Goal: Task Accomplishment & Management: Use online tool/utility

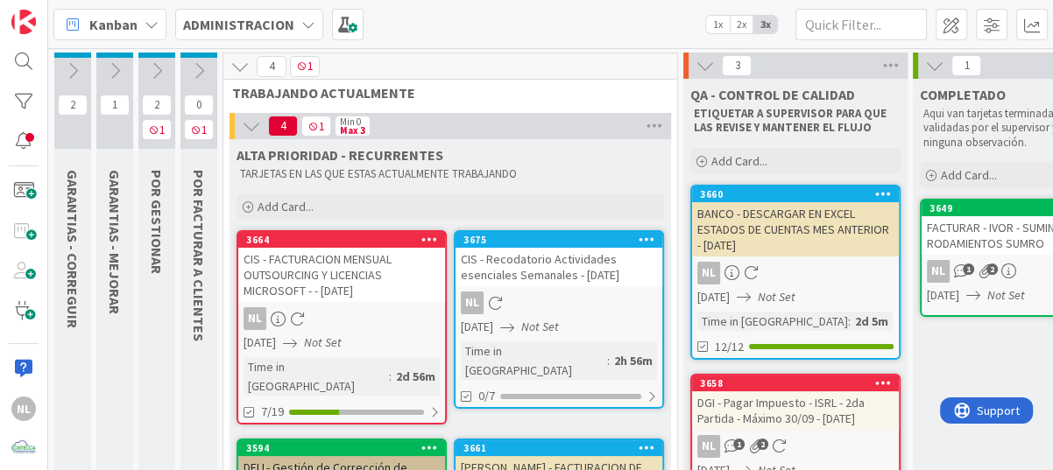
click at [510, 9] on div "Kanban ADMINISTRACION 1x 2x 3x" at bounding box center [550, 24] width 1004 height 48
click at [197, 71] on icon at bounding box center [198, 70] width 19 height 19
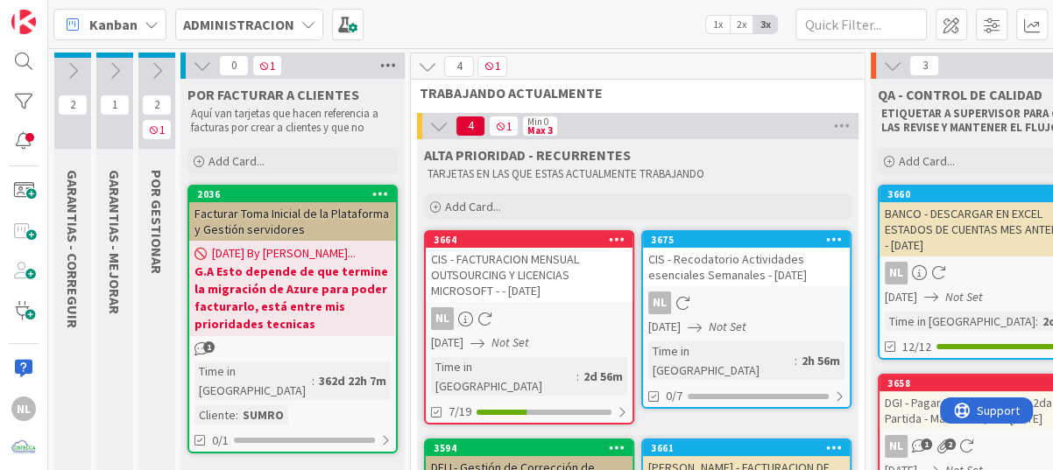
click at [392, 61] on icon at bounding box center [388, 66] width 23 height 26
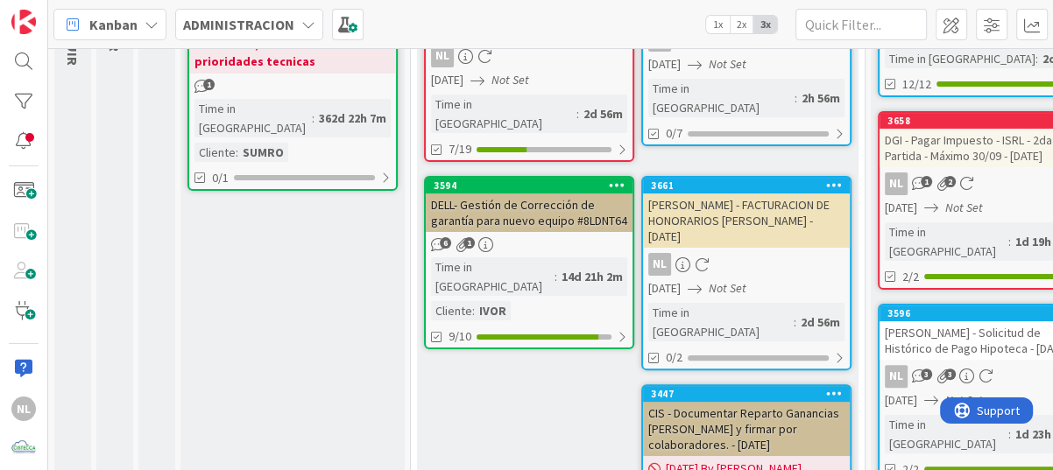
click at [265, 260] on div "POR FACTURAR A CLIENTES Aquí van tarjetas que hacen referencia a facturas por c…" at bounding box center [292, 230] width 224 height 829
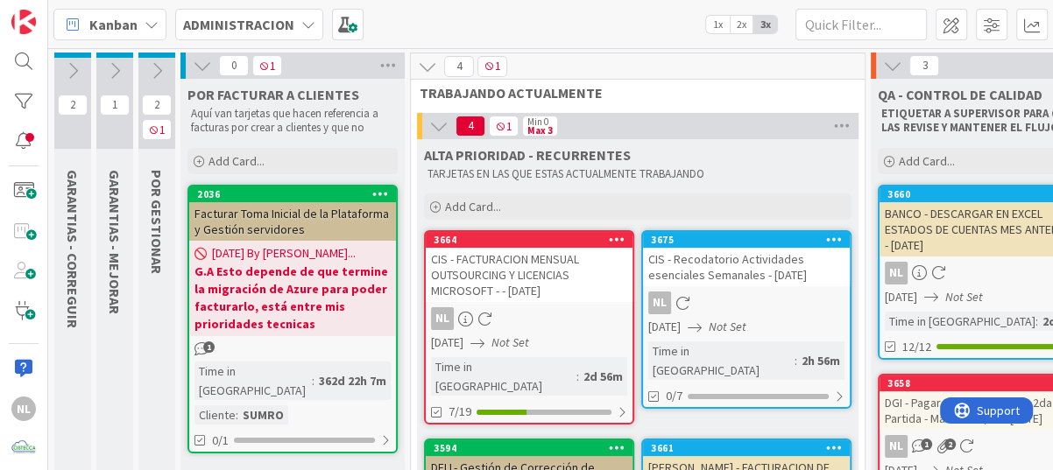
click at [199, 63] on icon at bounding box center [202, 65] width 19 height 19
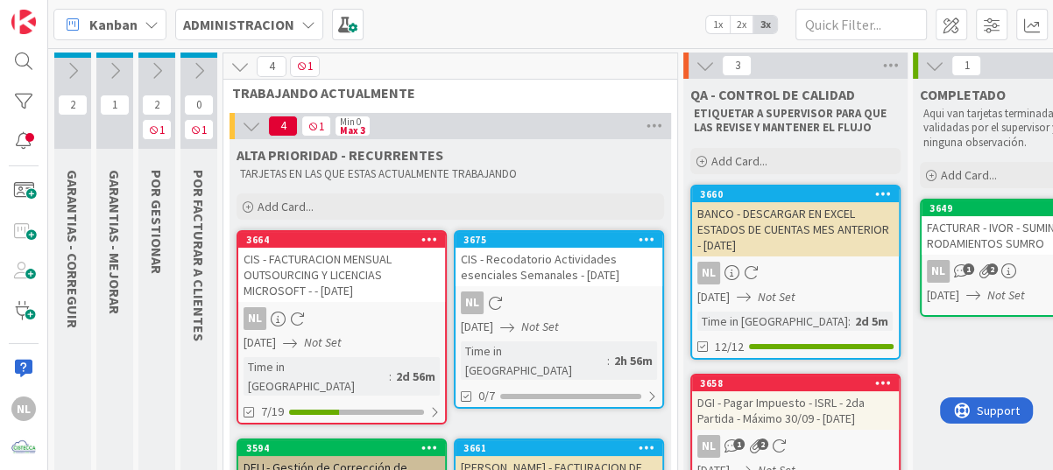
click at [199, 63] on icon at bounding box center [198, 70] width 19 height 19
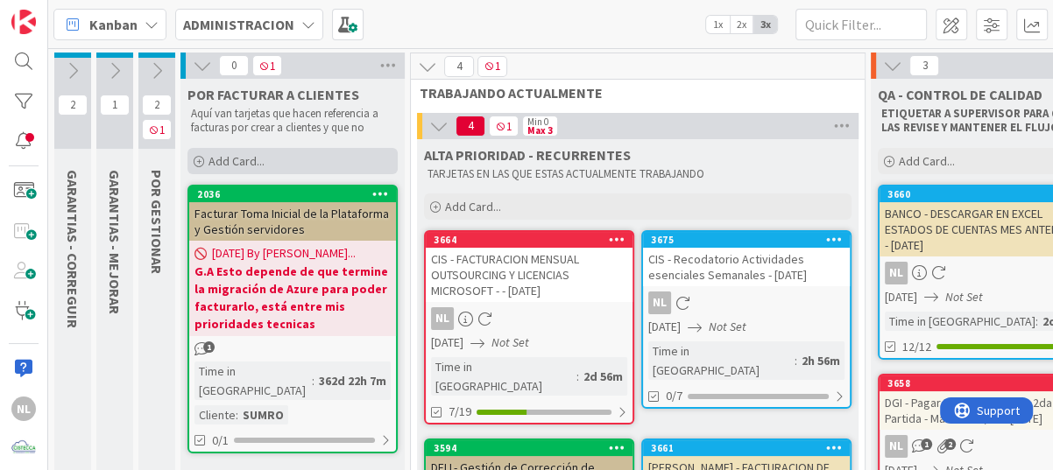
drag, startPoint x: 320, startPoint y: 160, endPoint x: 236, endPoint y: 168, distance: 83.6
click at [253, 165] on span "Add Card..." at bounding box center [236, 161] width 56 height 16
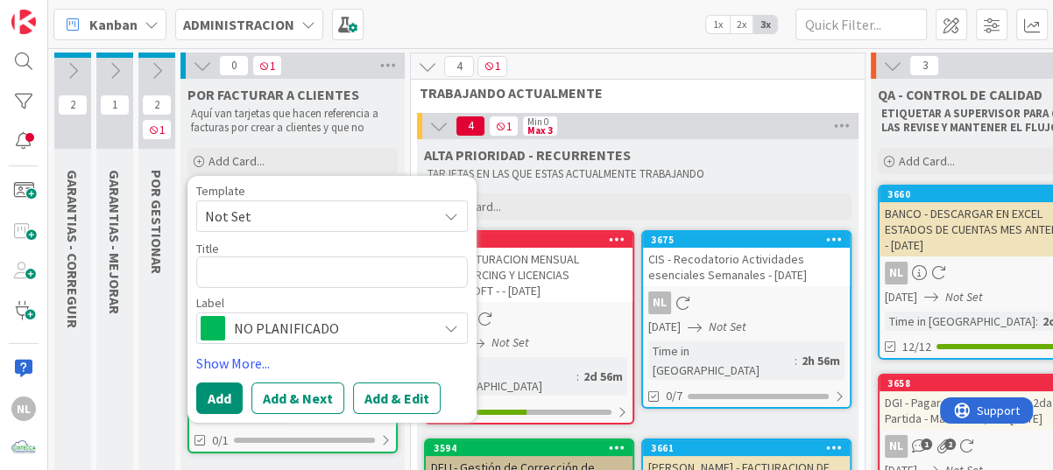
click at [445, 327] on icon at bounding box center [451, 328] width 14 height 14
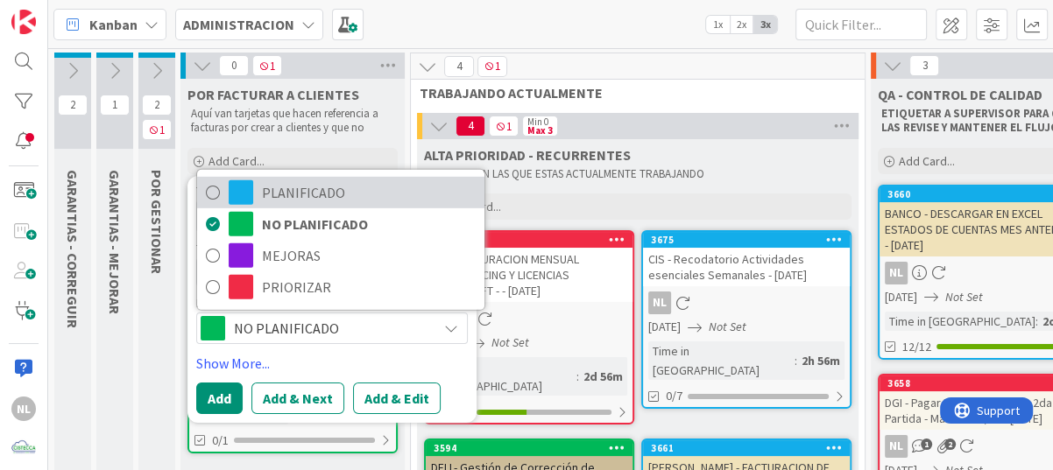
click at [374, 191] on span "PLANIFICADO" at bounding box center [369, 192] width 214 height 26
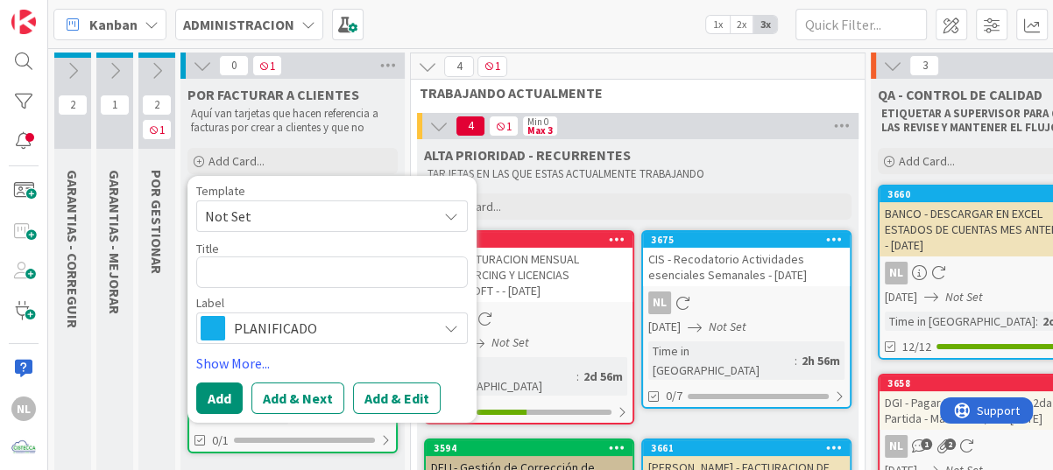
click at [449, 326] on icon at bounding box center [451, 328] width 14 height 14
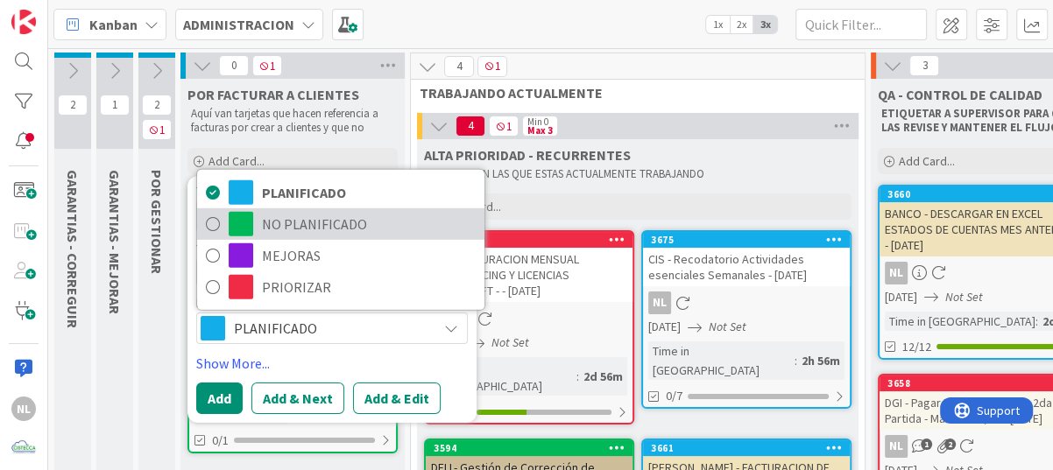
click at [283, 227] on span "NO PLANIFICADO" at bounding box center [369, 223] width 214 height 26
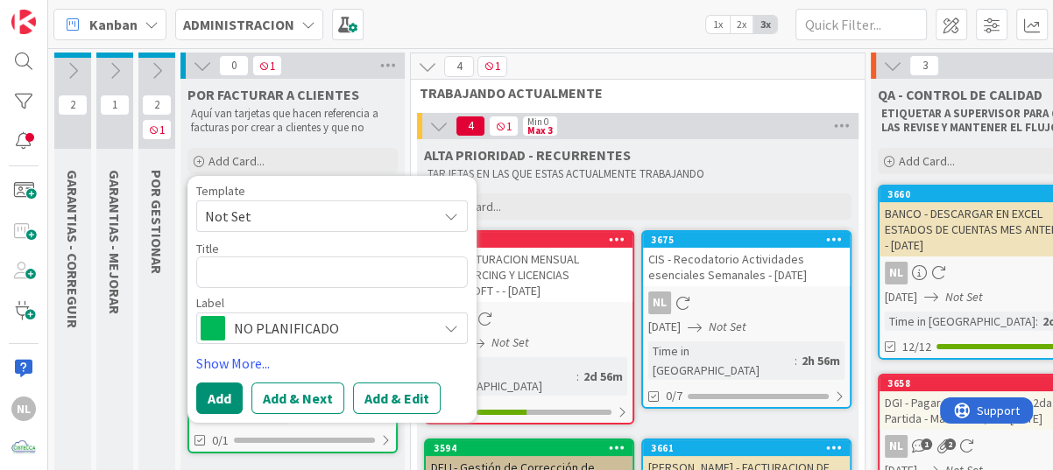
click at [446, 213] on icon at bounding box center [451, 215] width 14 height 14
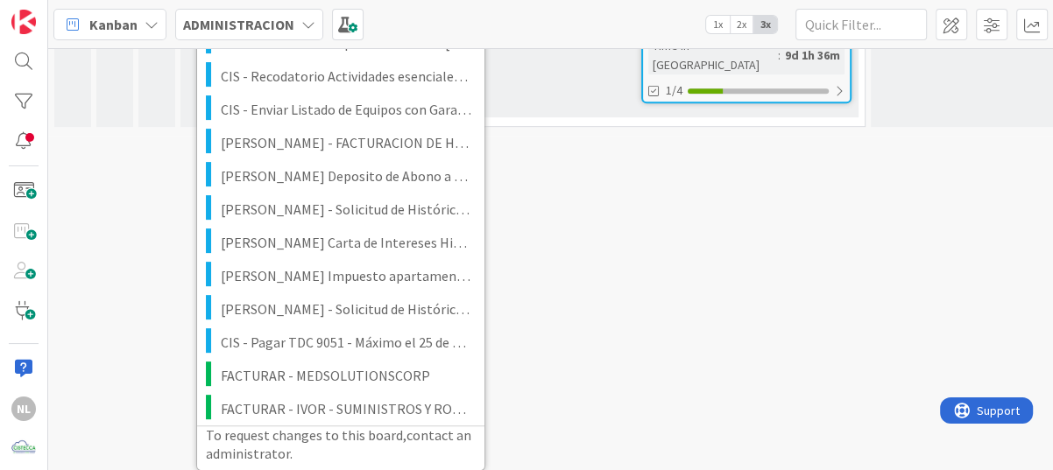
scroll to position [793, 0]
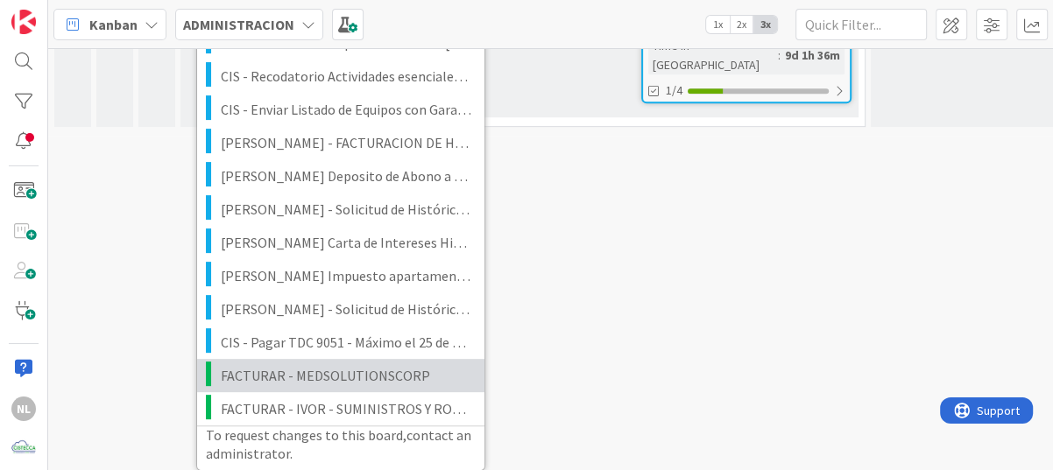
click at [331, 365] on span "FACTURAR - MEDSOLUTIONSCORP" at bounding box center [346, 374] width 250 height 23
type textarea "x"
type textarea "FACTURAR - MEDSOLUTIONSCORP"
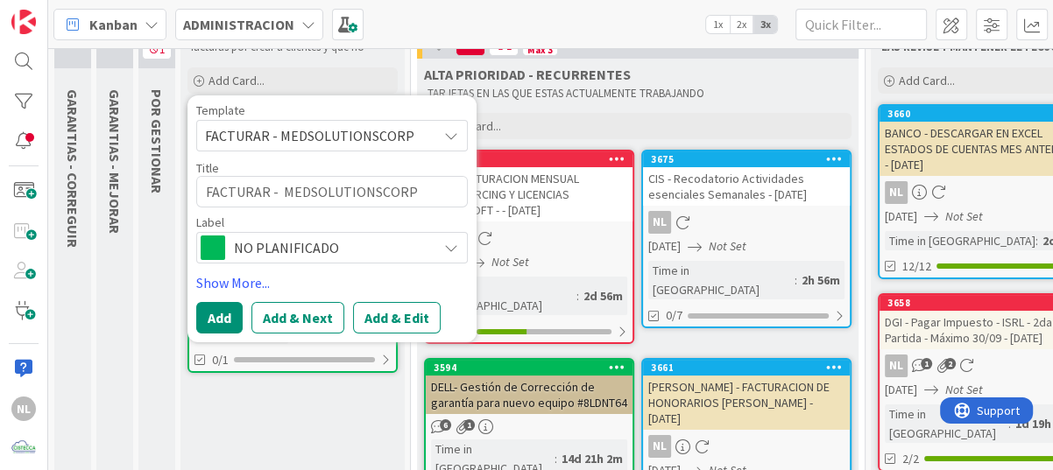
scroll to position [33, 0]
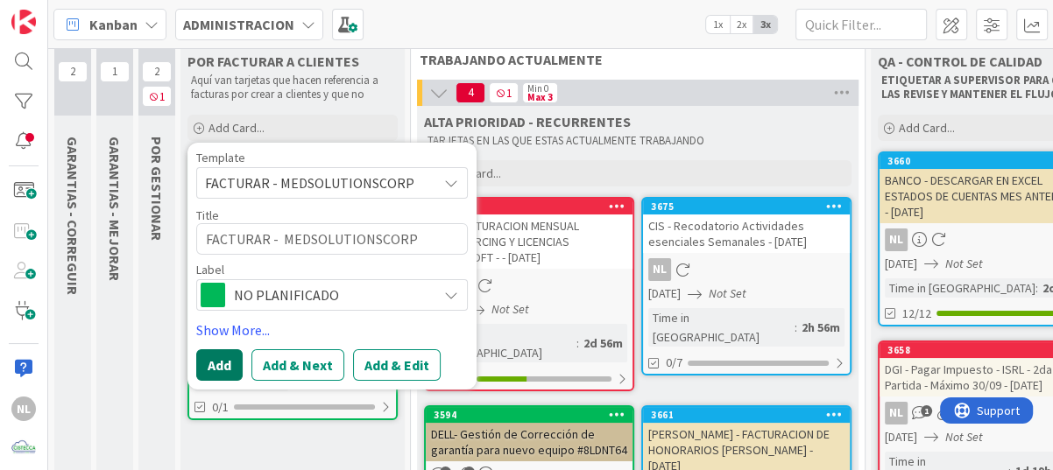
click at [218, 353] on button "Add" at bounding box center [219, 365] width 46 height 32
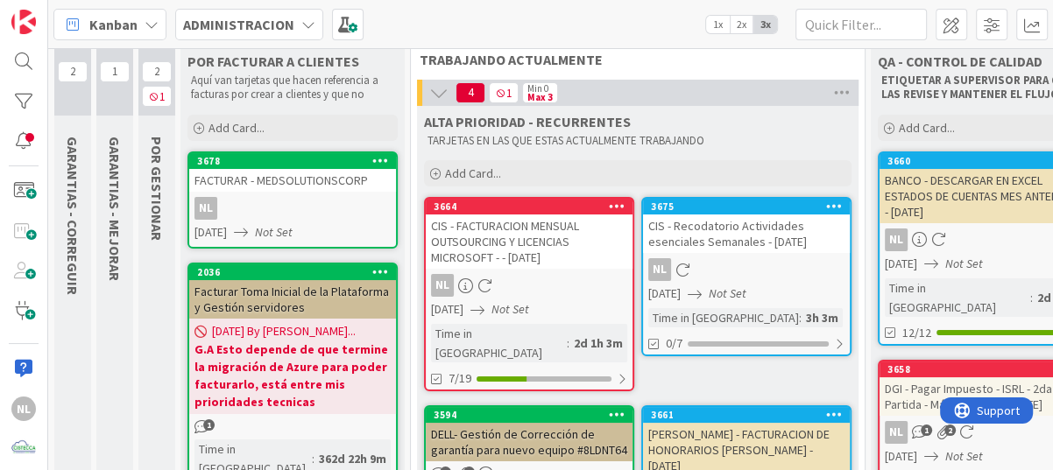
click at [304, 177] on div "FACTURAR - MEDSOLUTIONSCORP" at bounding box center [292, 180] width 207 height 23
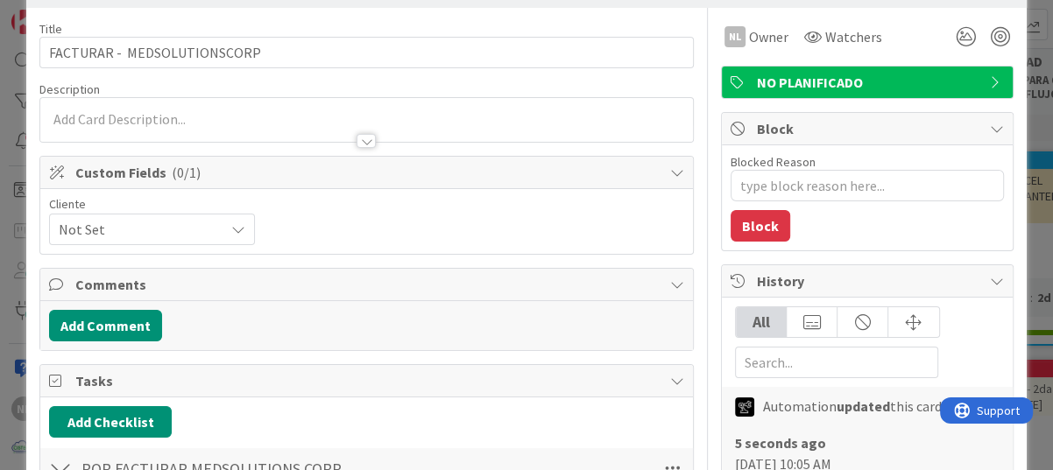
scroll to position [263, 0]
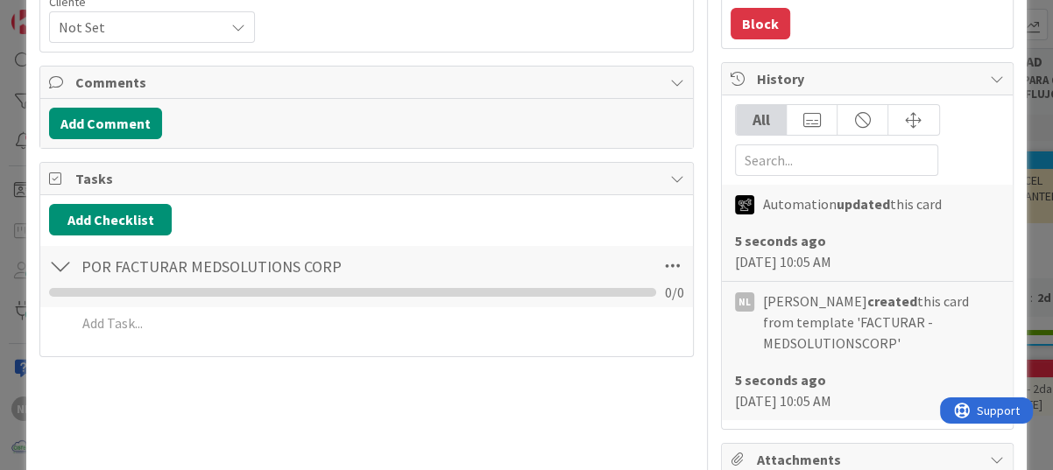
click at [65, 259] on div at bounding box center [60, 266] width 23 height 32
click at [64, 259] on div at bounding box center [60, 266] width 23 height 32
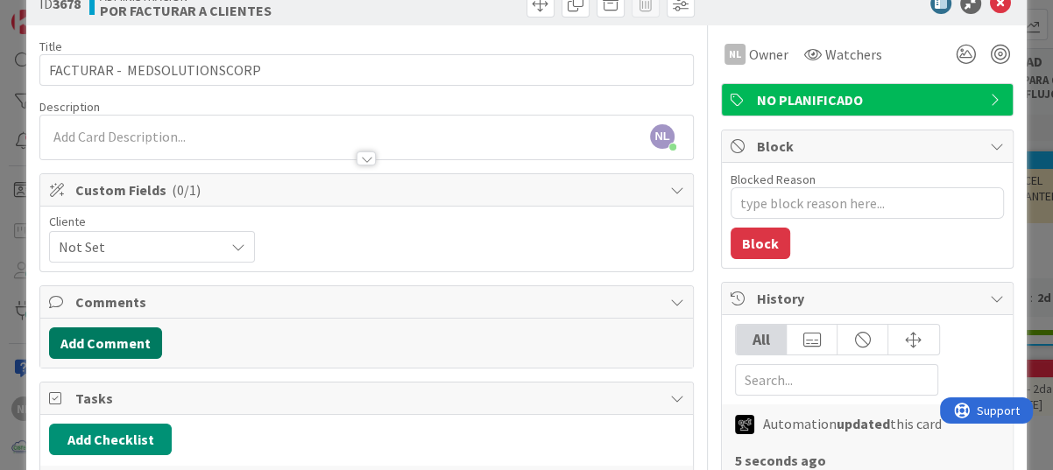
scroll to position [0, 0]
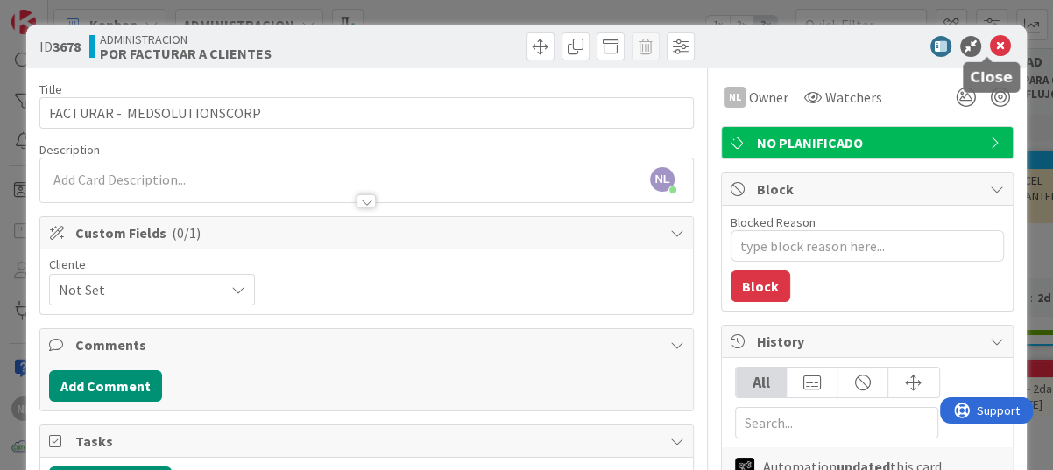
click at [990, 46] on icon at bounding box center [1000, 46] width 21 height 21
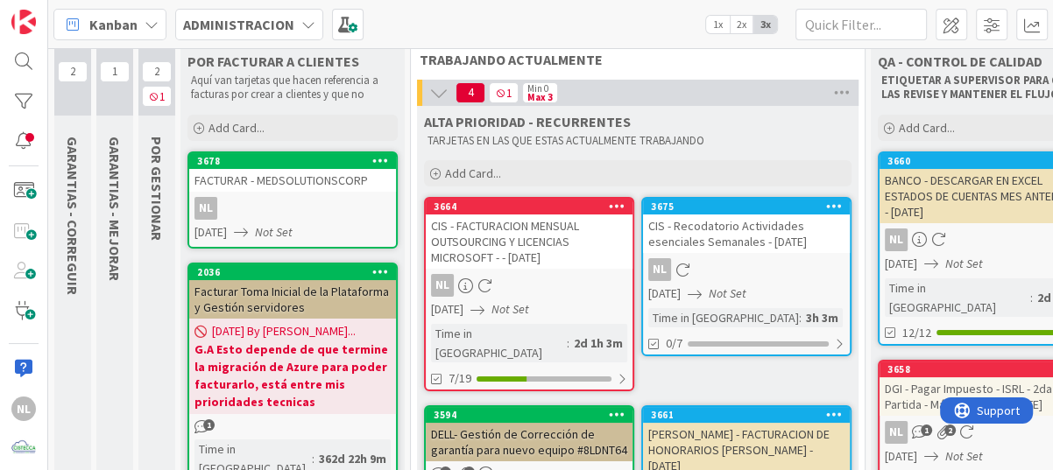
click at [380, 154] on icon at bounding box center [380, 160] width 17 height 12
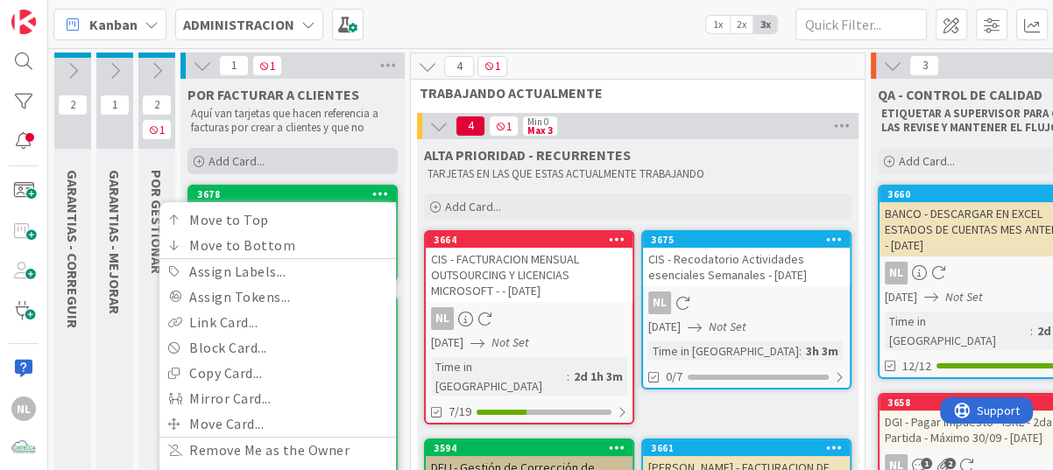
click at [198, 157] on icon at bounding box center [199, 162] width 11 height 11
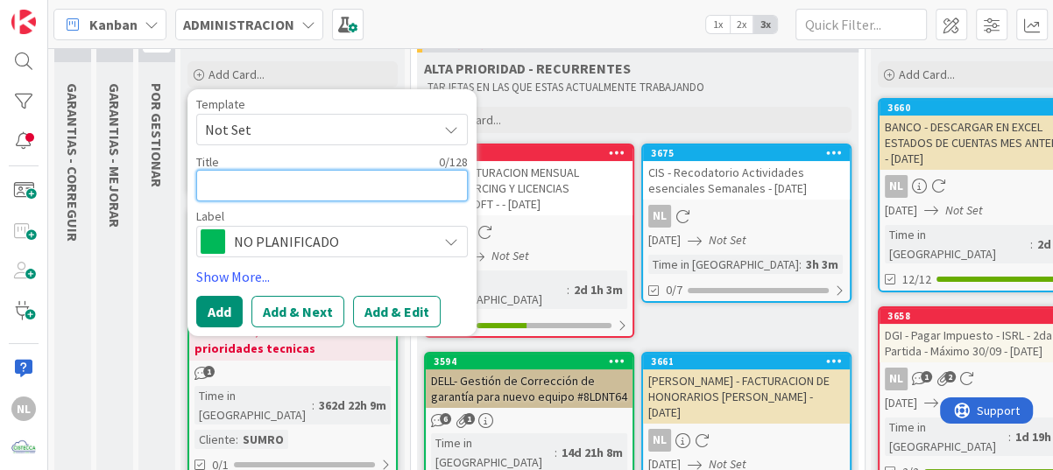
scroll to position [88, 0]
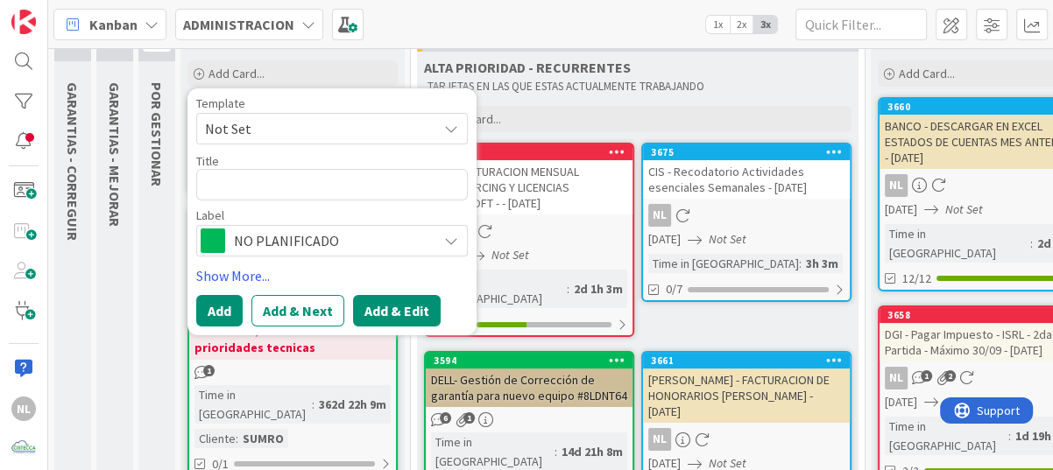
click at [387, 315] on button "Add & Edit" at bounding box center [397, 310] width 88 height 32
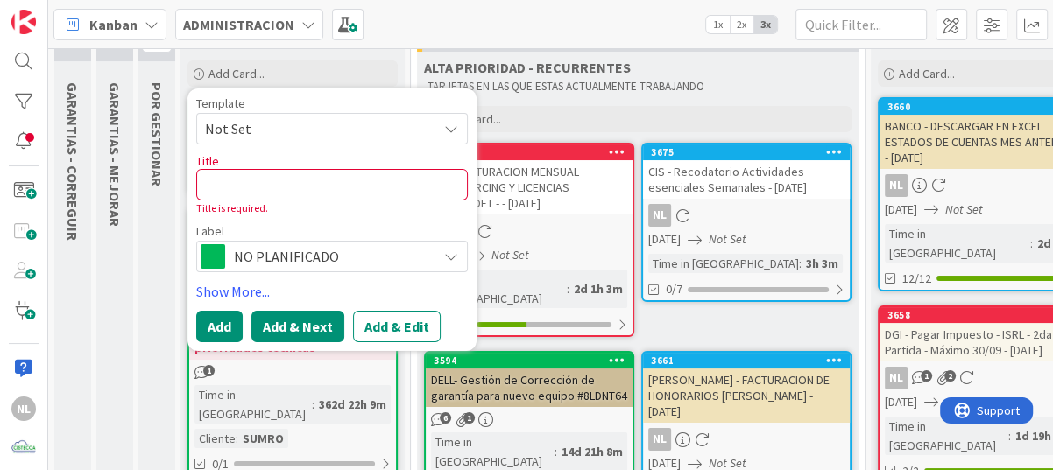
click at [311, 325] on button "Add & Next" at bounding box center [297, 326] width 93 height 32
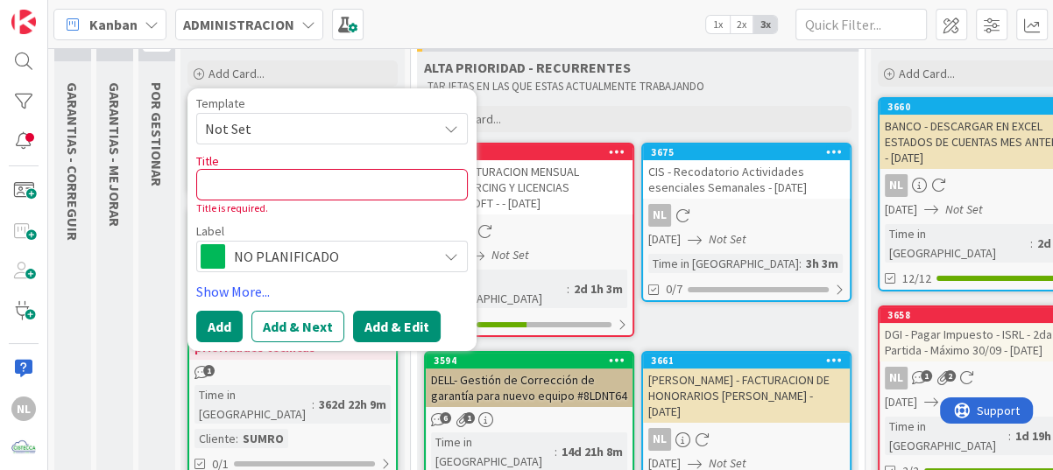
click at [399, 319] on button "Add & Edit" at bounding box center [397, 326] width 88 height 32
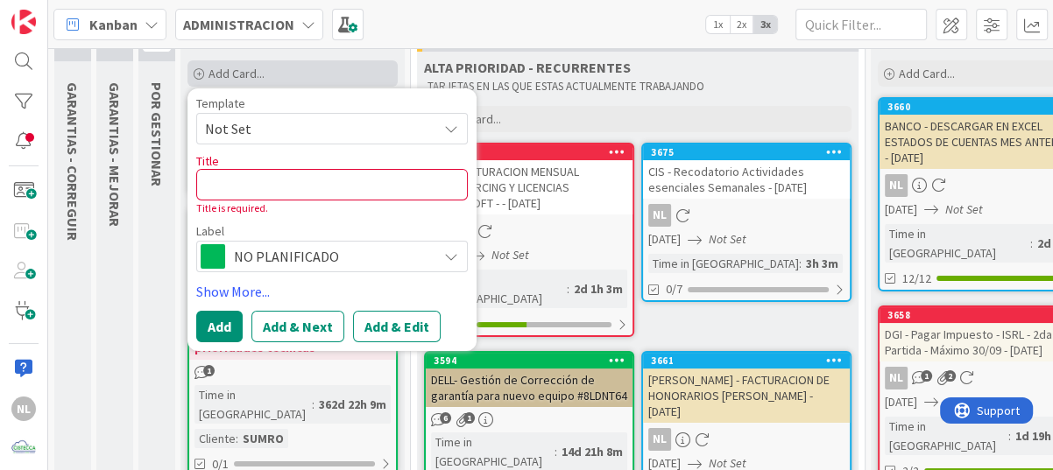
click at [342, 77] on div "Add Card..." at bounding box center [292, 73] width 210 height 26
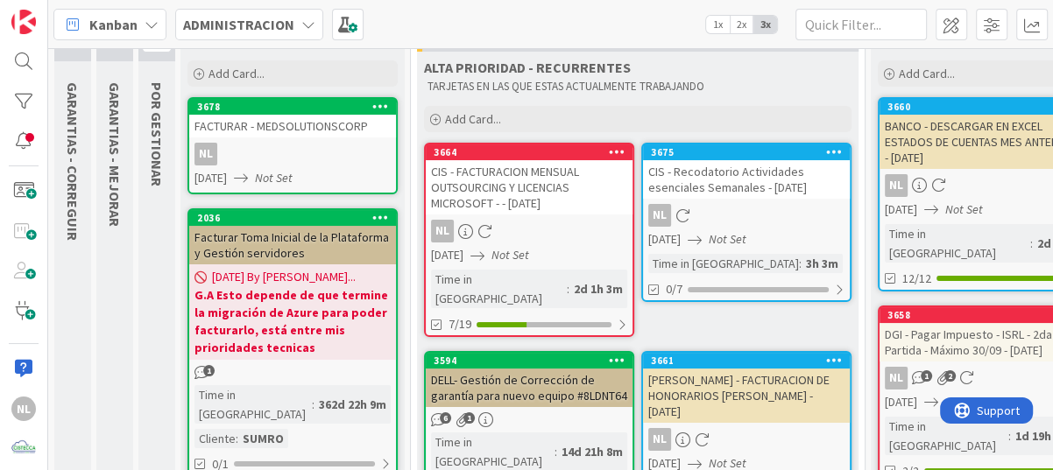
click at [240, 123] on div "FACTURAR - MEDSOLUTIONSCORP" at bounding box center [292, 126] width 207 height 23
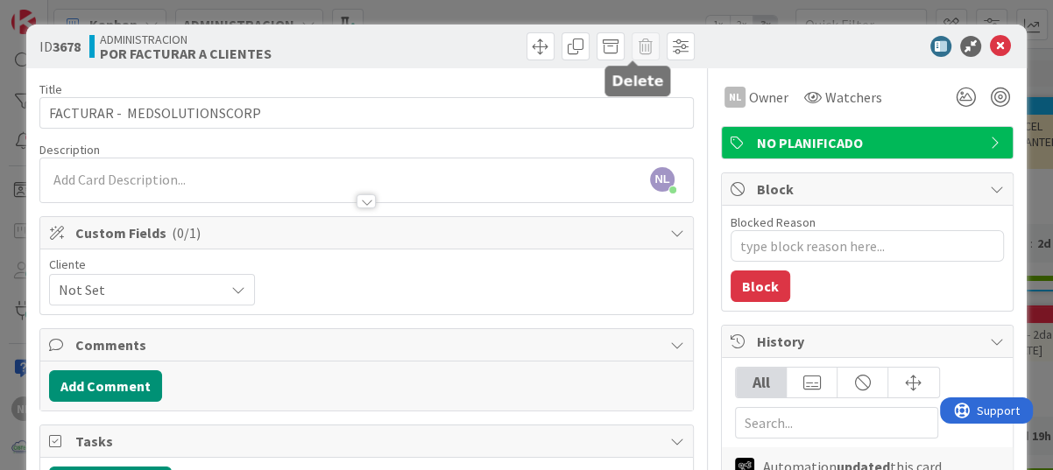
click at [631, 52] on span at bounding box center [645, 46] width 28 height 28
click at [667, 48] on span at bounding box center [680, 46] width 28 height 28
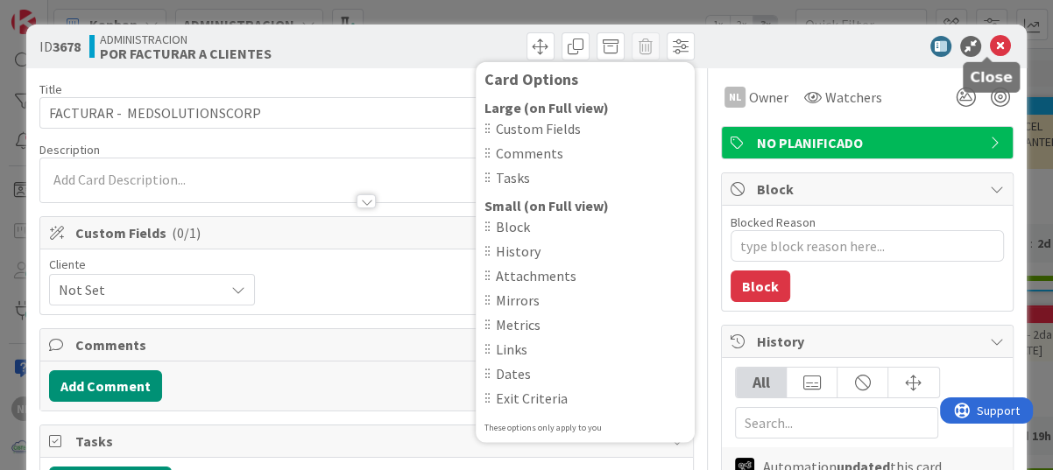
click at [990, 39] on icon at bounding box center [1000, 46] width 21 height 21
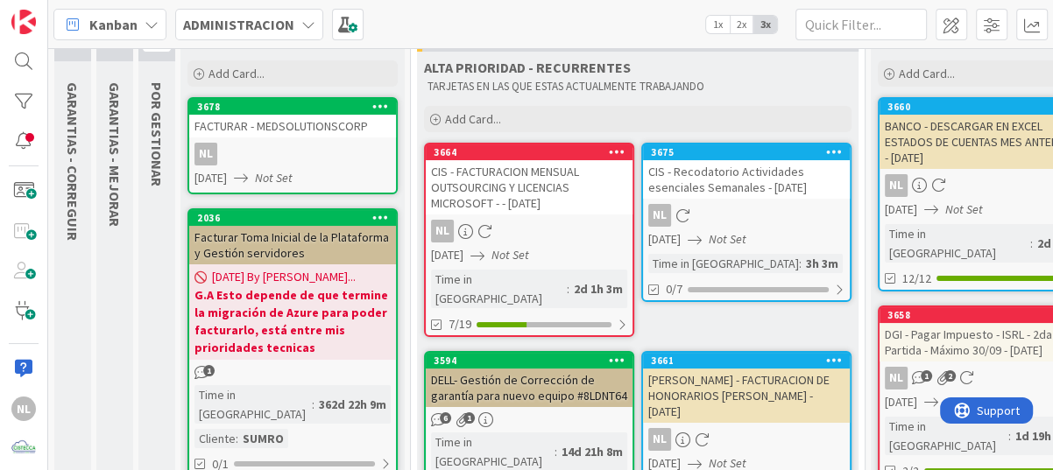
drag, startPoint x: 381, startPoint y: 113, endPoint x: 268, endPoint y: 151, distance: 119.1
drag, startPoint x: 268, startPoint y: 151, endPoint x: 225, endPoint y: 113, distance: 57.1
drag, startPoint x: 225, startPoint y: 113, endPoint x: 295, endPoint y: 101, distance: 71.1
click at [295, 101] on div "3678" at bounding box center [296, 107] width 199 height 12
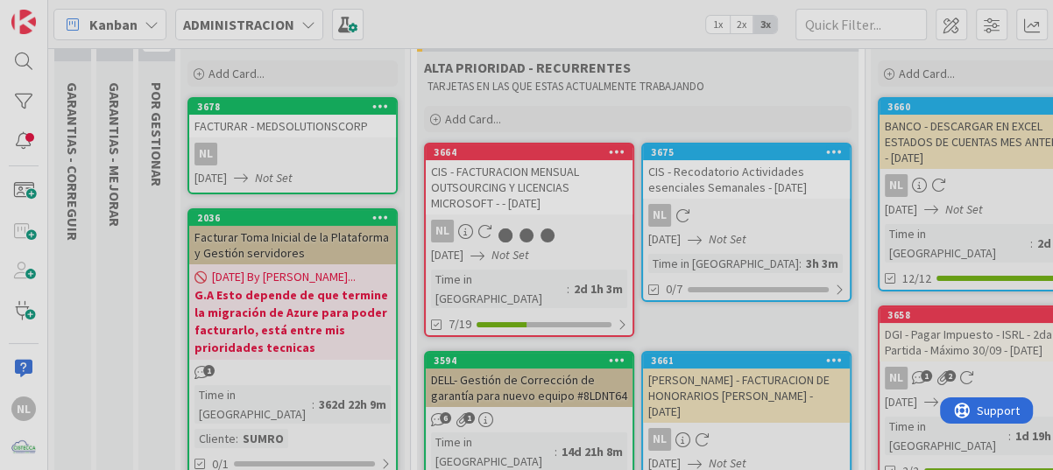
click at [295, 101] on div at bounding box center [526, 235] width 1053 height 470
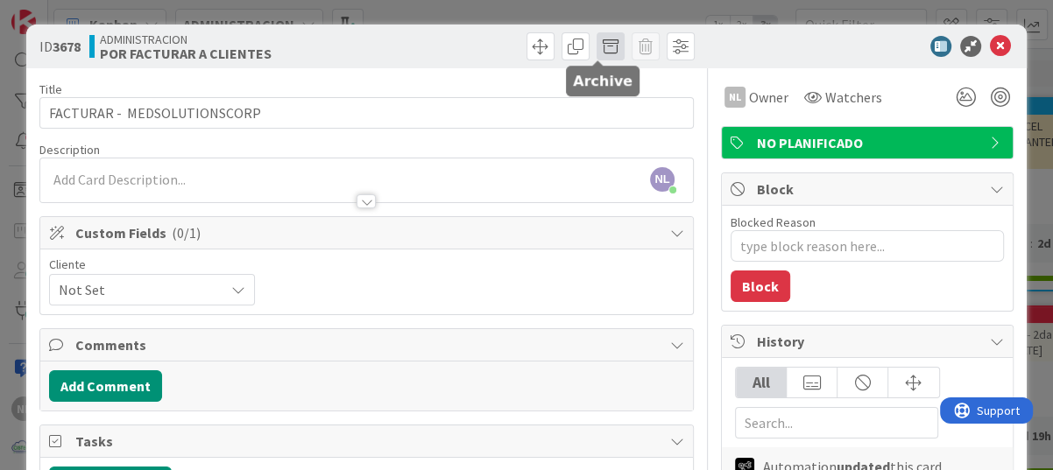
click at [596, 50] on span at bounding box center [610, 46] width 28 height 28
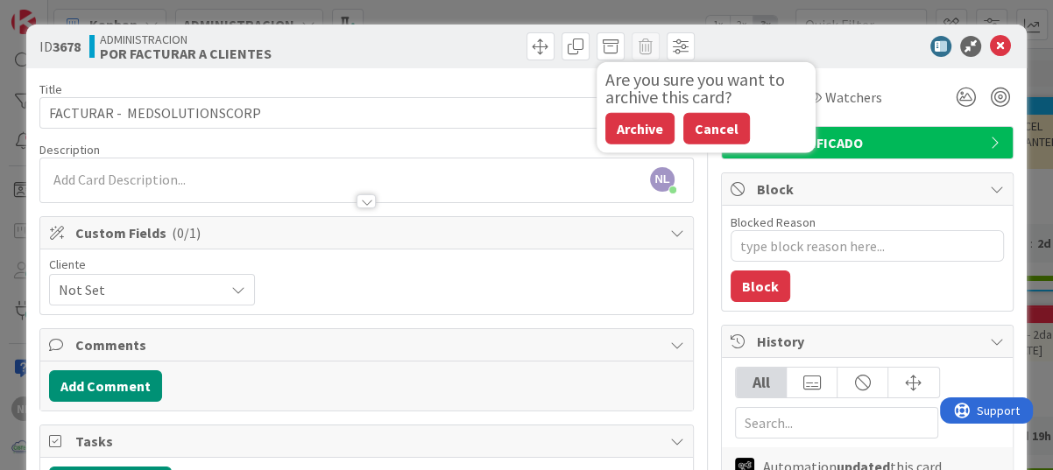
click at [697, 124] on button "Cancel" at bounding box center [716, 129] width 67 height 32
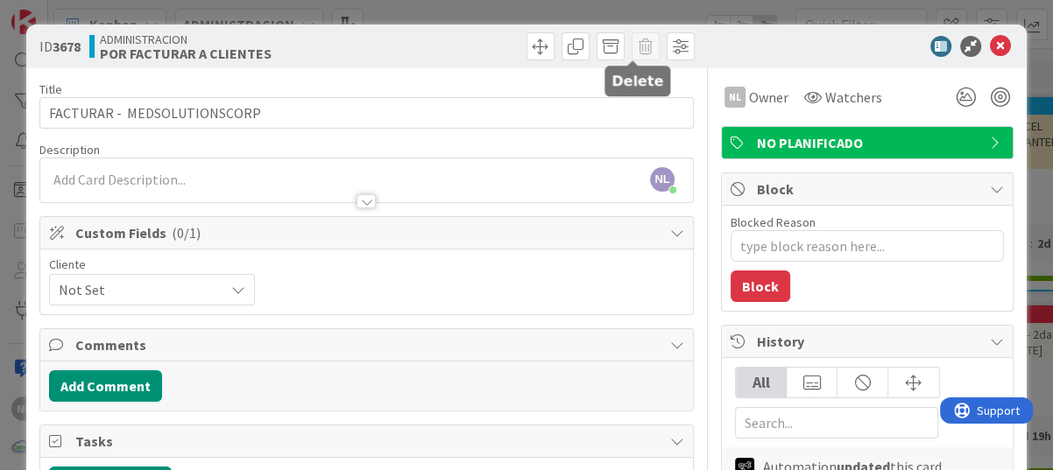
click at [631, 46] on span at bounding box center [645, 46] width 28 height 28
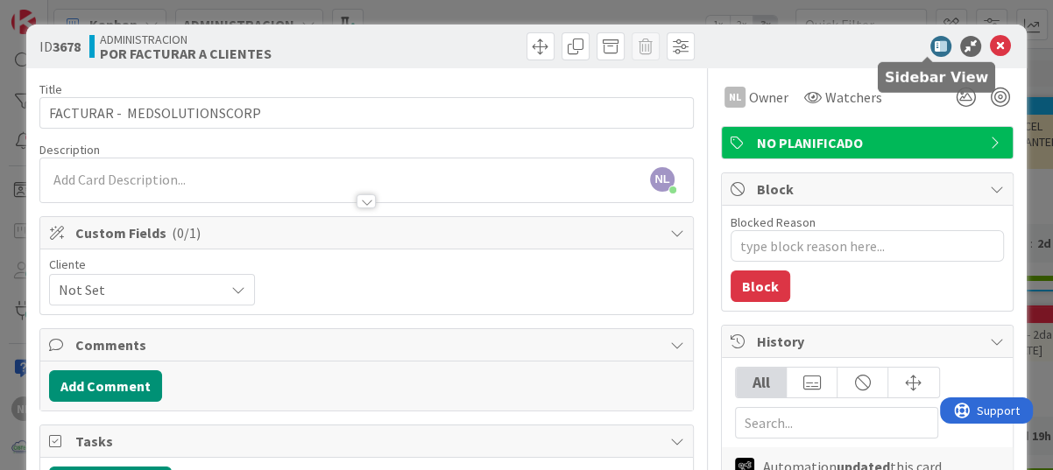
click at [930, 44] on icon at bounding box center [940, 46] width 21 height 21
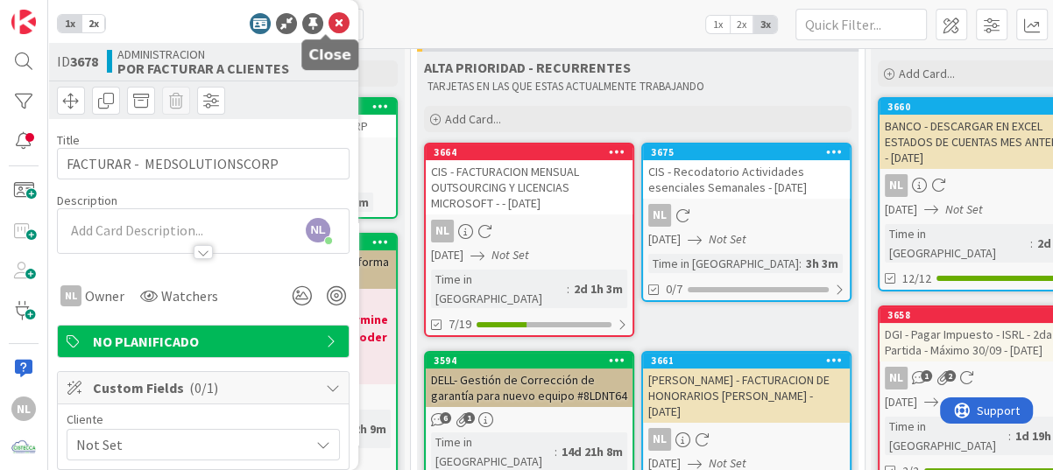
click at [328, 15] on icon at bounding box center [338, 23] width 21 height 21
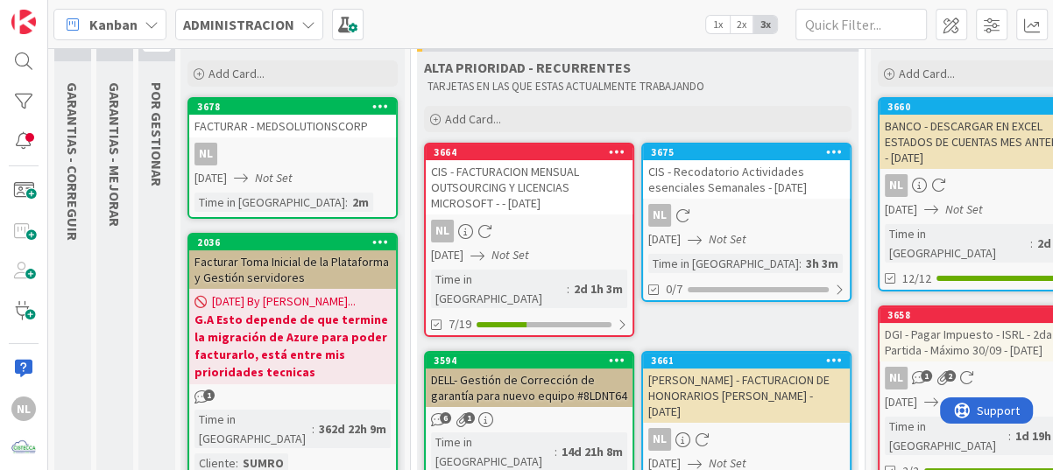
drag, startPoint x: 301, startPoint y: 134, endPoint x: 206, endPoint y: 112, distance: 97.9
click at [206, 112] on div "3678 Move to Top Move to Bottom Assign Labels... Assign Tokens... Link Card... …" at bounding box center [292, 107] width 207 height 16
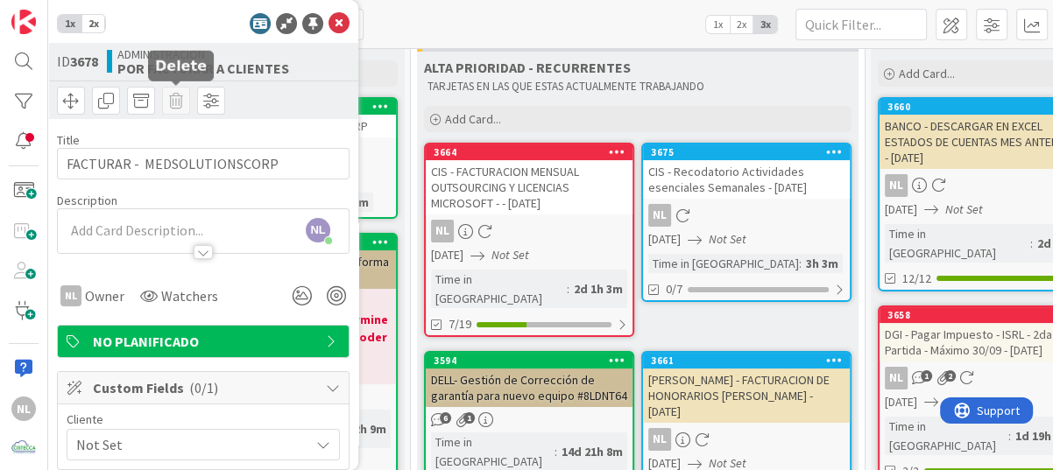
click at [172, 101] on span at bounding box center [176, 101] width 28 height 28
click at [97, 25] on span "2x" at bounding box center [93, 24] width 24 height 18
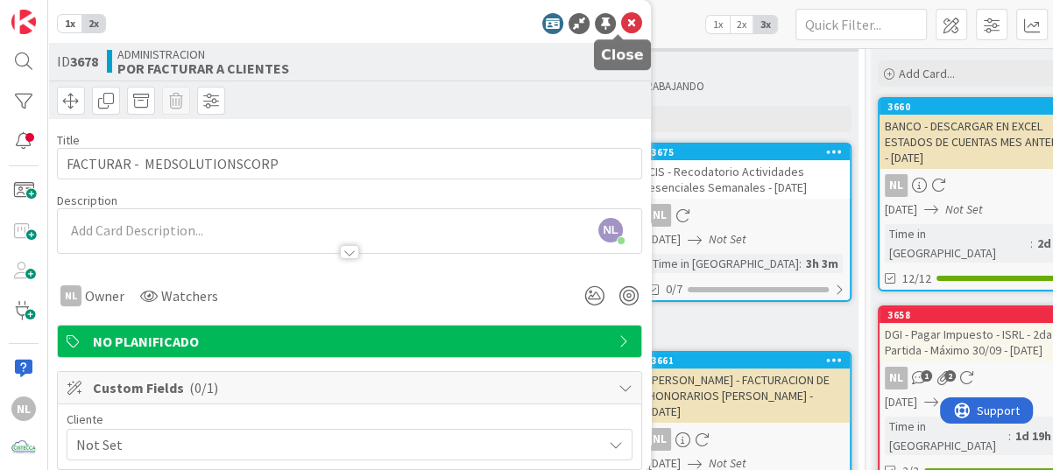
click at [621, 17] on icon at bounding box center [631, 23] width 21 height 21
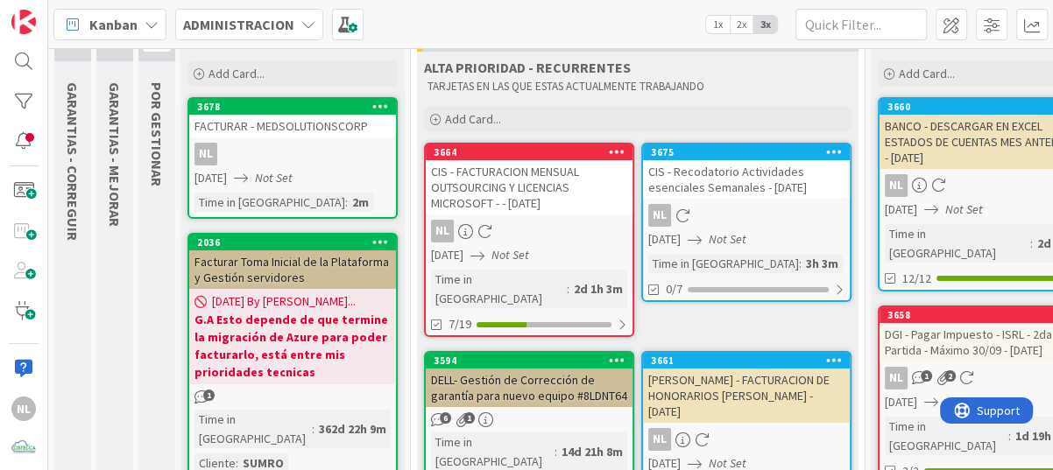
drag, startPoint x: 285, startPoint y: 148, endPoint x: 198, endPoint y: 104, distance: 97.9
click at [198, 104] on div "3678" at bounding box center [296, 107] width 199 height 12
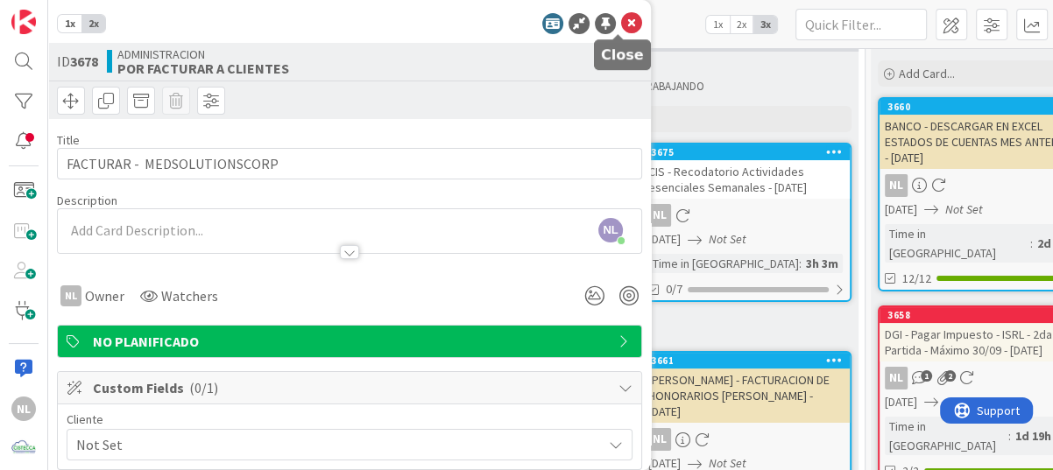
click at [621, 21] on icon at bounding box center [631, 23] width 21 height 21
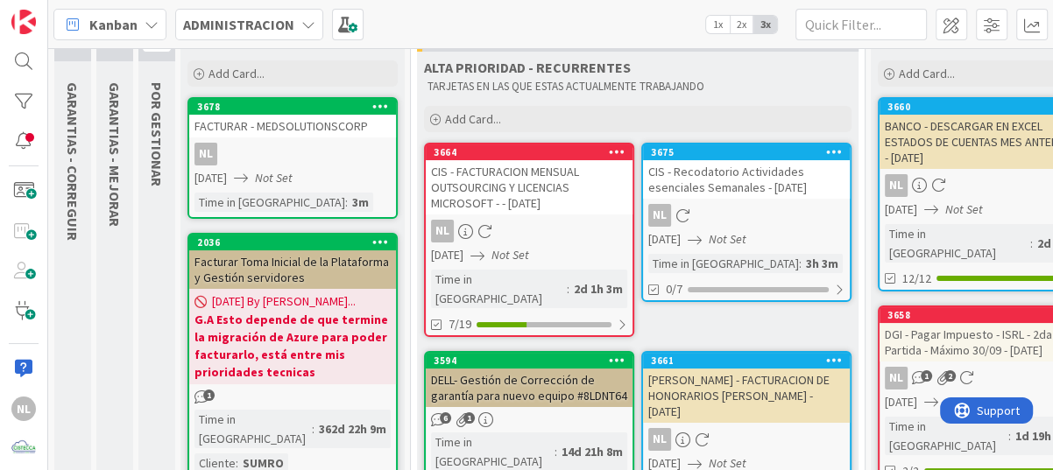
click at [381, 104] on icon at bounding box center [380, 106] width 17 height 12
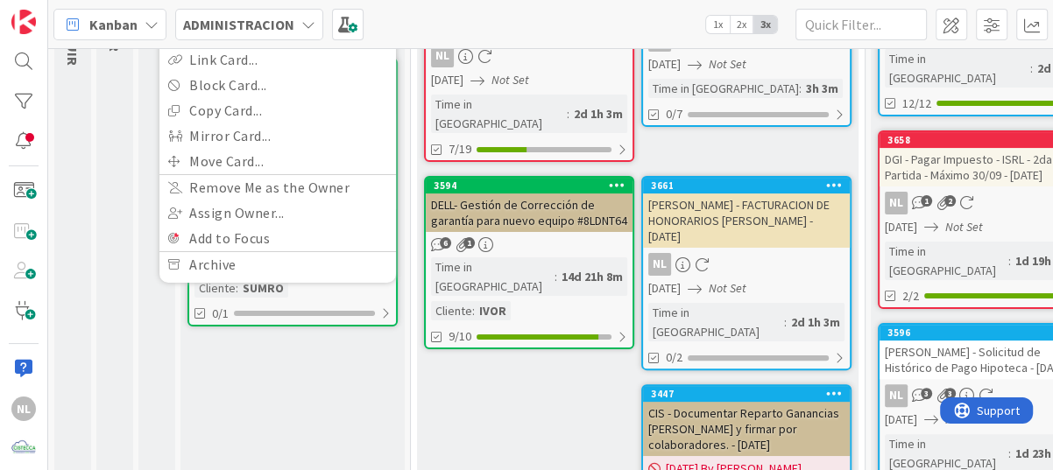
scroll to position [175, 0]
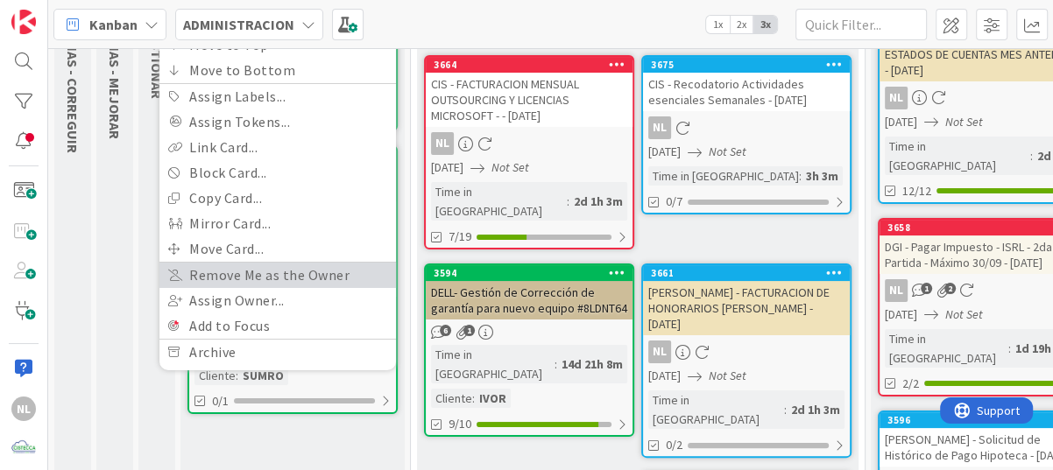
click at [237, 276] on link "Remove Me as the Owner" at bounding box center [277, 274] width 236 height 25
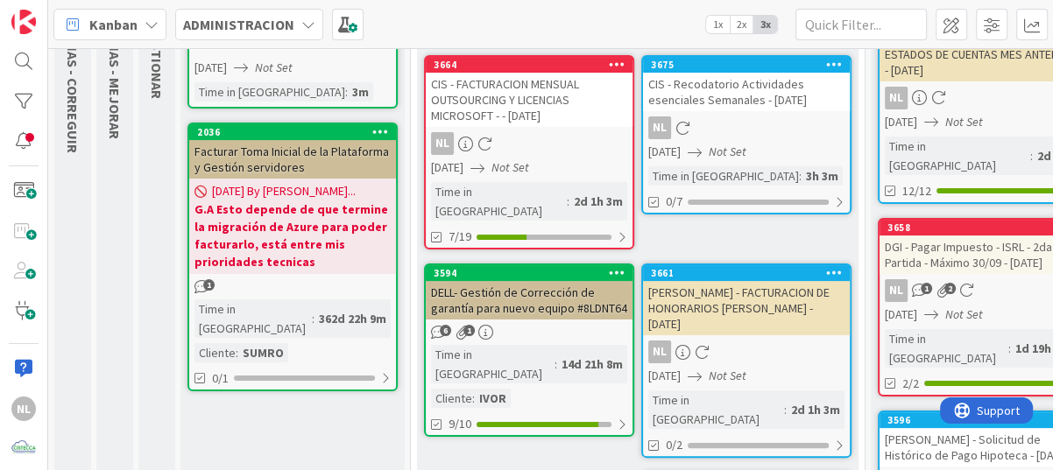
scroll to position [0, 0]
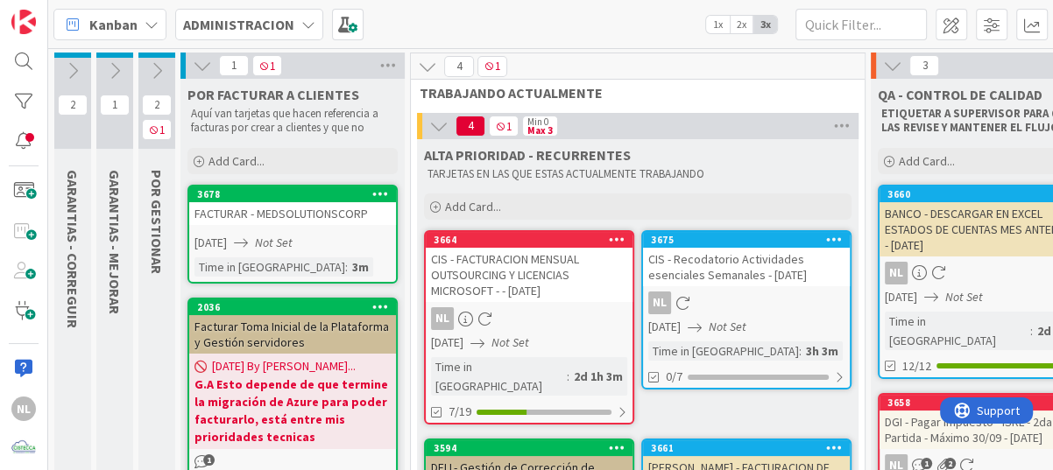
click at [287, 216] on div "FACTURAR - MEDSOLUTIONSCORP" at bounding box center [292, 213] width 207 height 23
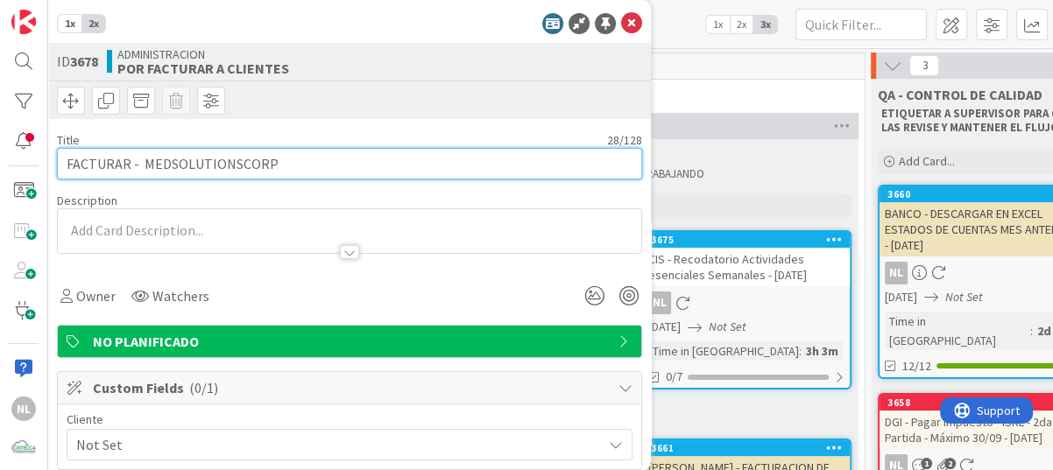
click at [300, 159] on input "FACTURAR - MEDSOLUTIONSCORP" at bounding box center [349, 164] width 585 height 32
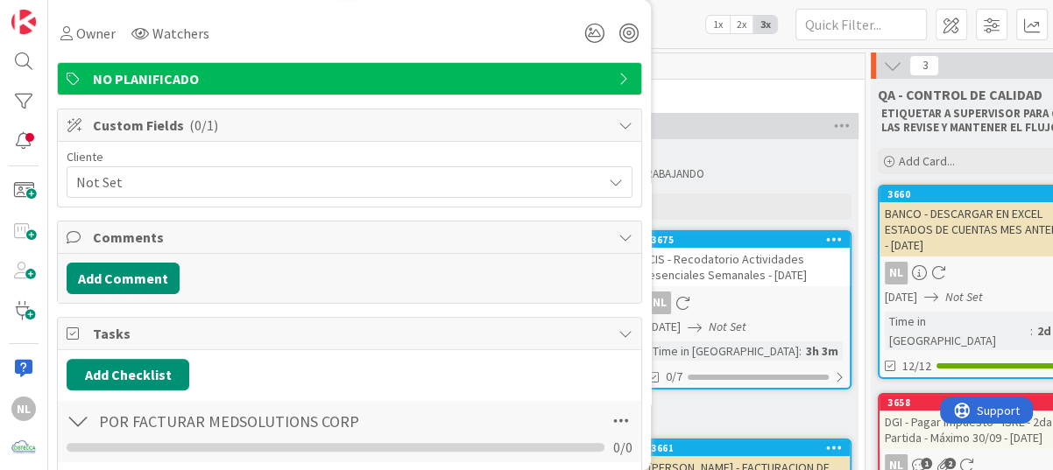
scroll to position [350, 0]
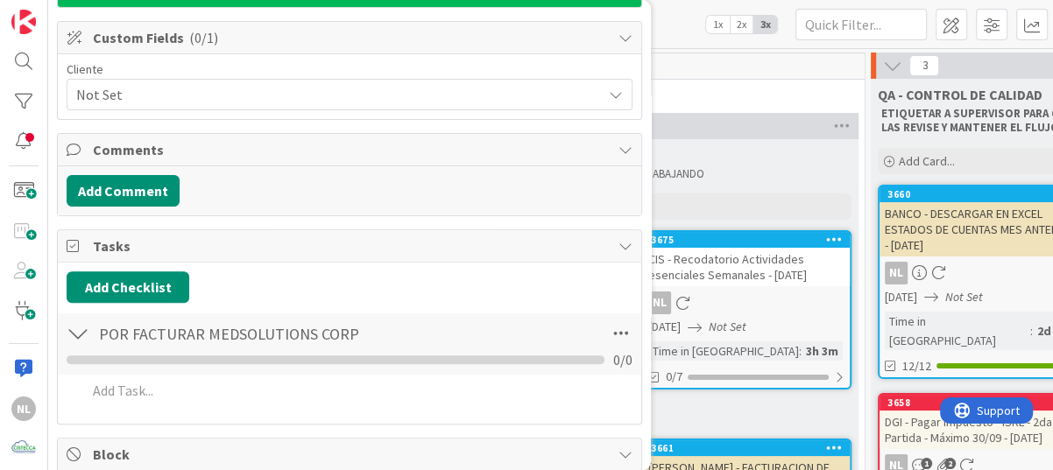
click at [75, 332] on div at bounding box center [78, 334] width 23 height 32
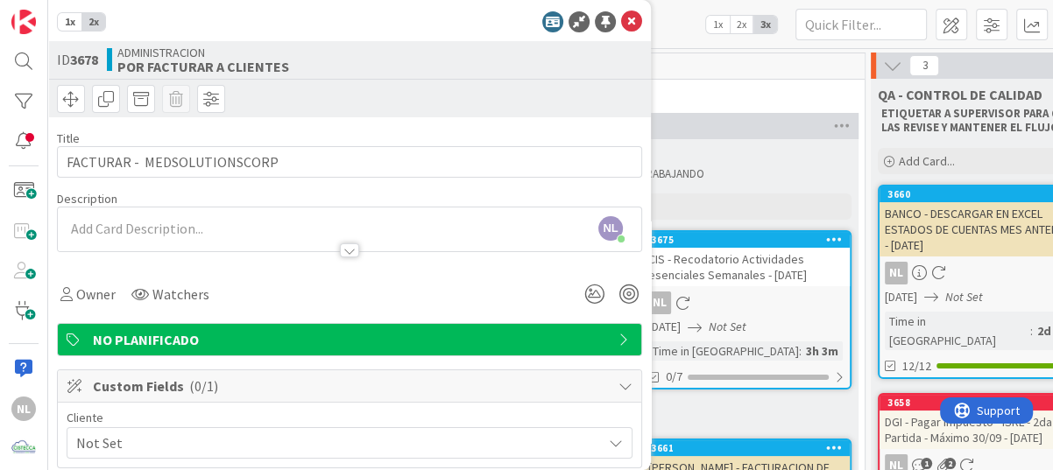
scroll to position [0, 0]
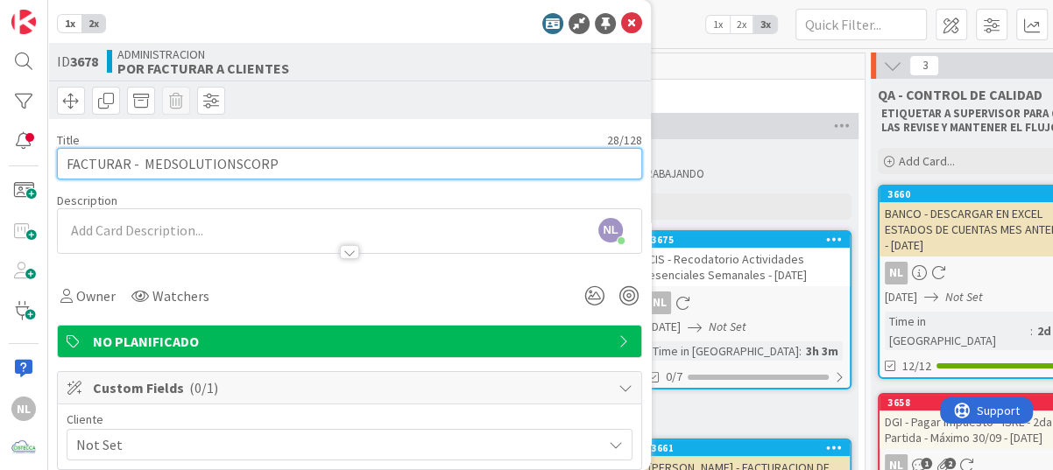
click at [335, 161] on input "FACTURAR - MEDSOLUTIONSCORP" at bounding box center [349, 164] width 585 height 32
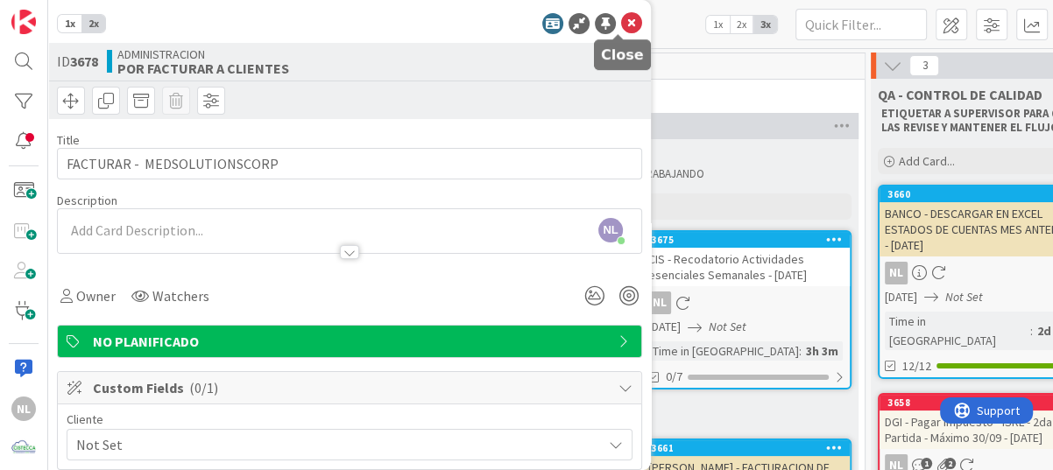
click at [621, 21] on icon at bounding box center [631, 23] width 21 height 21
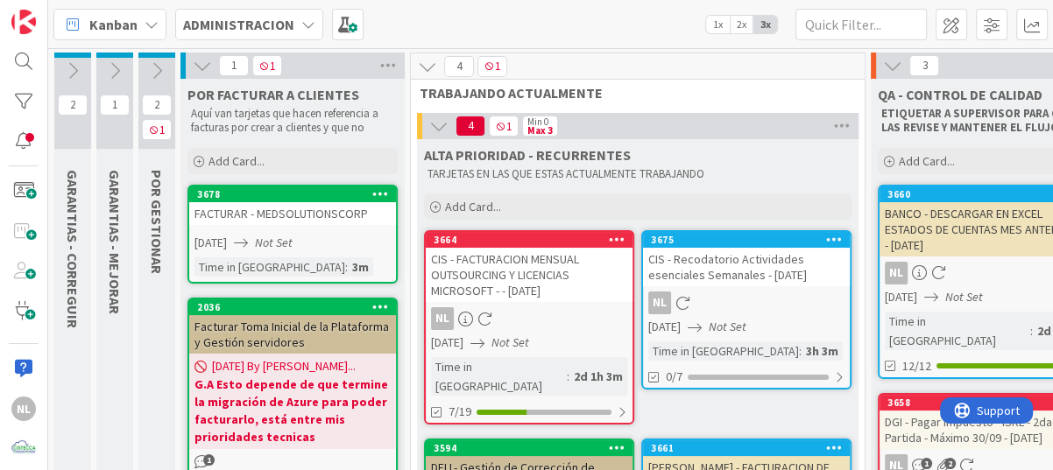
click at [284, 212] on div "FACTURAR - MEDSOLUTIONSCORP" at bounding box center [292, 213] width 207 height 23
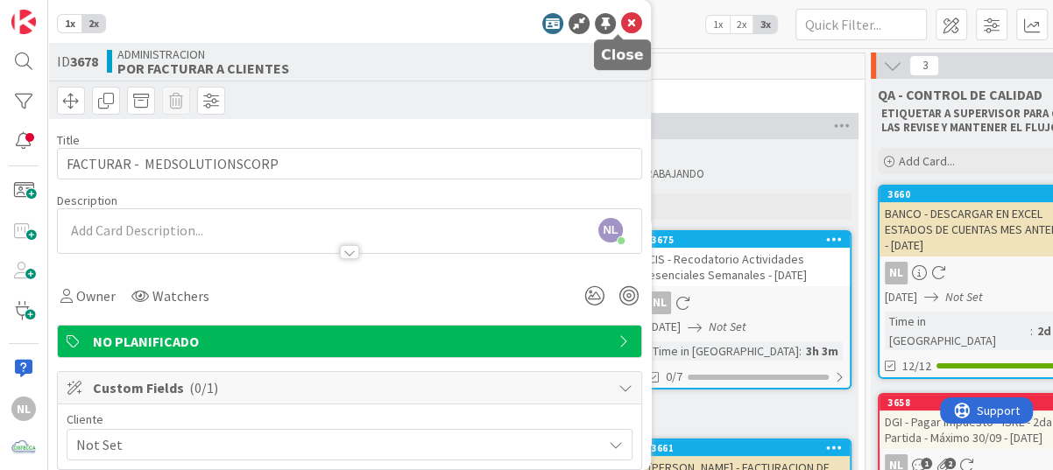
click at [623, 23] on icon at bounding box center [631, 23] width 21 height 21
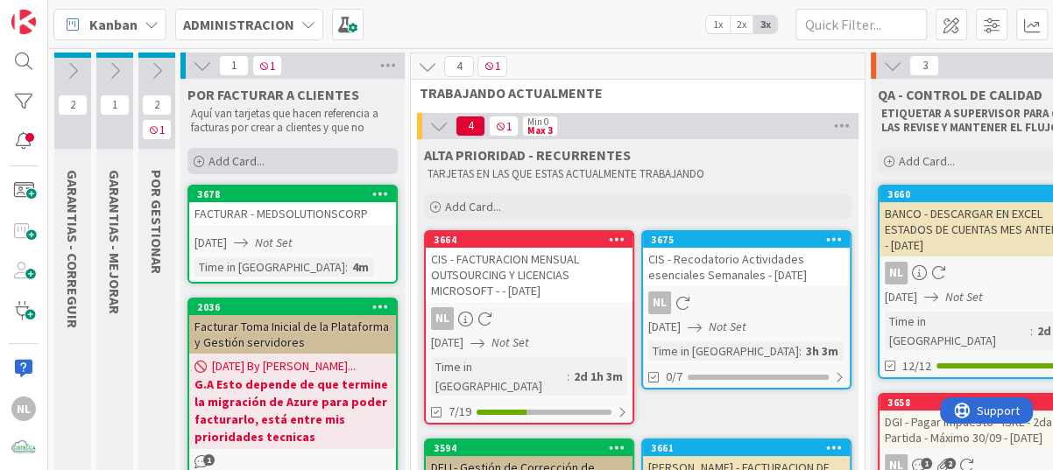
click at [216, 162] on span "Add Card..." at bounding box center [236, 161] width 56 height 16
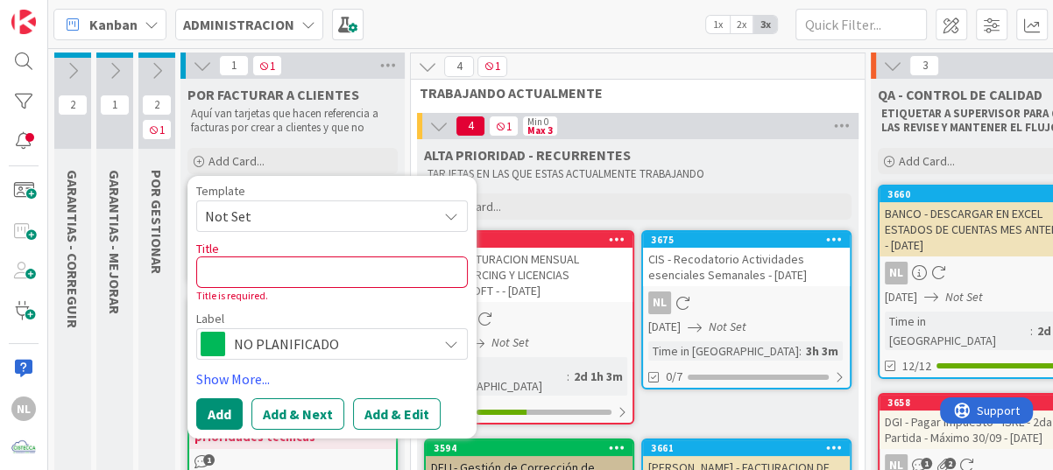
click at [448, 217] on icon at bounding box center [451, 215] width 14 height 14
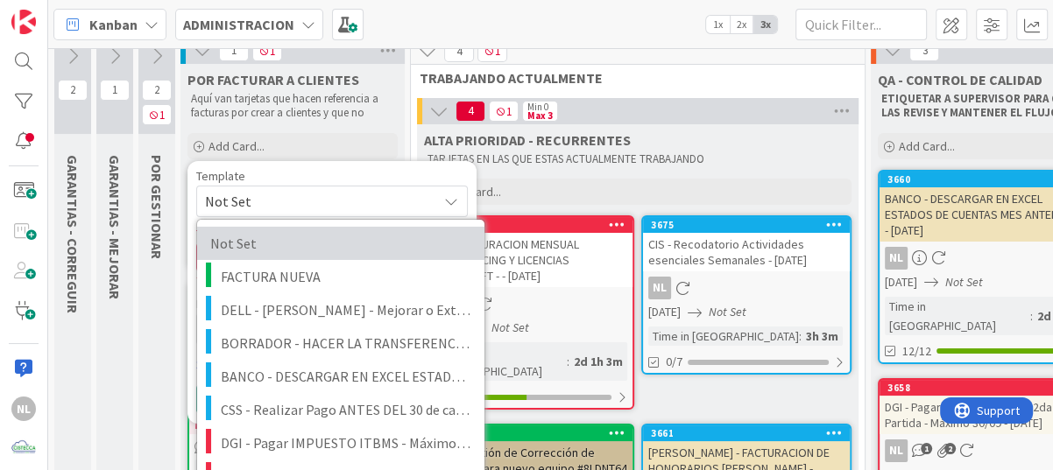
scroll to position [4, 0]
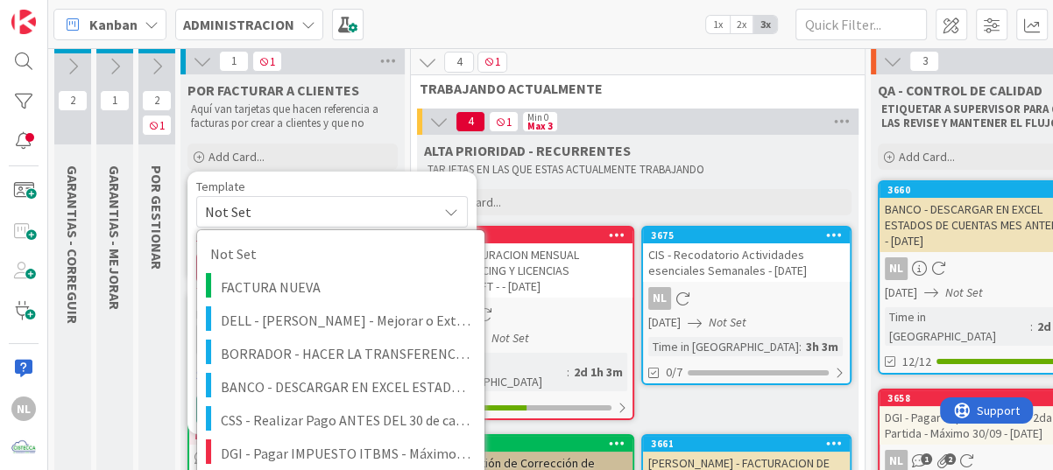
click at [122, 313] on div "GARANTIAS - MEJORAR" at bounding box center [117, 238] width 42 height 162
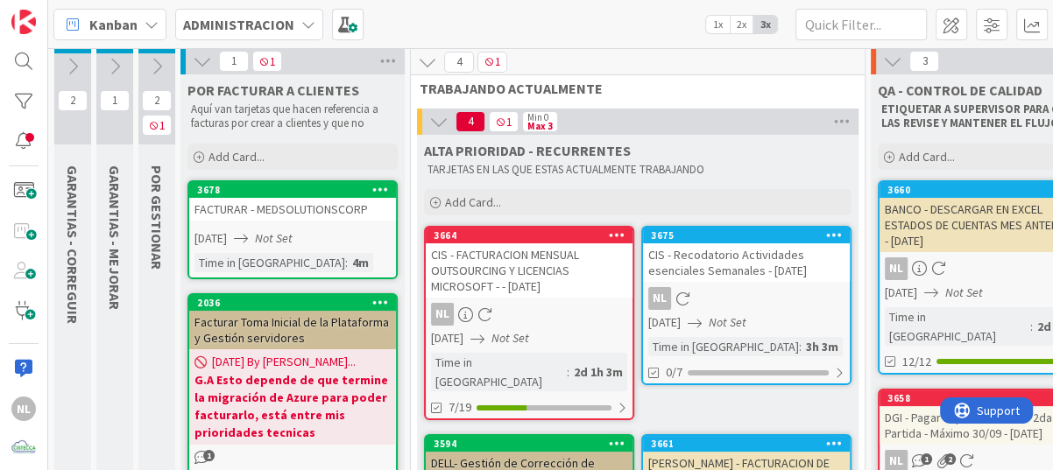
click at [275, 225] on link "3678 Move to Top Move to Bottom Assign Labels... Assign Tokens... Link Card... …" at bounding box center [292, 229] width 210 height 99
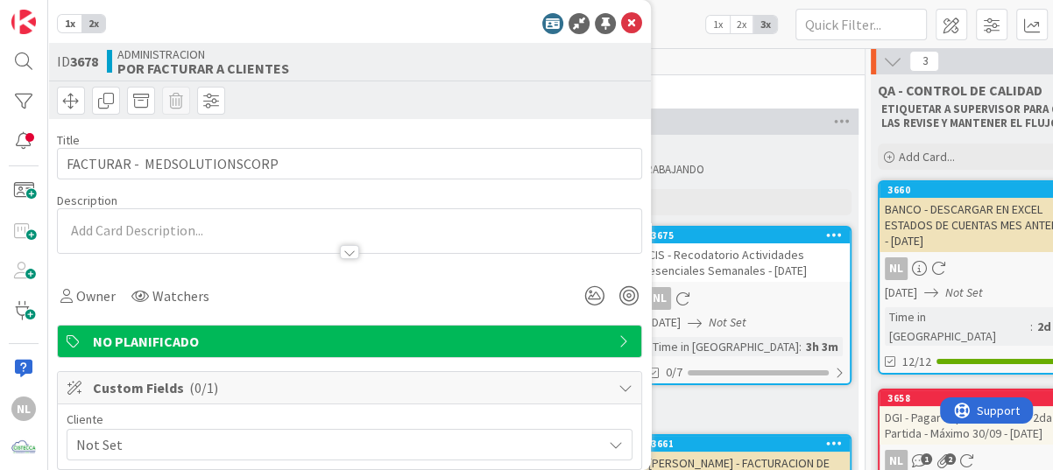
click at [201, 222] on div at bounding box center [349, 231] width 583 height 44
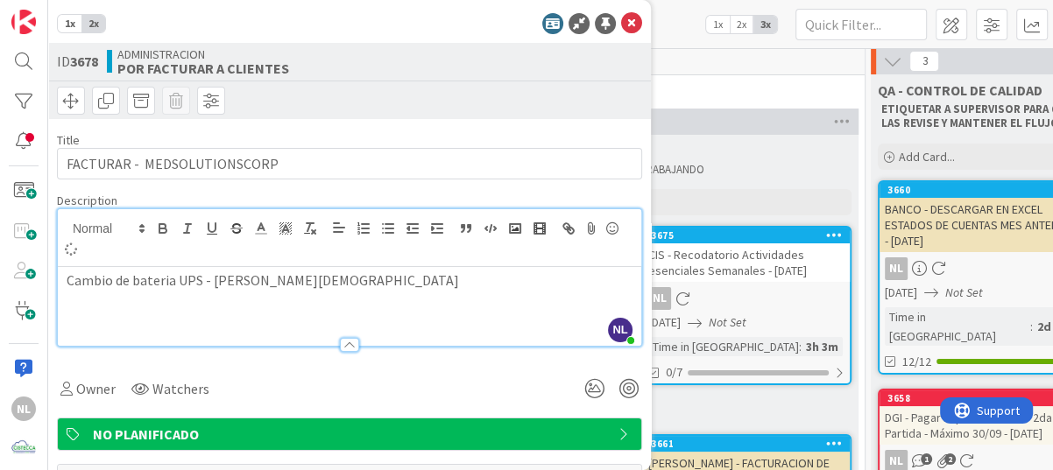
type textarea "x"
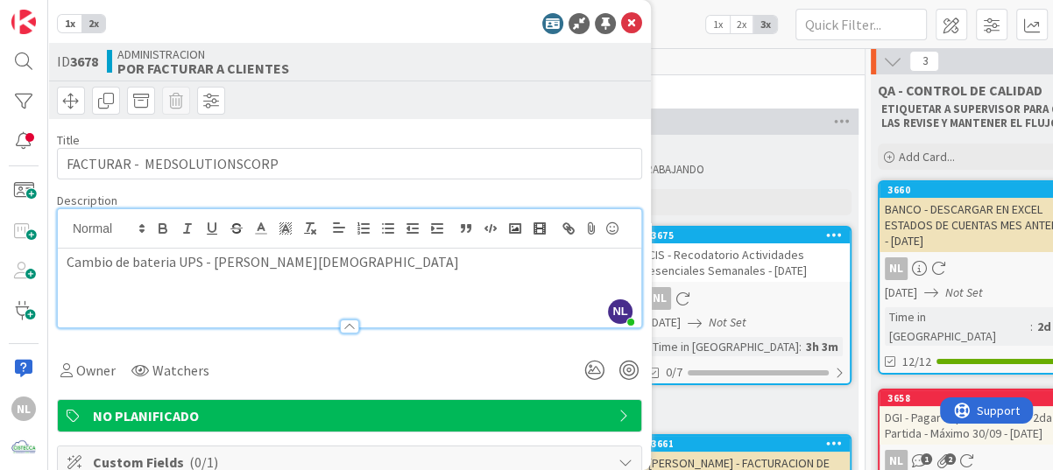
click at [285, 386] on div "Owner Watchers" at bounding box center [349, 371] width 585 height 32
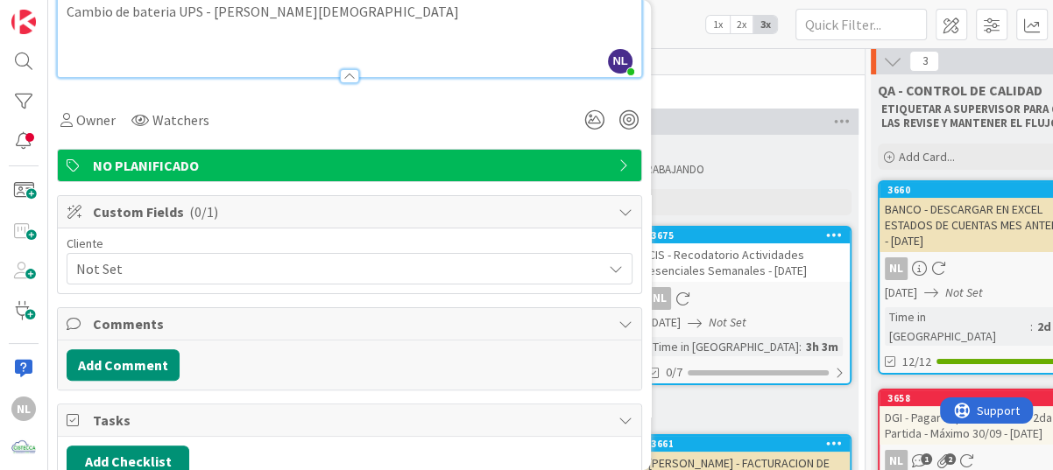
scroll to position [263, 0]
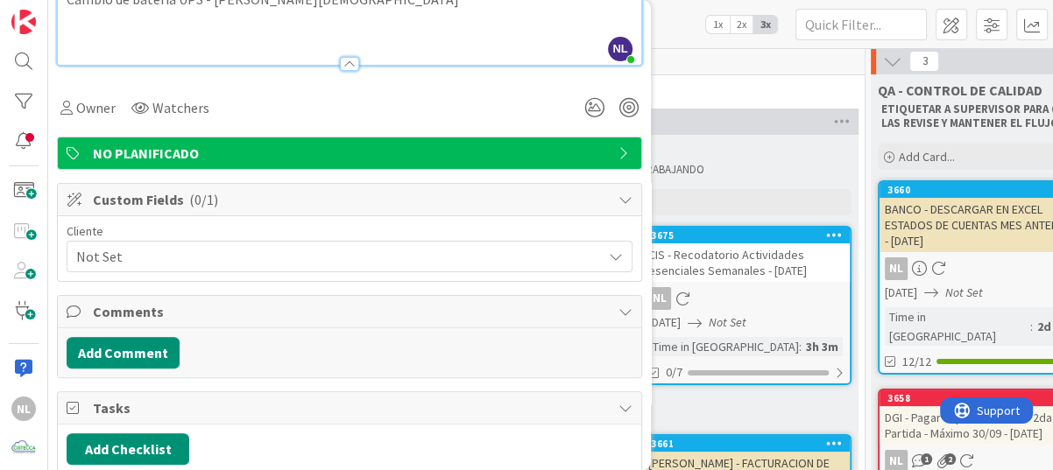
click at [272, 116] on div "Owner Watchers" at bounding box center [349, 108] width 585 height 32
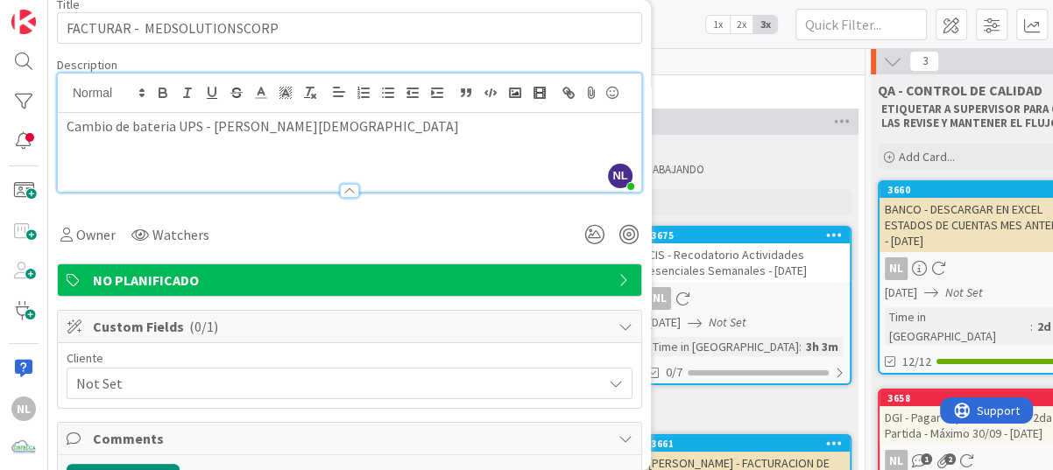
scroll to position [0, 0]
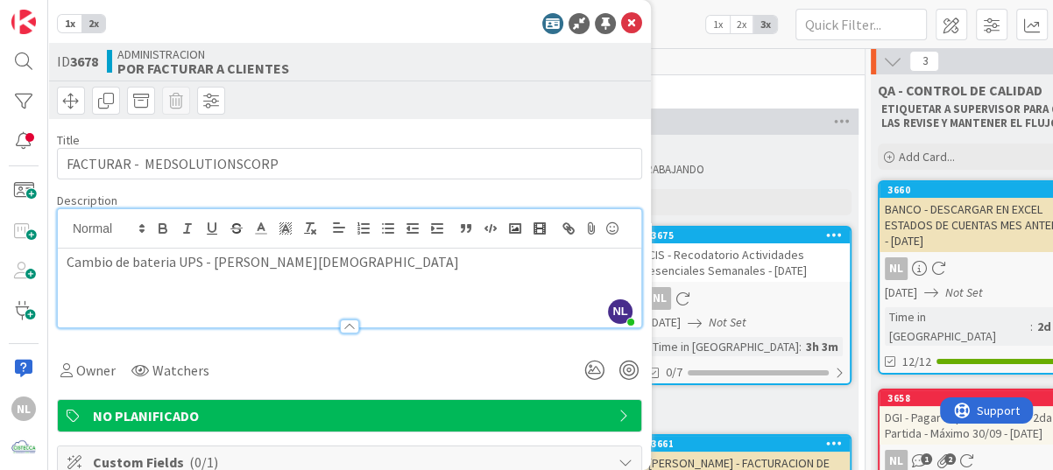
click at [299, 272] on p "Cambio de bateria UPS - Sr. Christian" at bounding box center [350, 262] width 566 height 20
click at [342, 334] on div at bounding box center [349, 327] width 19 height 14
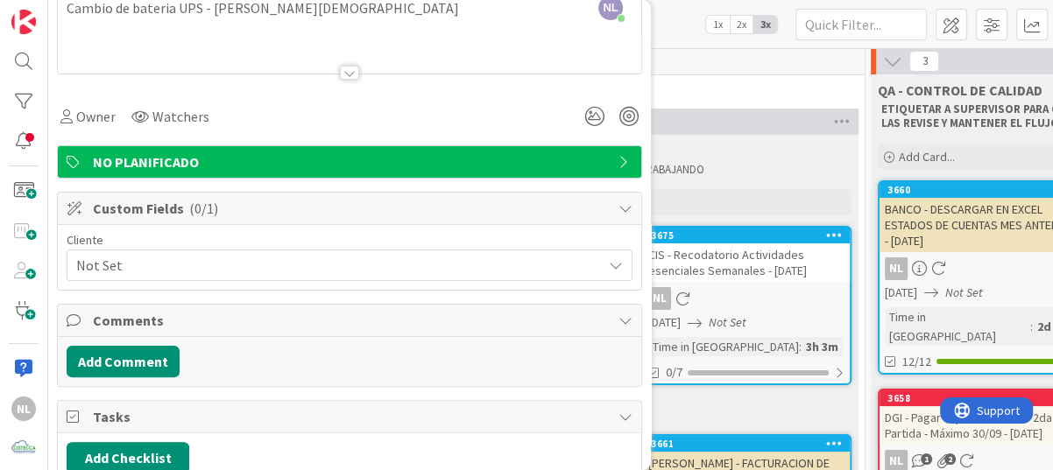
scroll to position [263, 0]
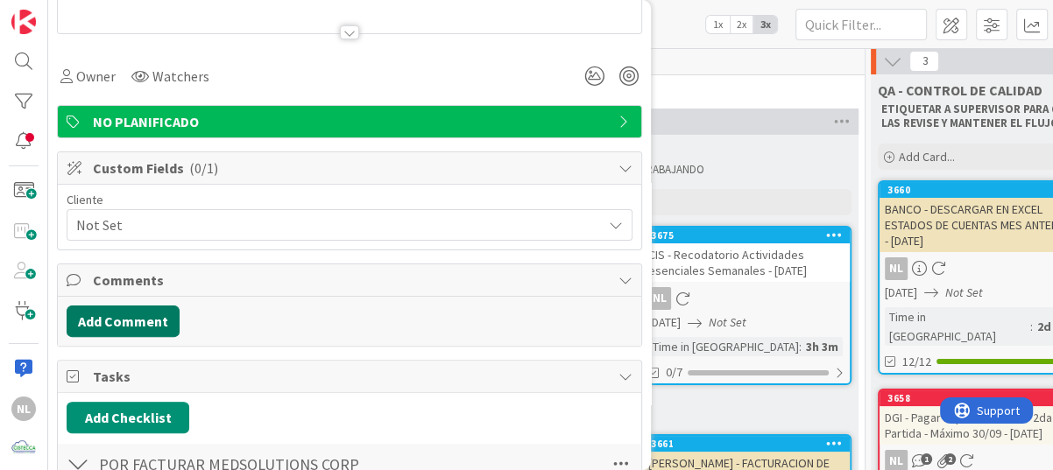
click at [159, 308] on button "Add Comment" at bounding box center [123, 322] width 113 height 32
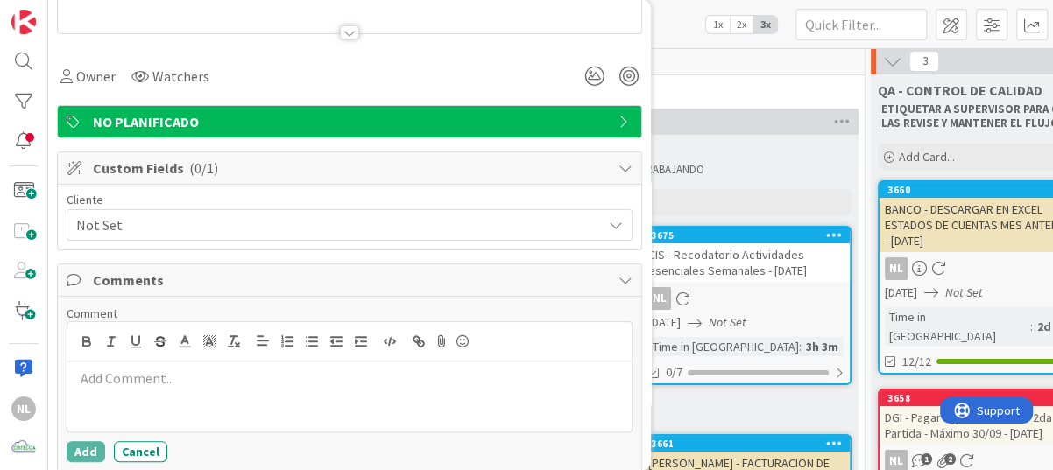
scroll to position [0, 0]
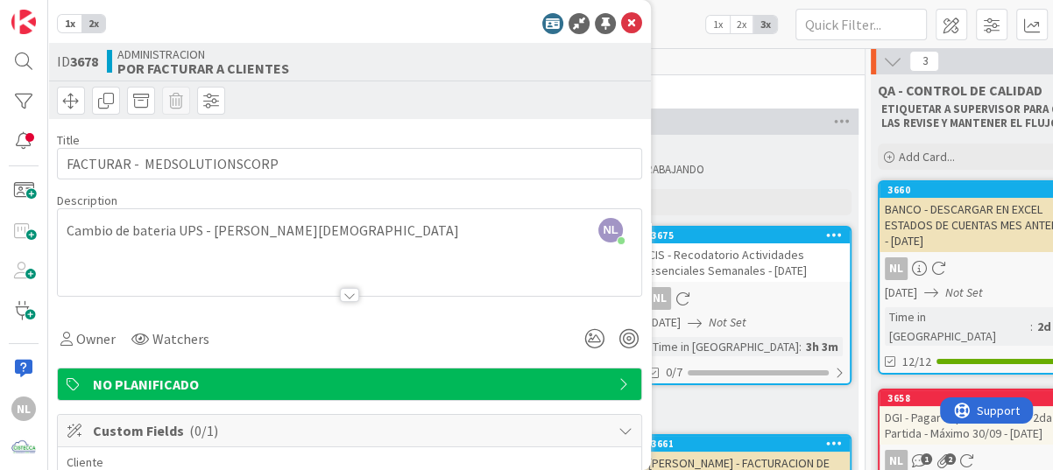
click at [310, 234] on p "Cambio de bateria UPS - Sr. Christian" at bounding box center [350, 231] width 566 height 20
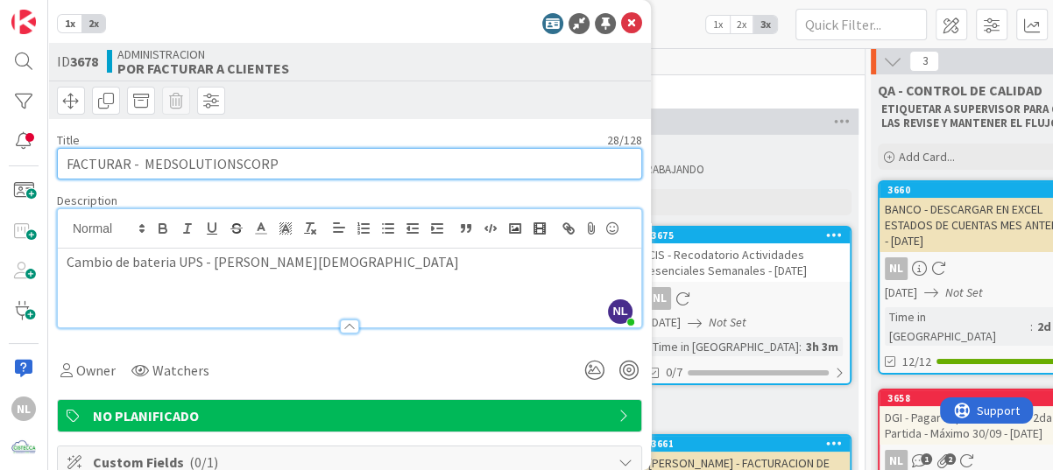
click at [367, 156] on input "FACTURAR - MEDSOLUTIONSCORP" at bounding box center [349, 164] width 585 height 32
type input "FACTURAR - MEDSOLUTIONSCORP-"
type textarea "x"
paste input "ucher@panamafasteners.com"
type input "FACTURAR - MEDSOLUTIONSCORP-ucher@panamafasteners.com"
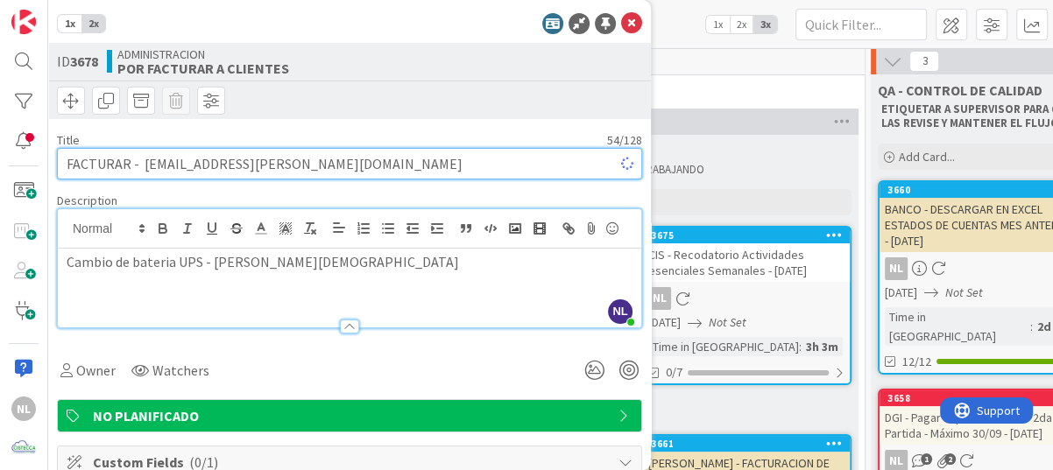
type textarea "x"
type input "FACTURAR - MEDSOLUTIONSCORP-panamafasteners.com"
type textarea "x"
type input "FACTURAR - MEDSOLUTIONSCORP-anamafasteners.com"
type textarea "x"
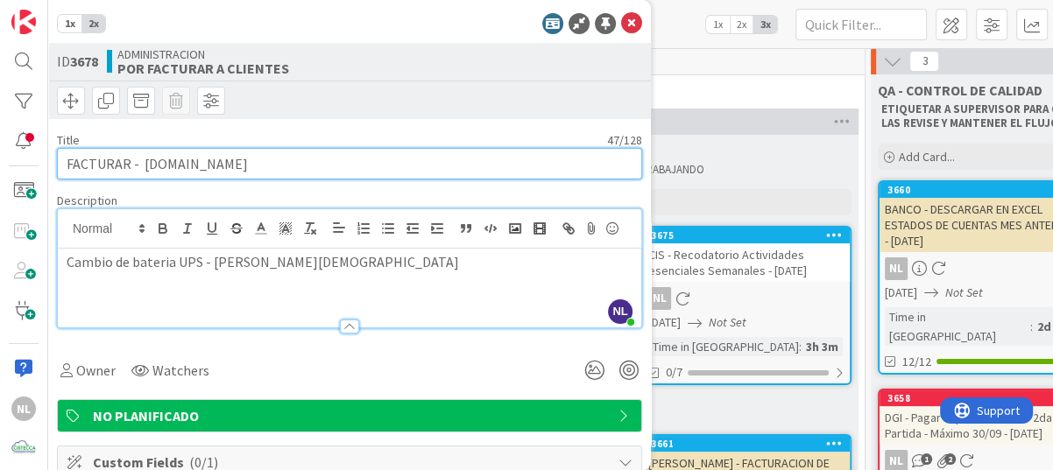
type input "FACTURAR - MEDSOLUTIONSCORP-Panamafasteners.com"
type textarea "x"
drag, startPoint x: 379, startPoint y: 163, endPoint x: 427, endPoint y: 162, distance: 48.2
click at [427, 162] on input "FACTURAR - MEDSOLUTIONSCORP-Panamafasteners.com" at bounding box center [349, 164] width 585 height 32
type input "FACTURAR - MEDSOLUTIONSCORP-Panamafasteners"
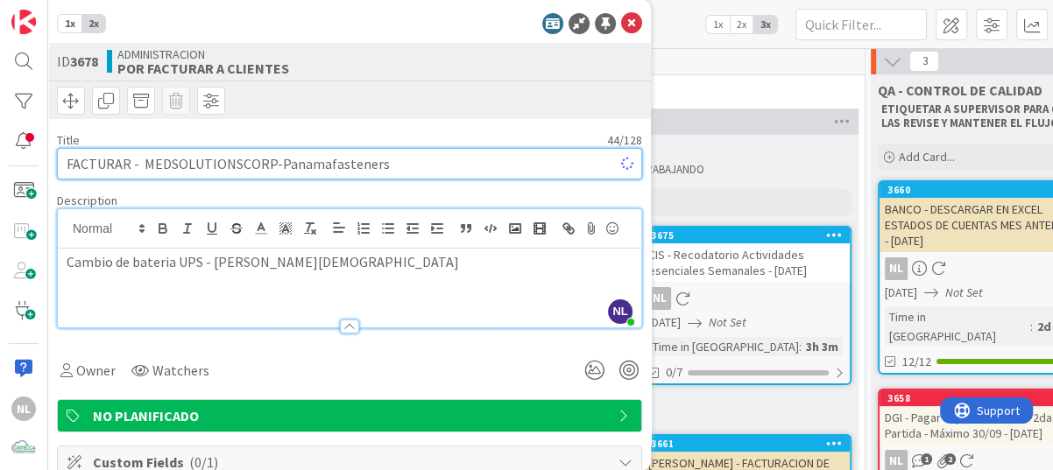
type textarea "x"
type input "FACTURAR - MEDSOLUTIONSCORP-Panamafasteners"
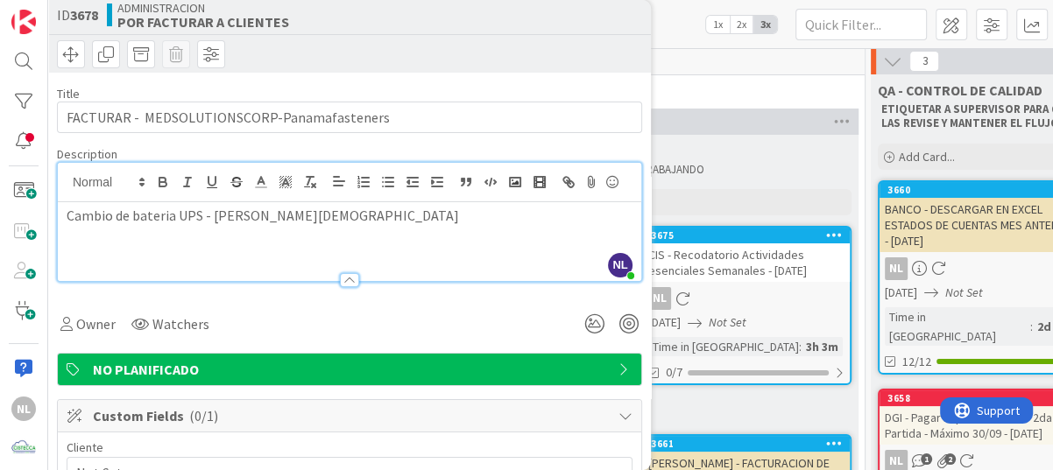
scroll to position [88, 0]
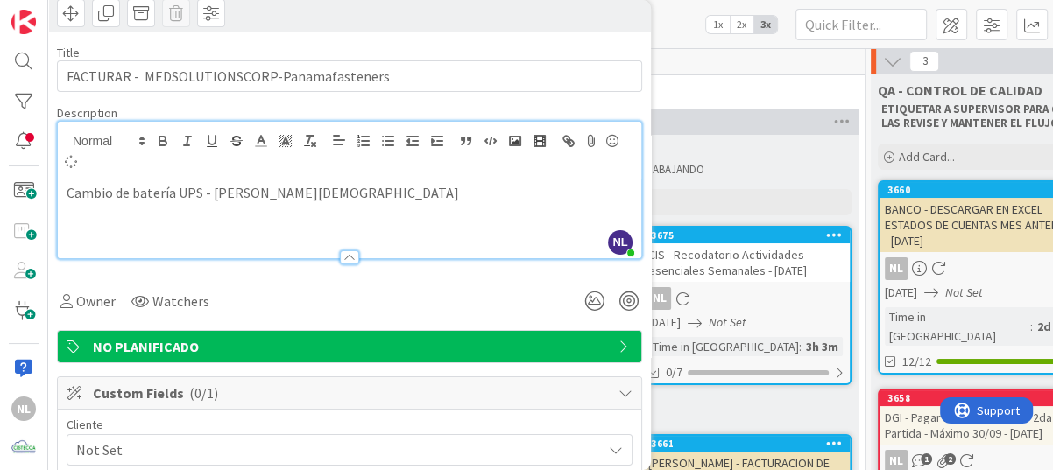
type textarea "x"
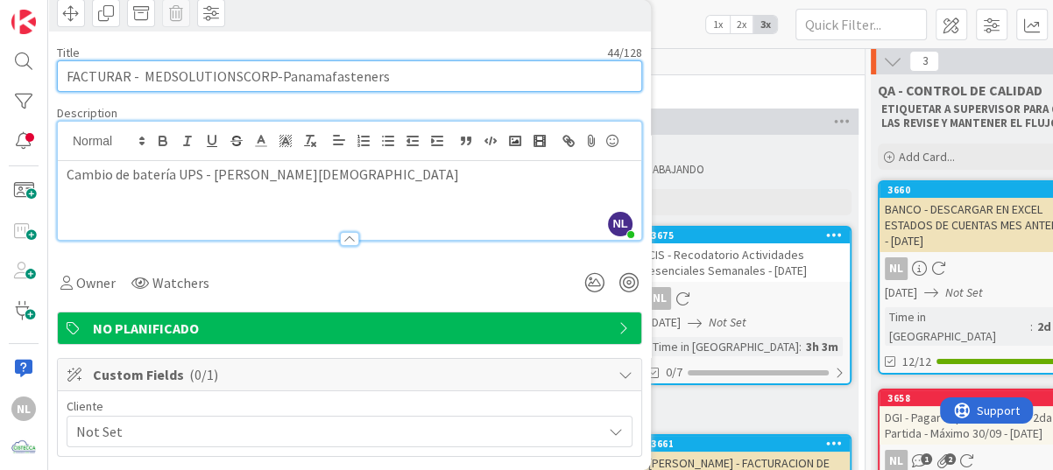
click at [407, 80] on input "FACTURAR - MEDSOLUTIONSCORP-Panamafasteners" at bounding box center [349, 76] width 585 height 32
type input "FACTURAR - MEDSOLUTIONSCORP-Panamafasteners"
type textarea "x"
type input "FACTURAR - MEDSOLUTIONSCORP-Panamafasteners )"
type textarea "x"
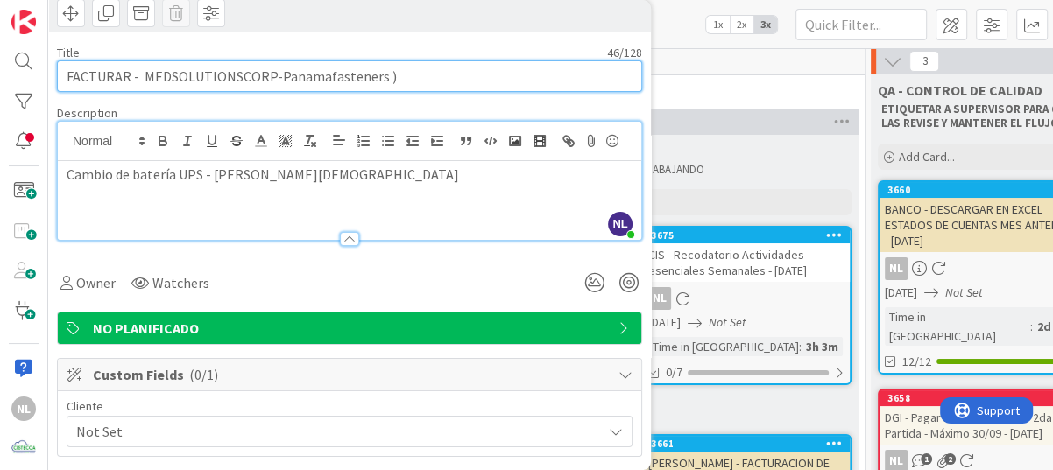
type input "FACTURAR - MEDSOLUTIONSCORP-Panamafasteners )c"
type textarea "x"
type input "FACTURAR - MEDSOLUTIONSCORP-Panamafasteners )cONUSLTAR"
type textarea "x"
type input "FACTURAR - MEDSOLUTIONSCORP-Panamafasteners )"
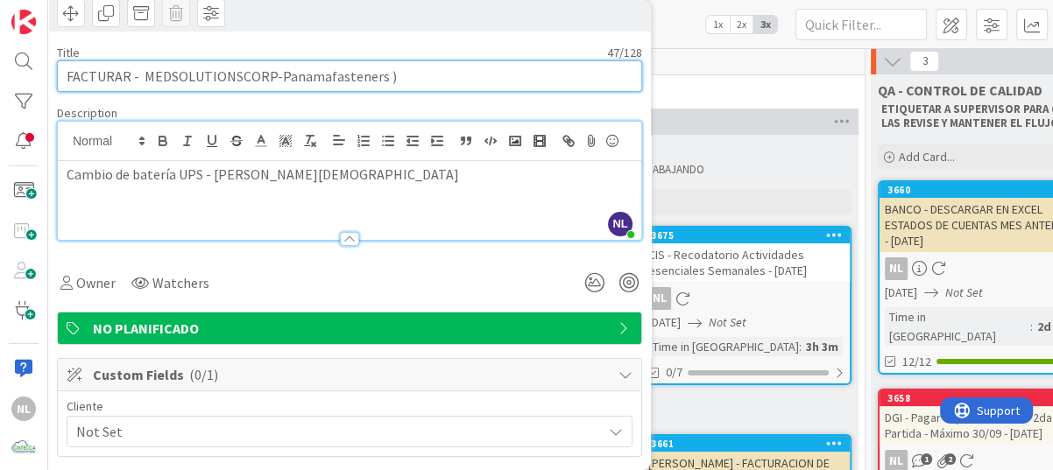
type textarea "x"
type input "FACTURAR - MEDSOLUTIONSCORP-Panamafasteners ) c"
type textarea "x"
type input "FACTURAR - MEDSOLUTIONSCORP-Panamafasteners )"
type textarea "x"
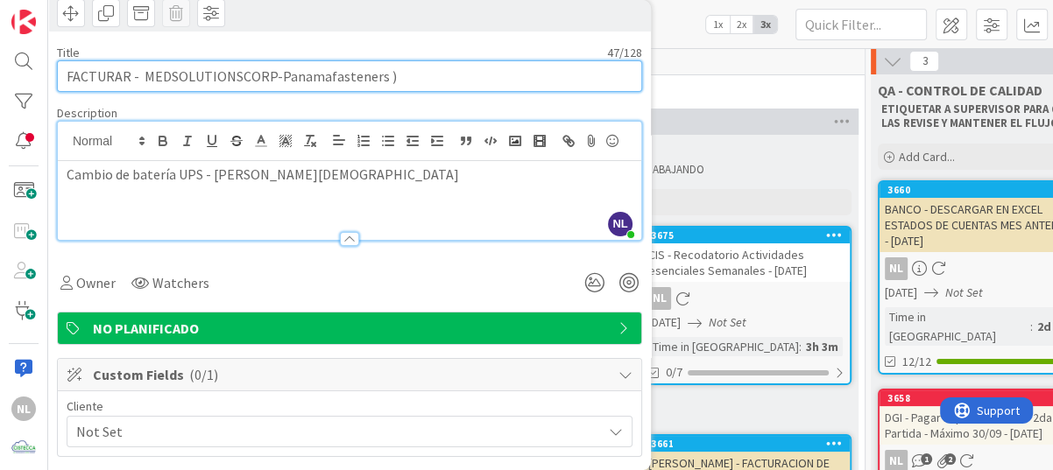
type input "FACTURAR - MEDSOLUTIONSCORP-Panamafasteners ) C"
type textarea "x"
type input "FACTURAR - MEDSOLUTIONSCORP-Panamafasteners ) Ci"
type textarea "x"
type input "FACTURAR - MEDSOLUTIONSCORP-Panamafasteners ) C"
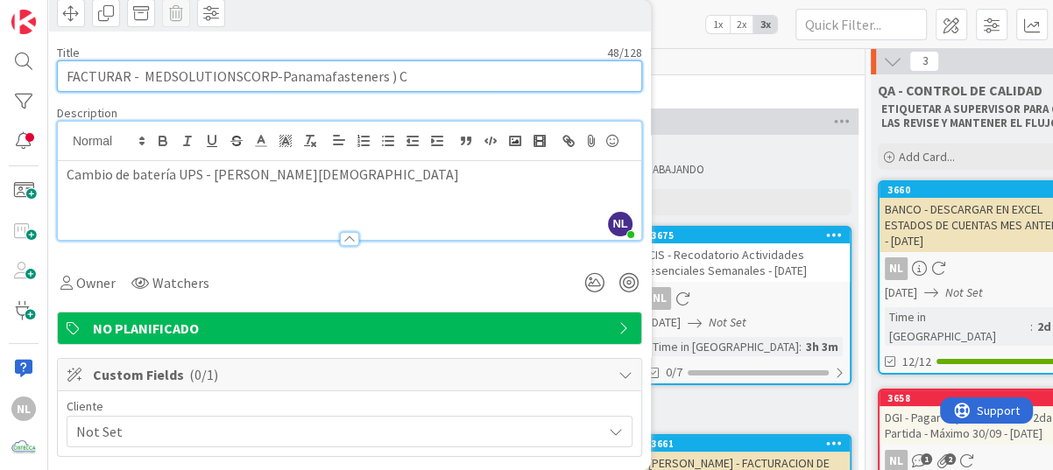
type textarea "x"
type input "FACTURAR - MEDSOLUTIONSCORP-Panamafasteners ) Co"
type textarea "x"
type input "FACTURAR - MEDSOLUTIONSCORP-Panamafasteners ) Con"
type textarea "x"
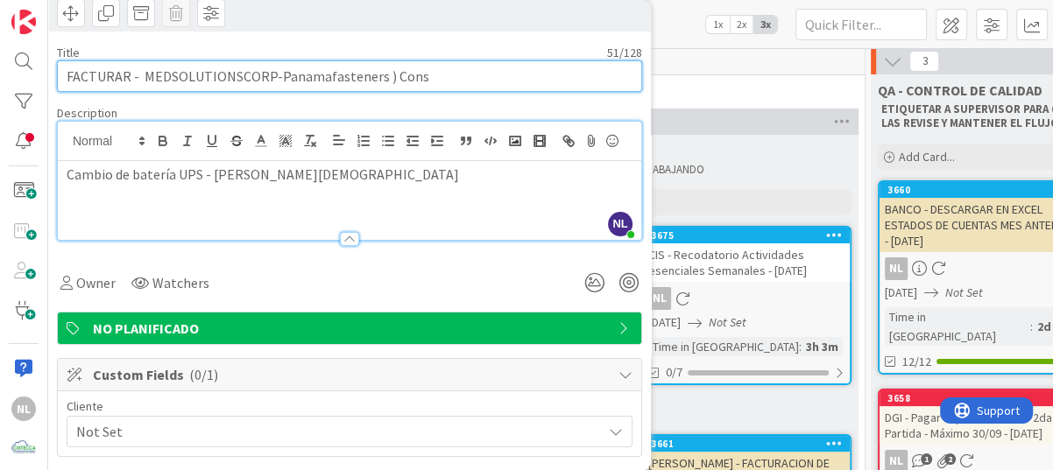
type input "FACTURAR - MEDSOLUTIONSCORP-Panamafasteners ) Consu"
type textarea "x"
type input "FACTURAR - MEDSOLUTIONSCORP-Panamafasteners ) Consultar"
type textarea "x"
type input "FACTURAR - MEDSOLUTIONSCORP-Panamafasteners Consultar"
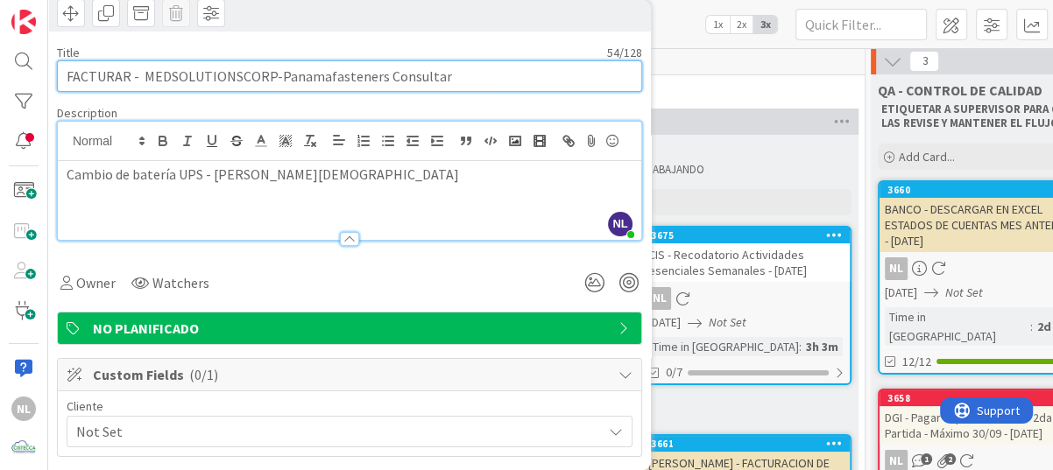
type textarea "x"
type input "FACTURAR - MEDSOLUTIONSCORP-Panamafasteners Consultar"
type textarea "x"
type input "FACTURAR - MEDSOLUTIONSCORP-Panamafasteners ( Consultar"
type textarea "x"
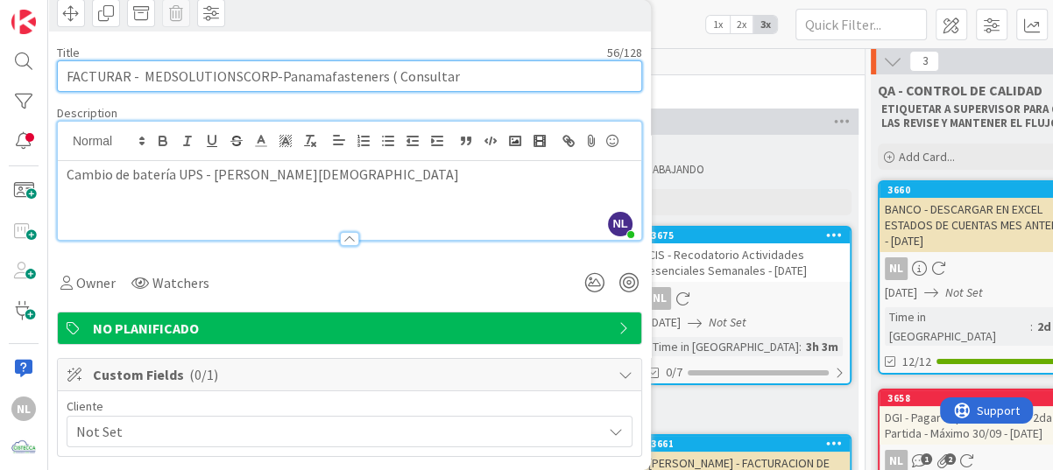
type input "FACTURAR - MEDSOLUTIONSCORP-Panamafasteners ( Consultar="
type textarea "x"
type input "FACTURAR - MEDSOLUTIONSCORP-Panamafasteners ( Consultar"
type textarea "x"
type input "FACTURAR - MEDSOLUTIONSCORP-Panamafasteners ( Consultar)"
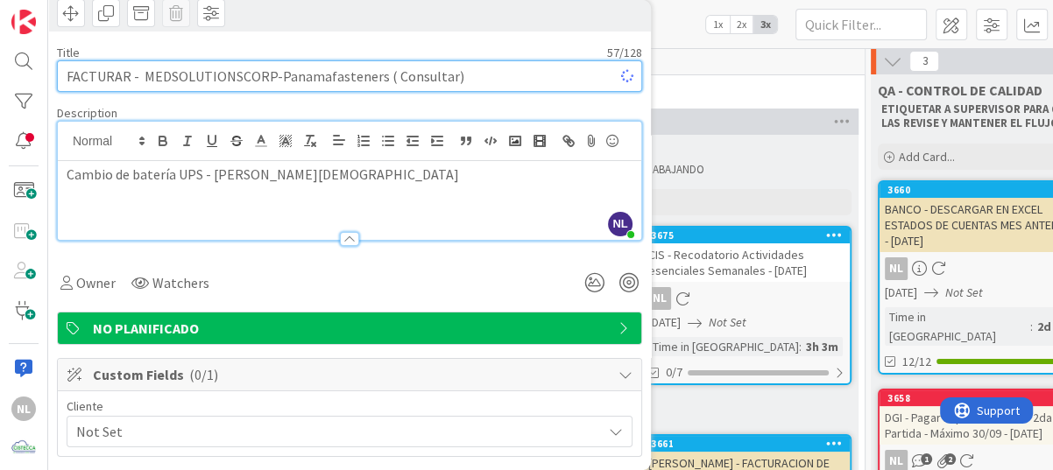
type textarea "x"
type input "FACTURAR - MEDSOLUTIONSCORP-Panamafasteners ( Consultar)"
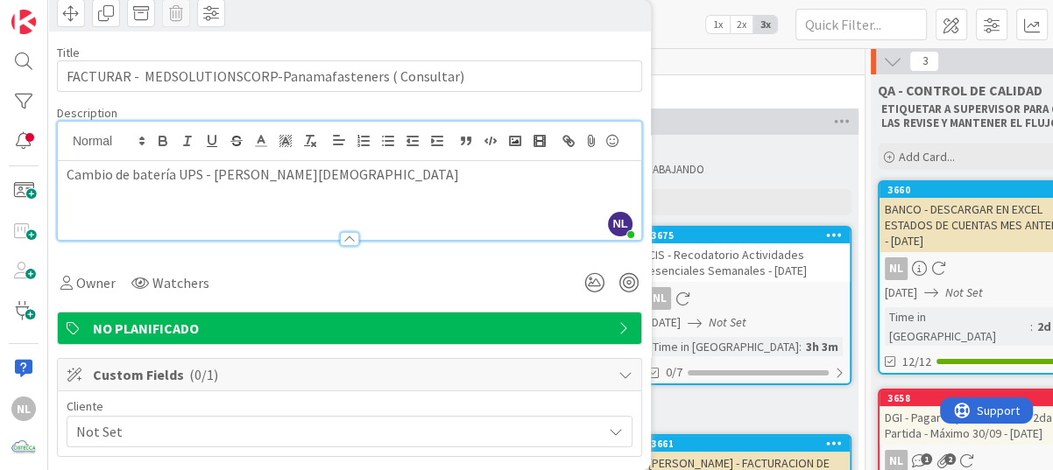
click at [406, 205] on p at bounding box center [350, 195] width 566 height 20
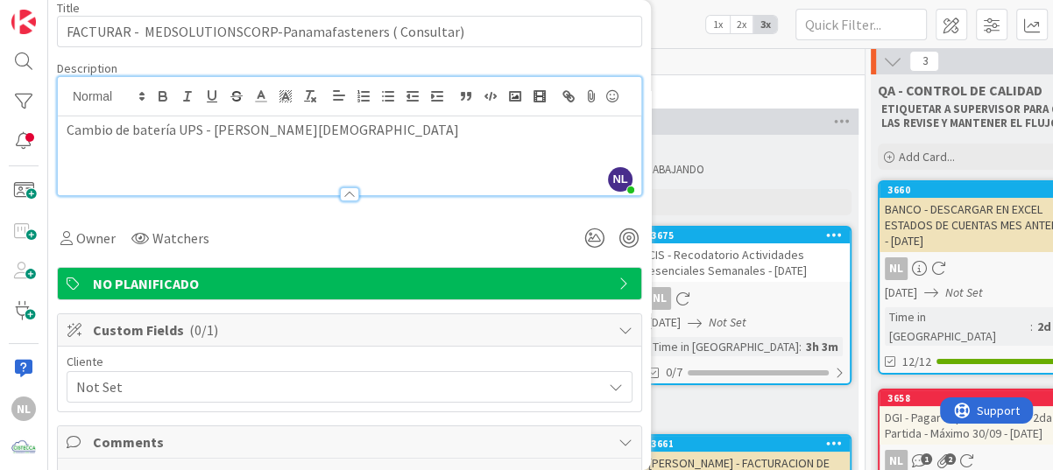
scroll to position [175, 0]
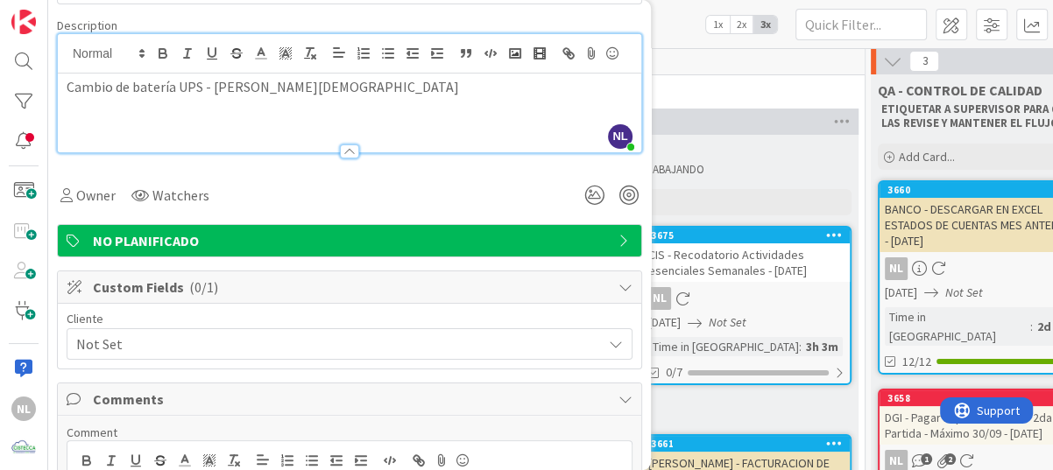
drag, startPoint x: 66, startPoint y: 144, endPoint x: 82, endPoint y: 146, distance: 16.7
click at [67, 144] on div "Cambio de batería UPS - Sr. Christian" at bounding box center [349, 113] width 583 height 79
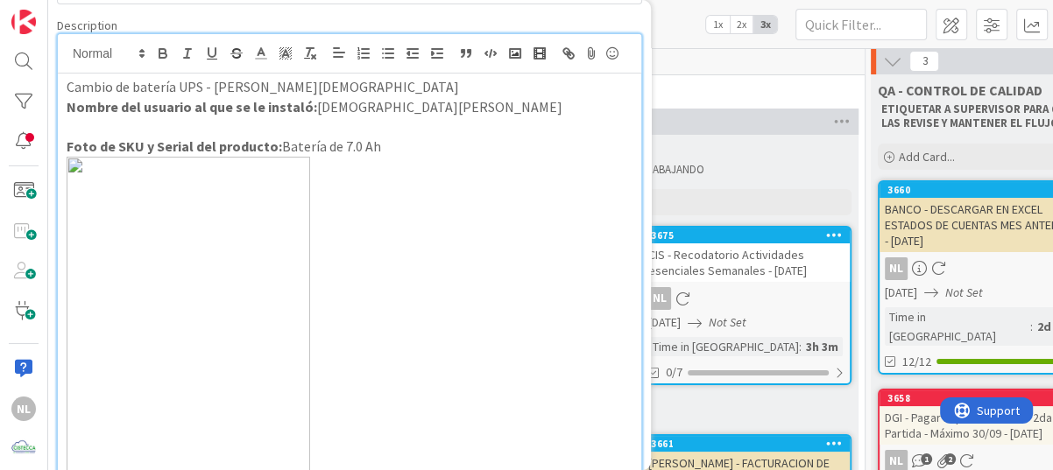
scroll to position [288, 0]
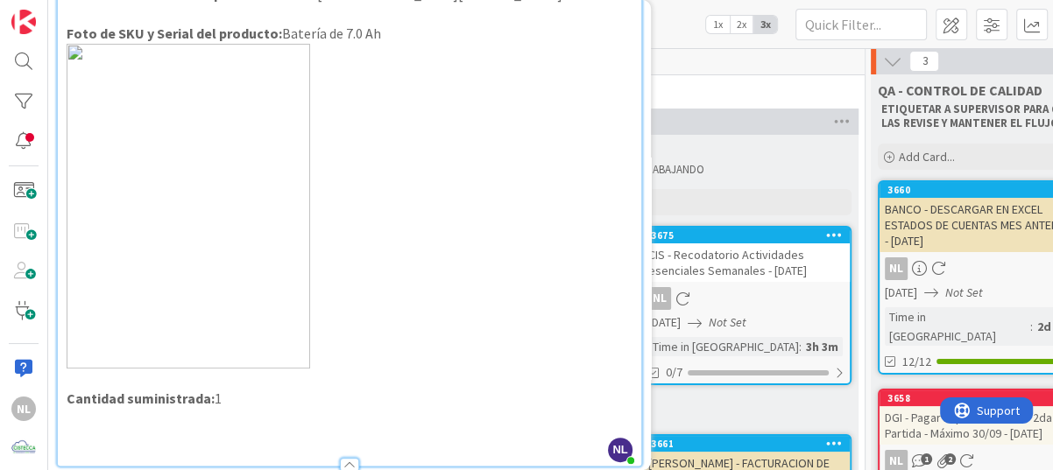
click at [71, 24] on p at bounding box center [350, 14] width 566 height 20
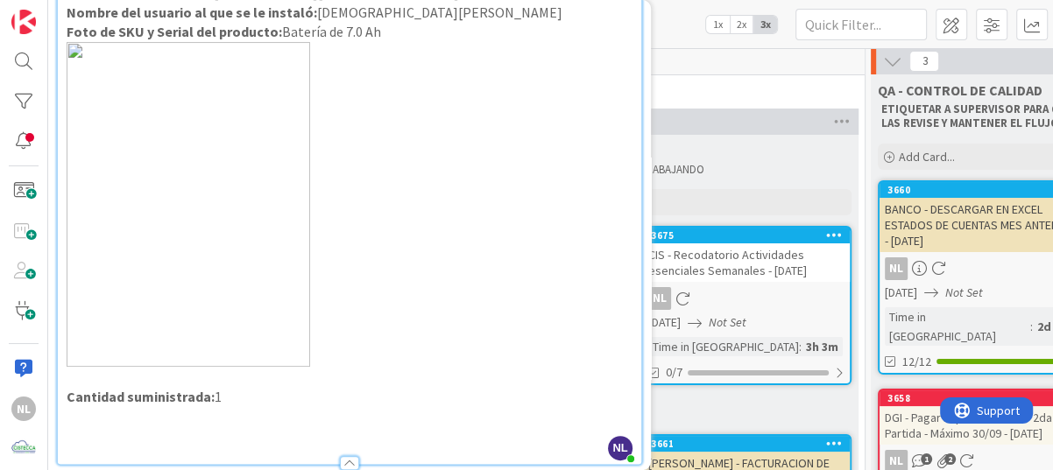
click at [90, 73] on img at bounding box center [188, 204] width 243 height 325
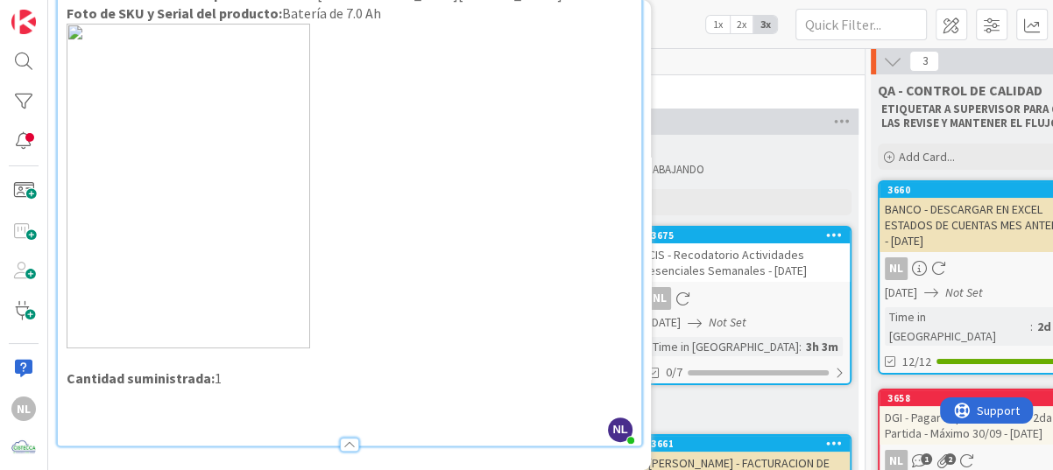
click at [63, 51] on div "Cambio de batería UPS - Sr. Christian Nombre del usuario al que se le instaló: …" at bounding box center [349, 203] width 583 height 485
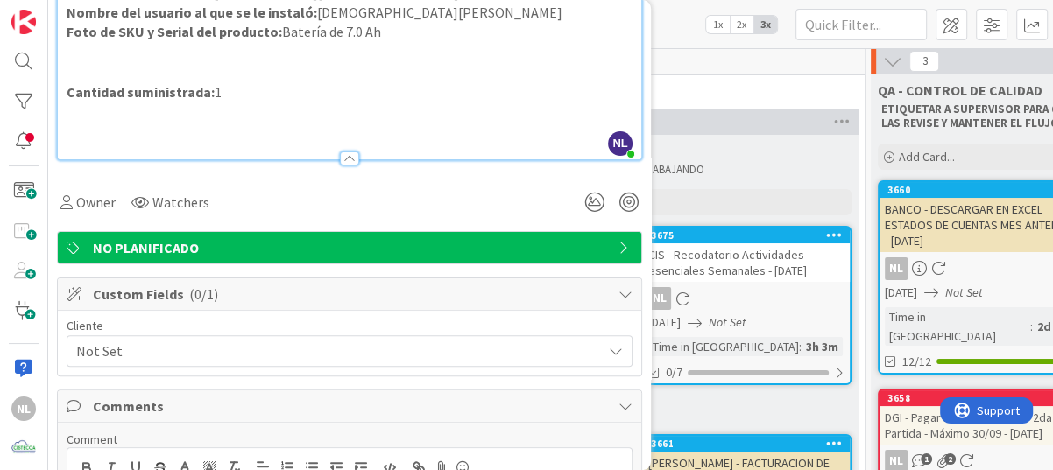
click at [74, 48] on p at bounding box center [350, 52] width 566 height 20
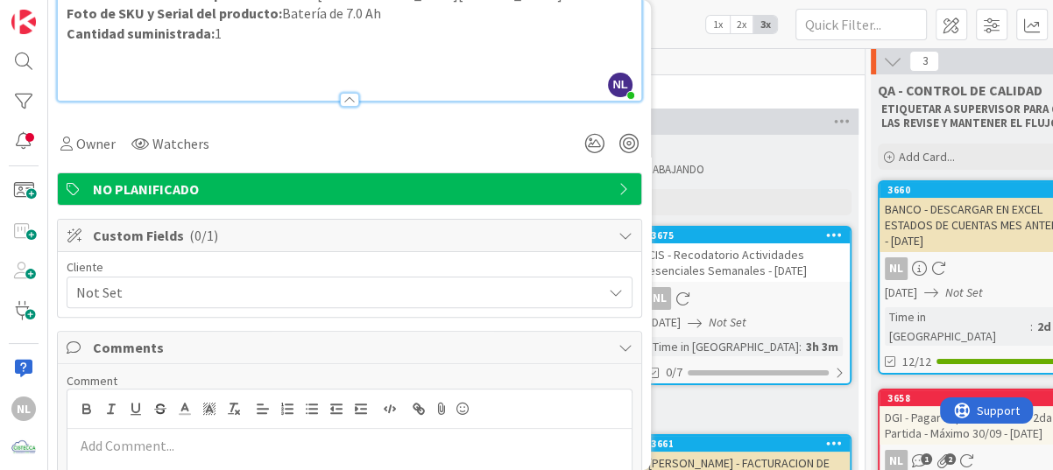
click at [93, 64] on p at bounding box center [350, 54] width 566 height 20
click at [302, 151] on div "Owner Watchers" at bounding box center [349, 137] width 585 height 45
click at [346, 107] on div at bounding box center [349, 100] width 19 height 14
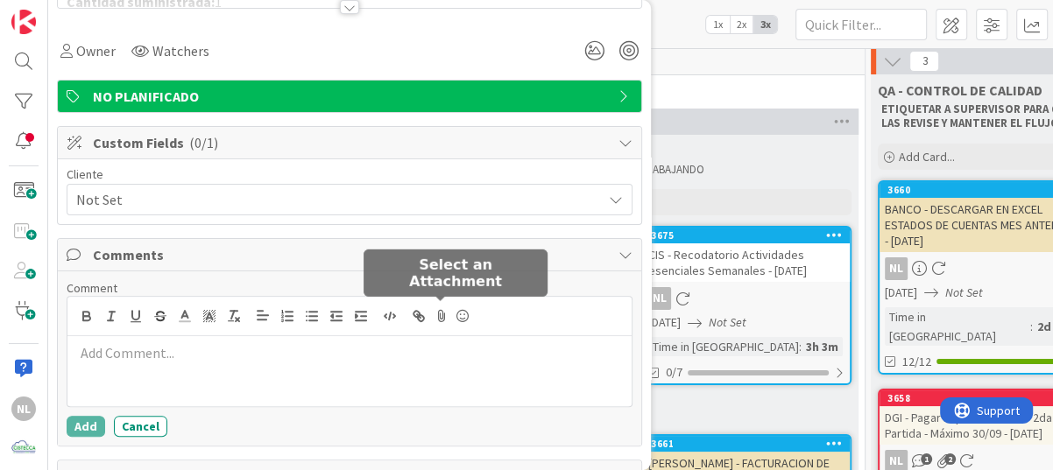
click at [440, 317] on icon at bounding box center [441, 316] width 21 height 25
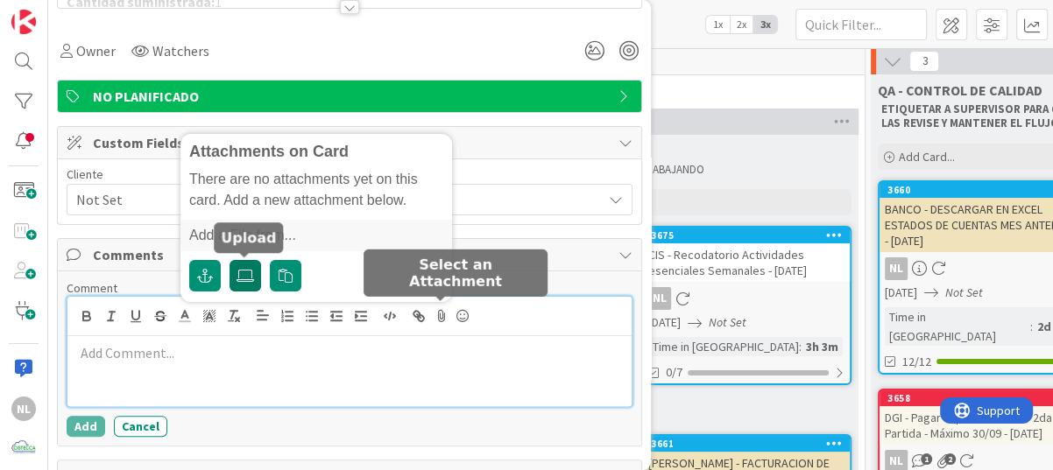
click at [245, 276] on icon at bounding box center [245, 276] width 18 height 14
click at [229, 260] on input "file" at bounding box center [229, 260] width 0 height 0
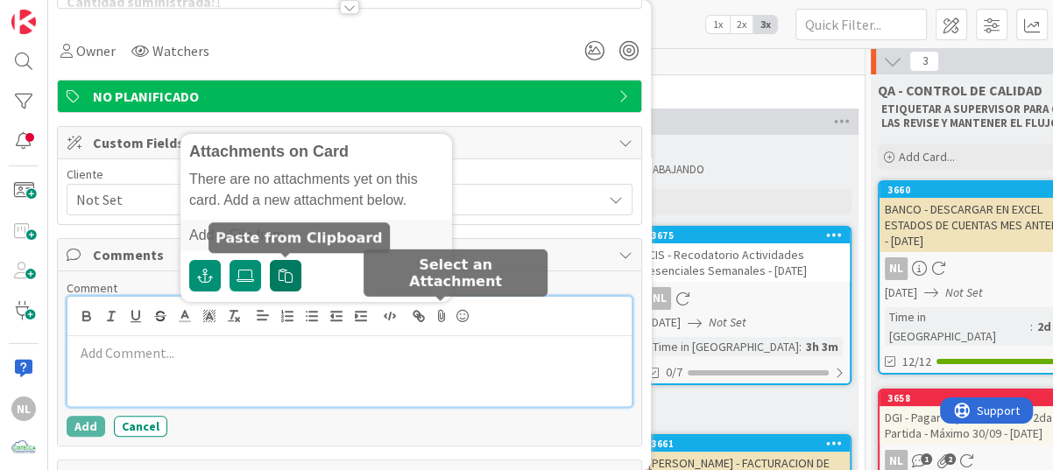
click at [291, 271] on icon "button" at bounding box center [285, 276] width 14 height 14
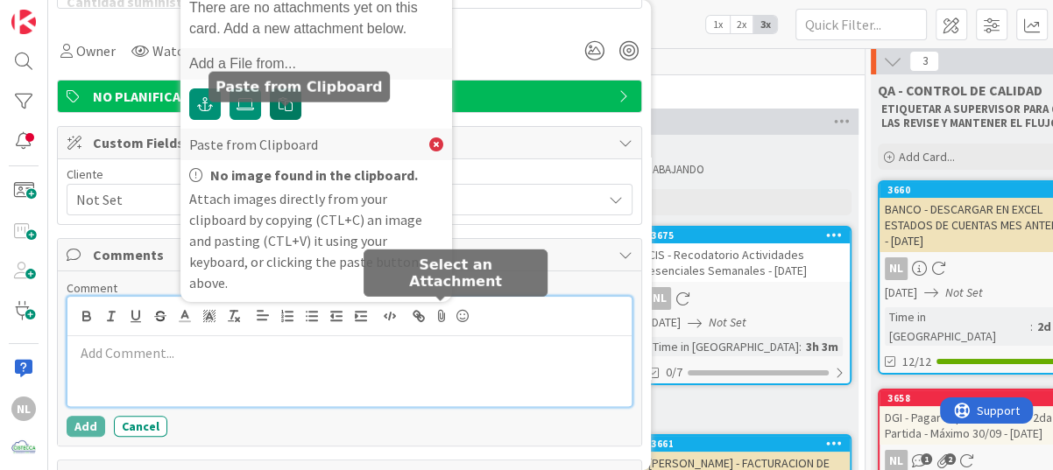
click at [291, 111] on icon "button" at bounding box center [285, 104] width 14 height 14
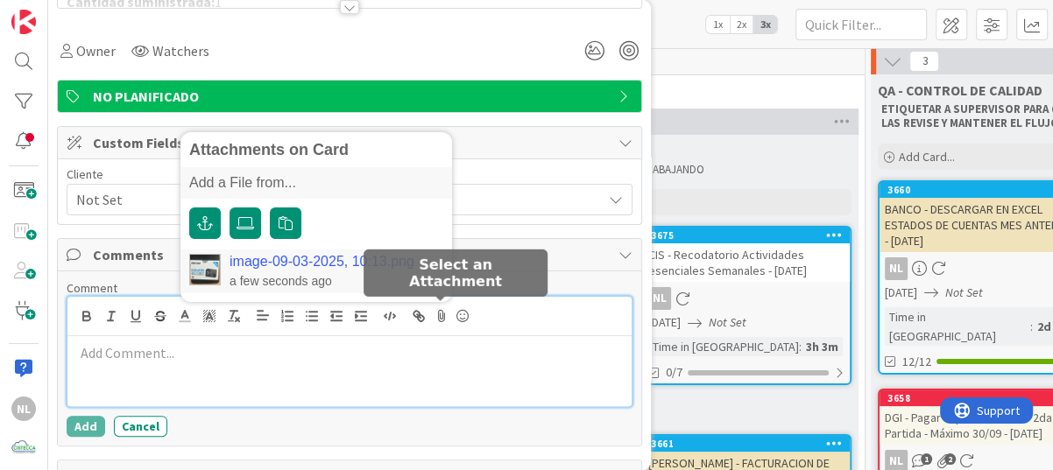
click at [272, 265] on link "image-09-03-2025, 10:13.png" at bounding box center [321, 262] width 185 height 16
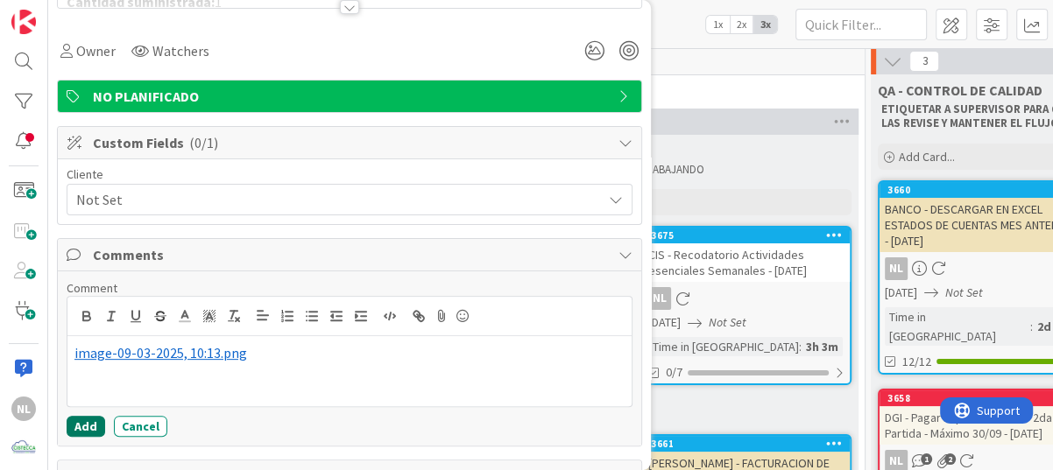
click at [77, 424] on button "Add" at bounding box center [86, 426] width 39 height 21
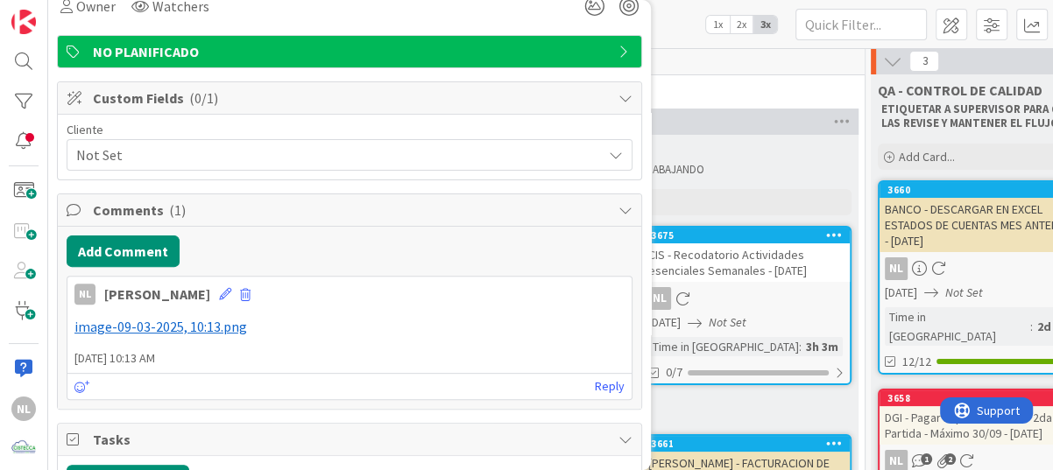
scroll to position [376, 0]
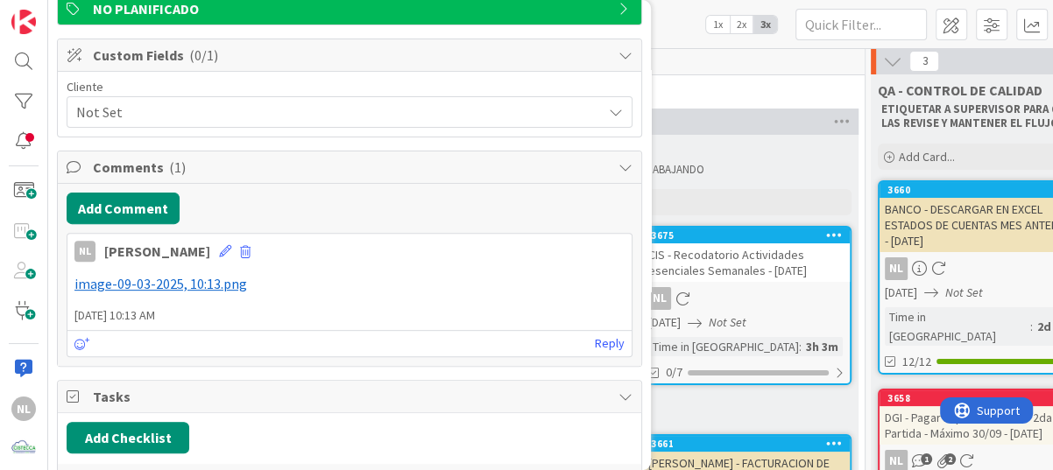
click at [173, 284] on span "image-09-03-2025, 10:13.png" at bounding box center [160, 284] width 173 height 18
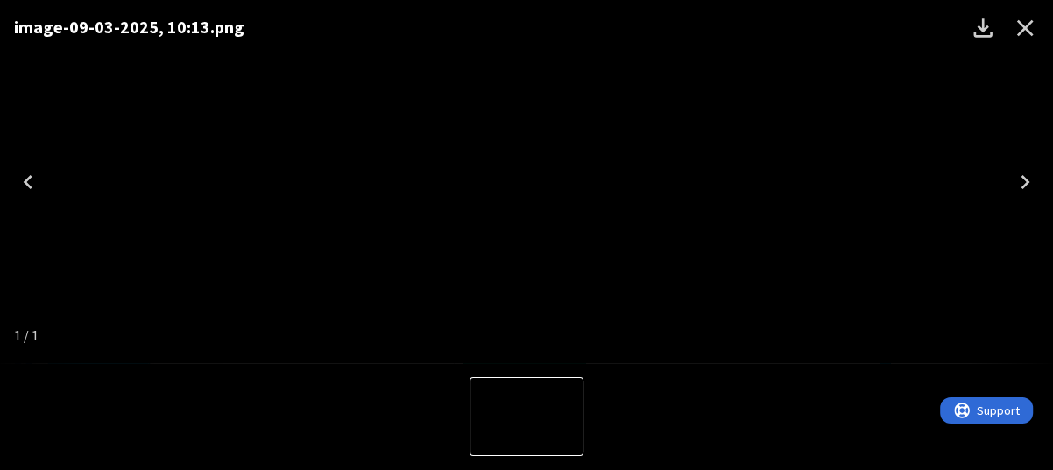
click at [1029, 18] on icon "Close" at bounding box center [1025, 28] width 28 height 28
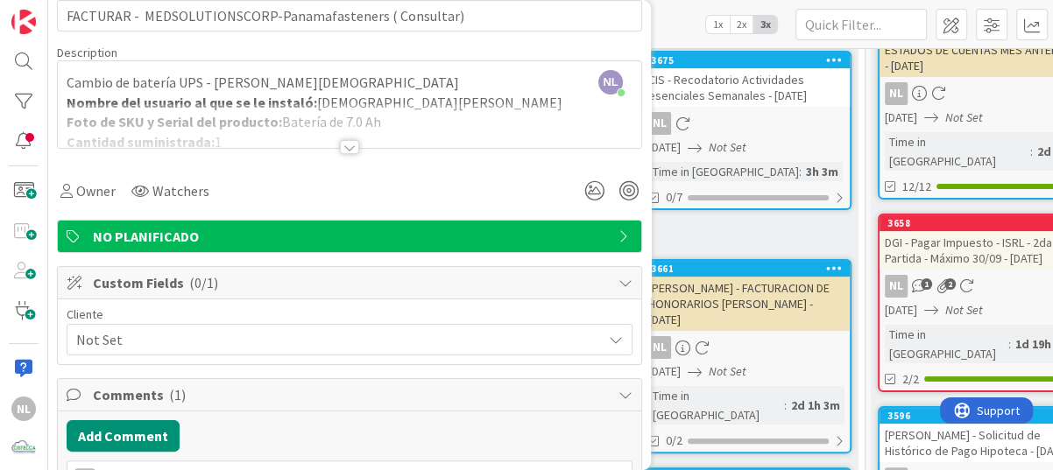
scroll to position [0, 0]
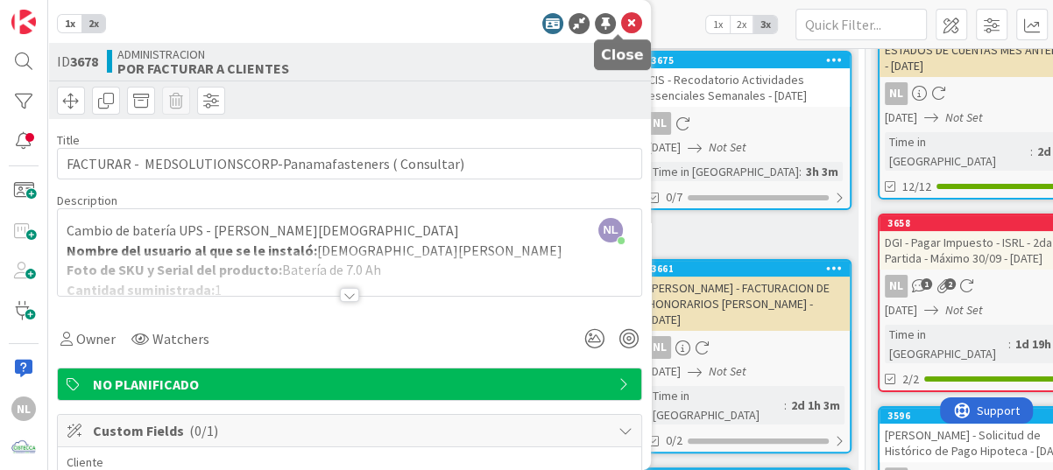
click at [621, 24] on icon at bounding box center [631, 23] width 21 height 21
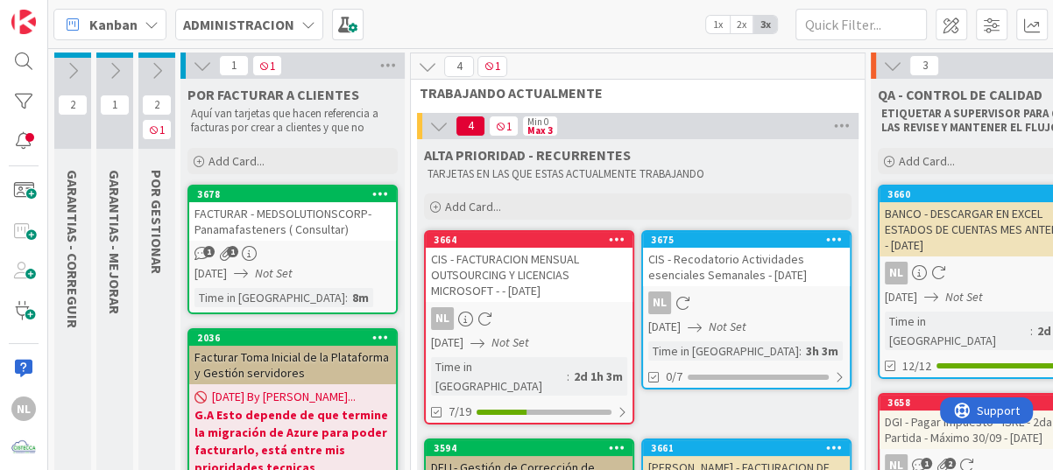
click at [69, 72] on icon at bounding box center [72, 70] width 19 height 19
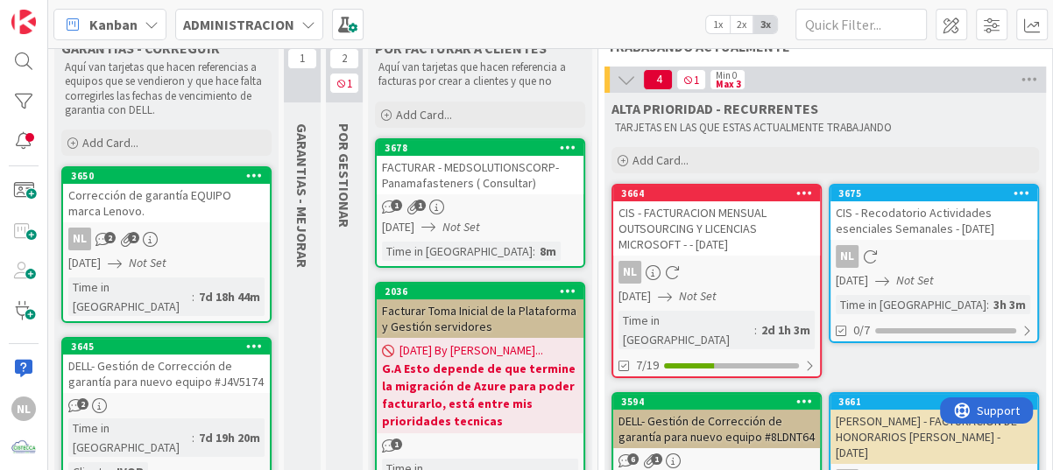
scroll to position [88, 0]
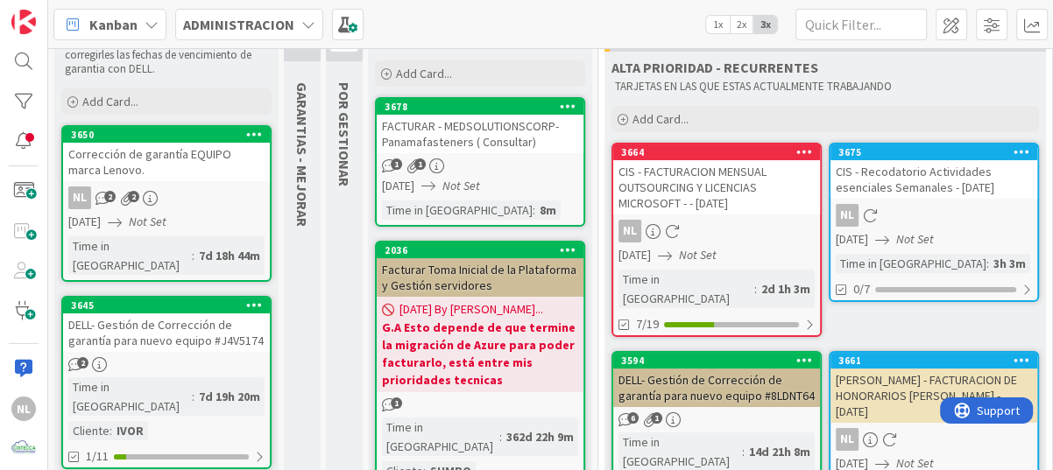
click at [169, 187] on div "NL 2 2" at bounding box center [166, 198] width 207 height 23
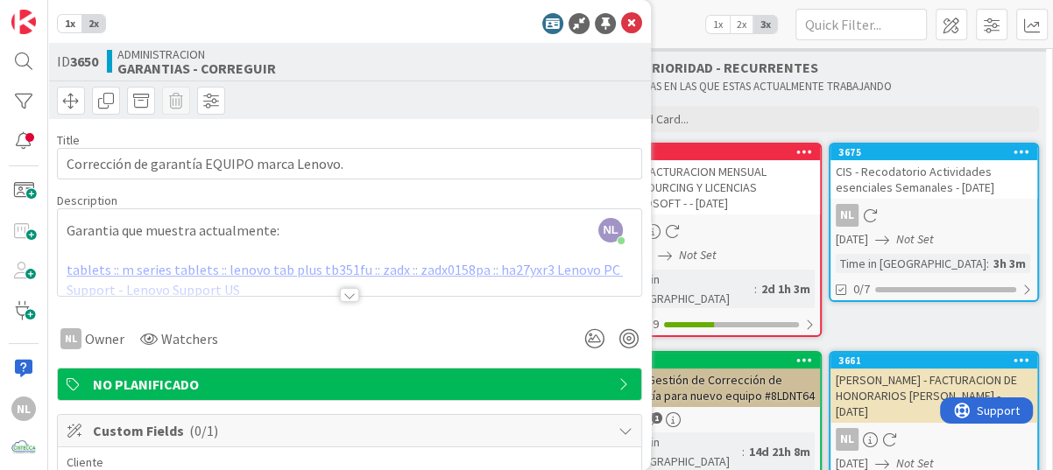
click at [505, 138] on div "Title 43 / 128" at bounding box center [349, 140] width 585 height 16
click at [664, 11] on div "Kanban ADMINISTRACION 1x 2x 3x" at bounding box center [550, 24] width 1004 height 48
click at [243, 18] on div "1x 2x" at bounding box center [349, 23] width 585 height 21
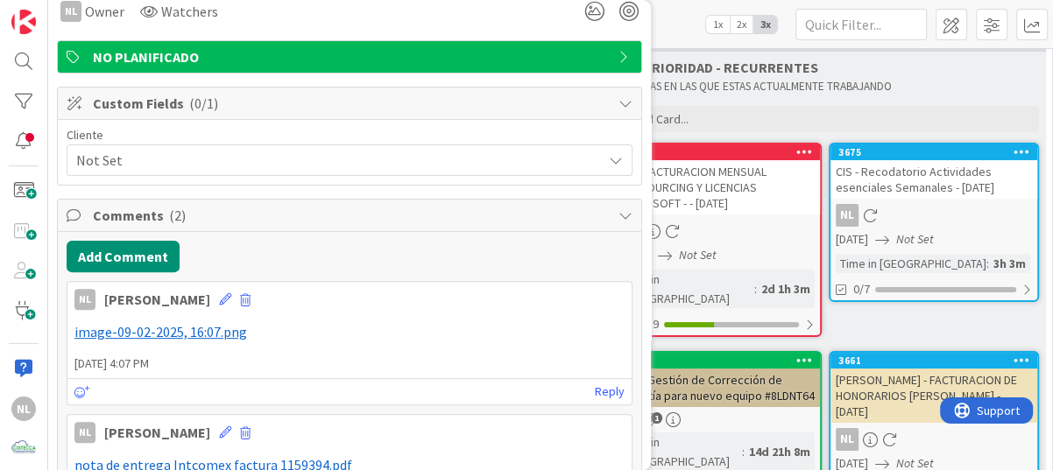
scroll to position [350, 0]
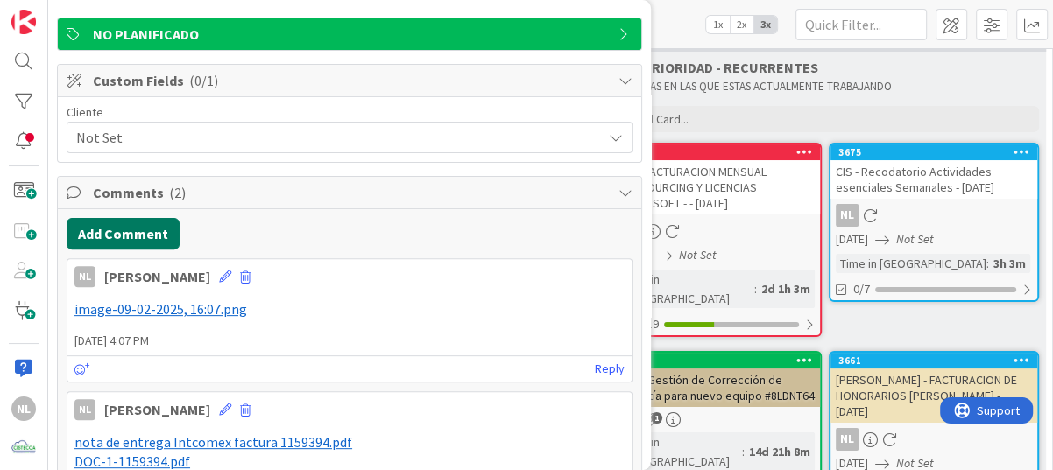
click at [126, 221] on button "Add Comment" at bounding box center [123, 234] width 113 height 32
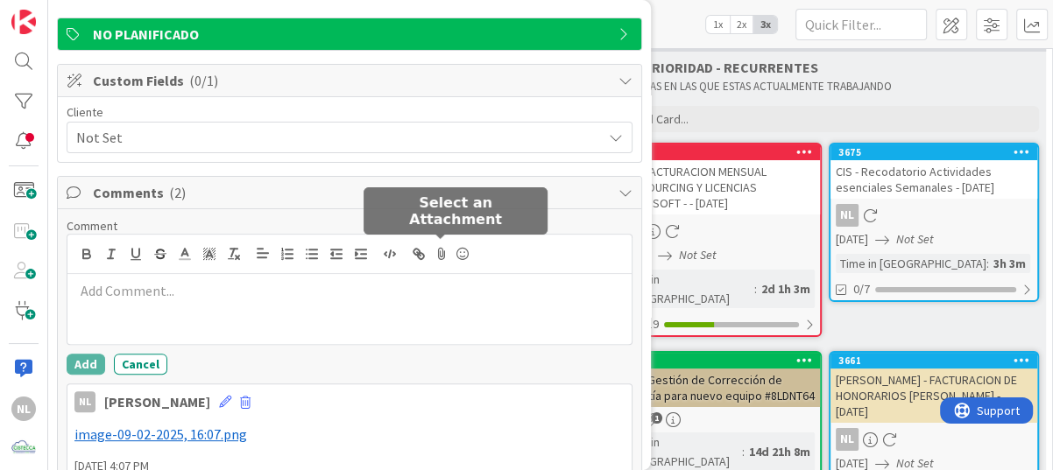
click at [440, 251] on icon at bounding box center [441, 254] width 21 height 25
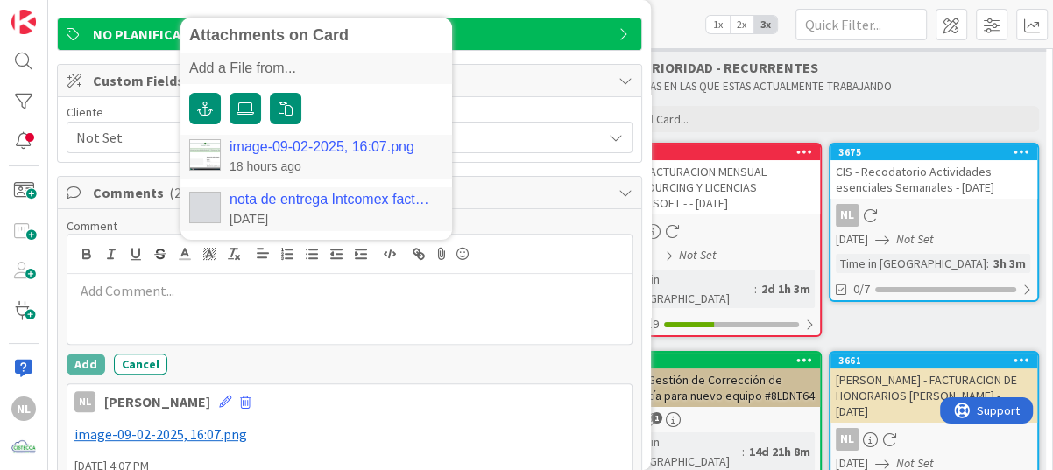
click at [162, 293] on p at bounding box center [349, 291] width 550 height 20
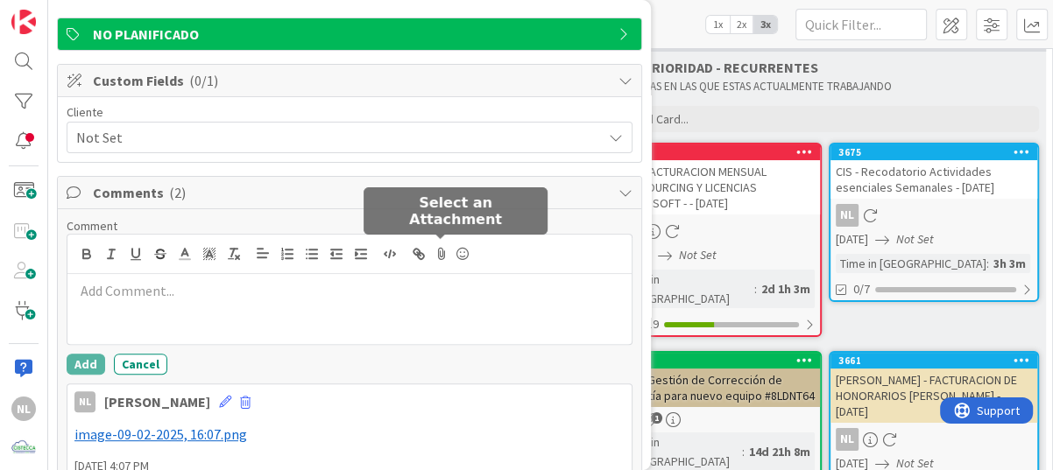
click at [441, 263] on icon at bounding box center [441, 254] width 21 height 25
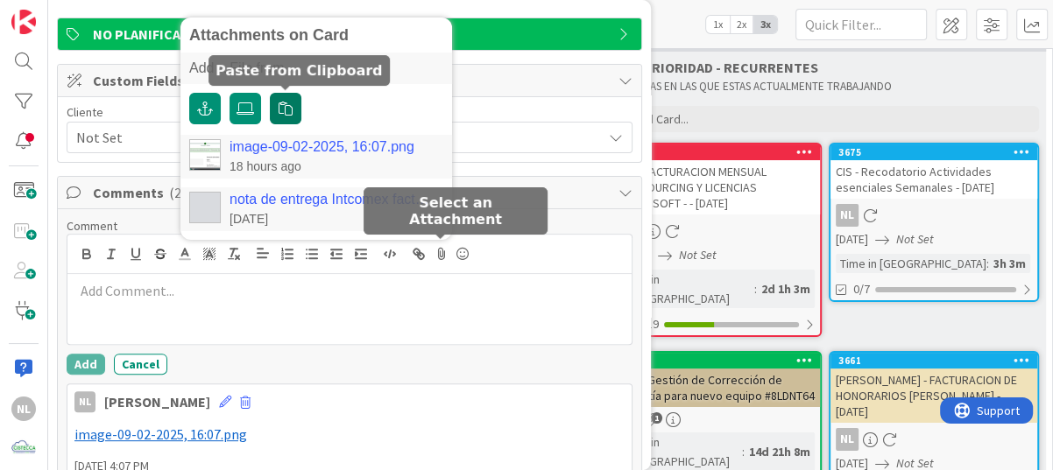
click at [289, 104] on icon "button" at bounding box center [285, 109] width 14 height 14
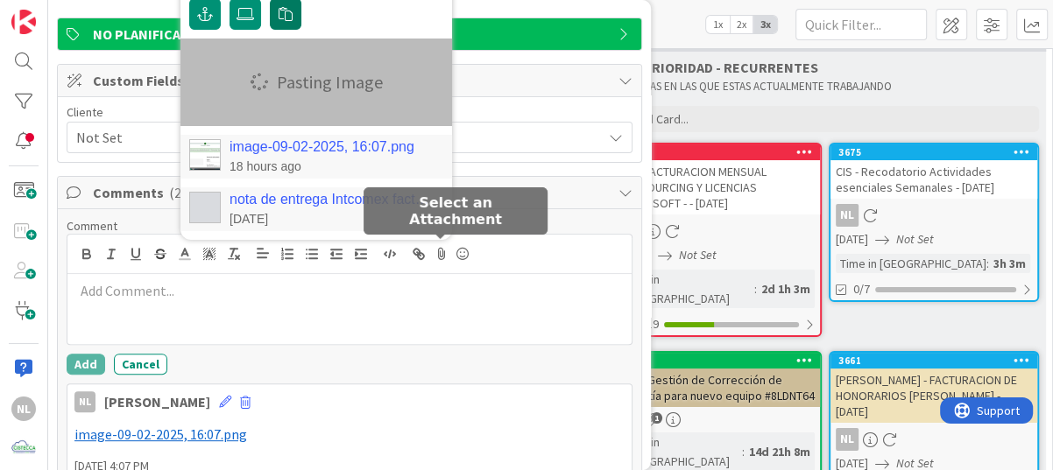
type textarea "x"
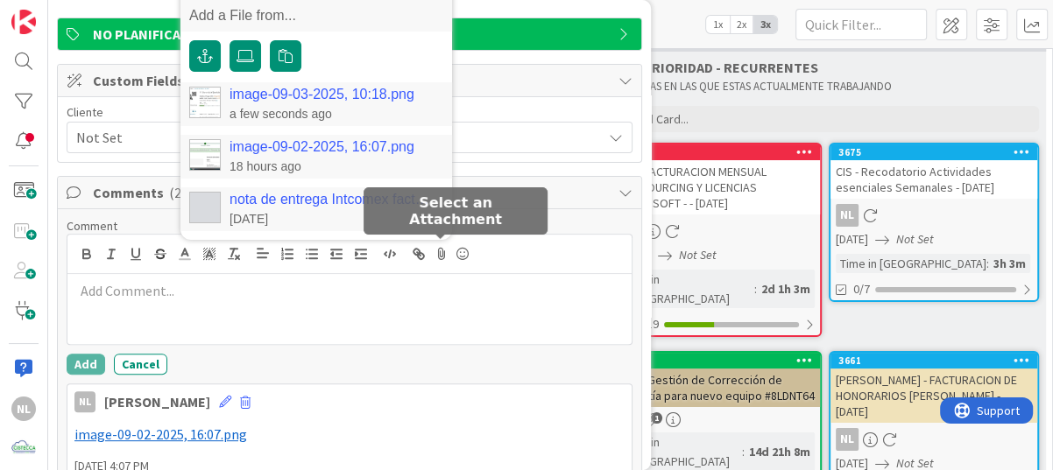
click at [278, 95] on link "image-09-03-2025, 10:18.png" at bounding box center [321, 95] width 185 height 16
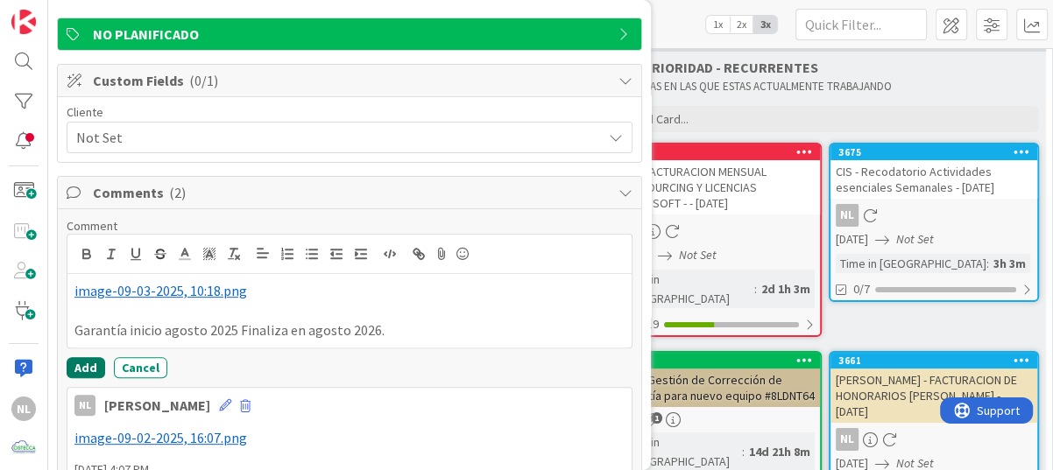
click at [88, 367] on button "Add" at bounding box center [86, 367] width 39 height 21
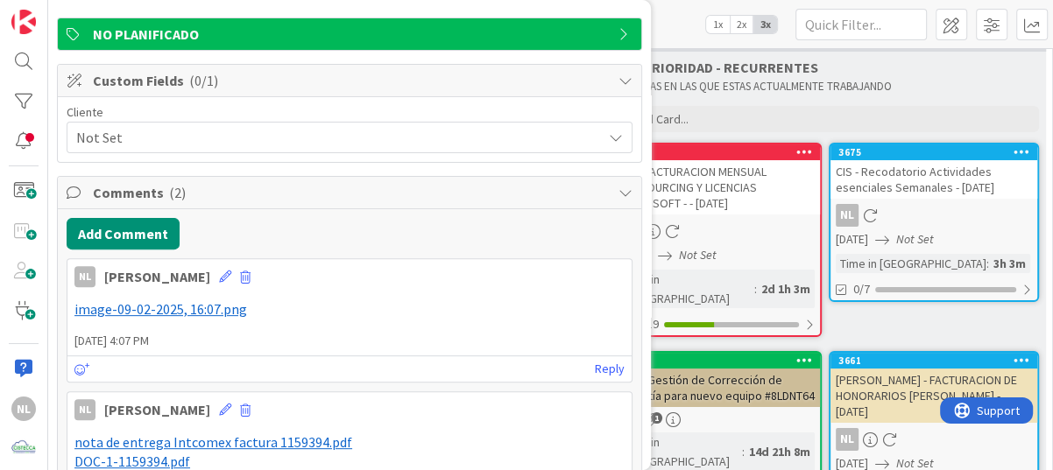
type textarea "x"
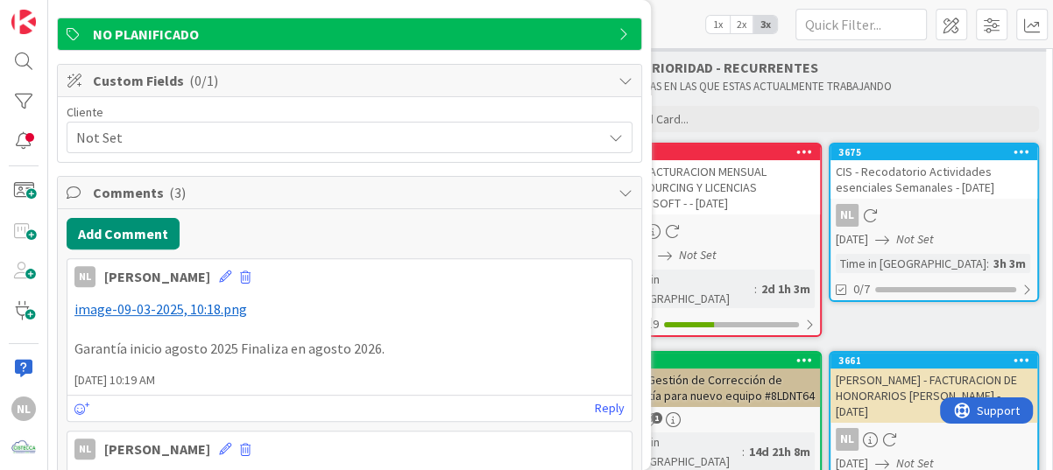
scroll to position [0, 0]
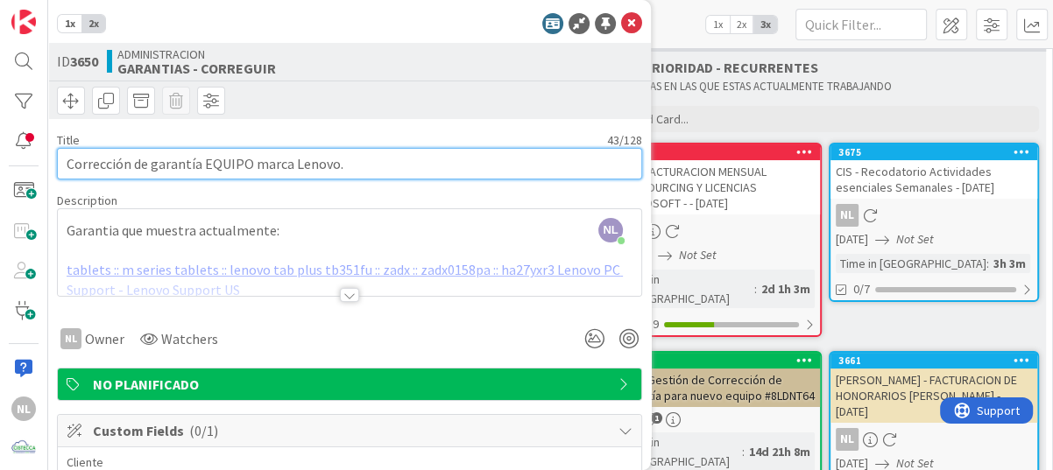
click at [387, 167] on input "Corrección de garantía EQUIPO marca Lenovo." at bounding box center [349, 164] width 585 height 32
type input "Corrección de garantía EQUIPO marca Lenovo."
type textarea "x"
paste input "Serial Number HA27YXR3"
type input "Corrección de garantía EQUIPO marca Lenovo. Serial Number HA27YXR3"
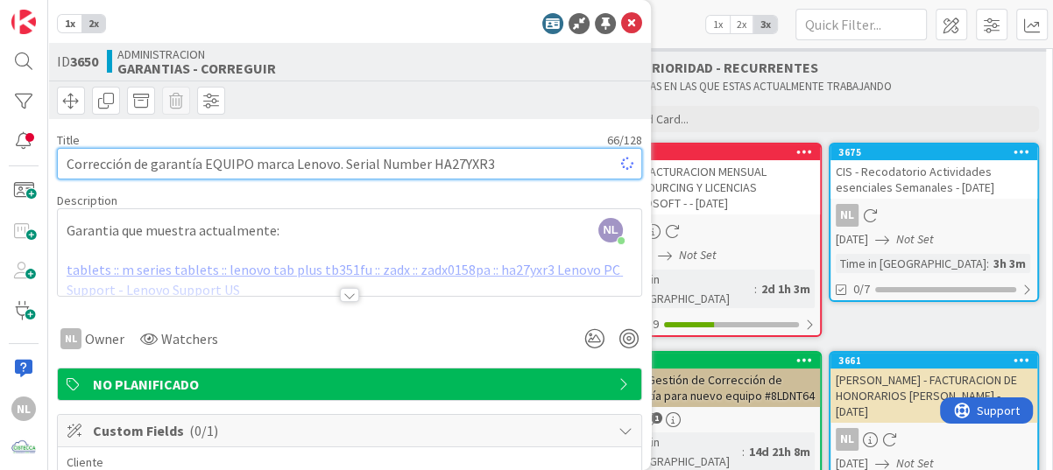
type textarea "x"
type input "Corrección de garantía EQUIPO marca Lenovo. Serial HA27YXR3"
type textarea "x"
type input "Corrección de garantía EQUIPO marca Lenovo. Serial HA27YXR3"
type textarea "x"
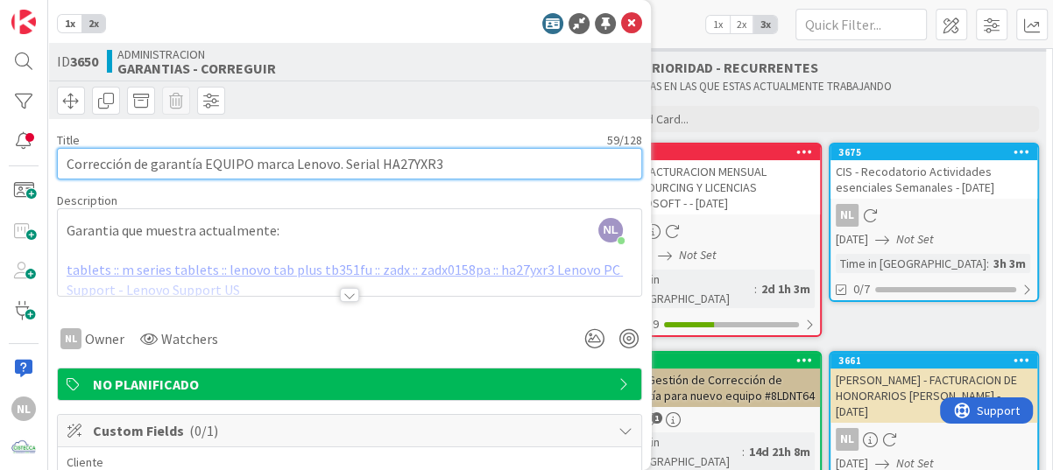
type input "Corrección de garantía EQUIPO marca Lenovo. Serial HA27YXR3"
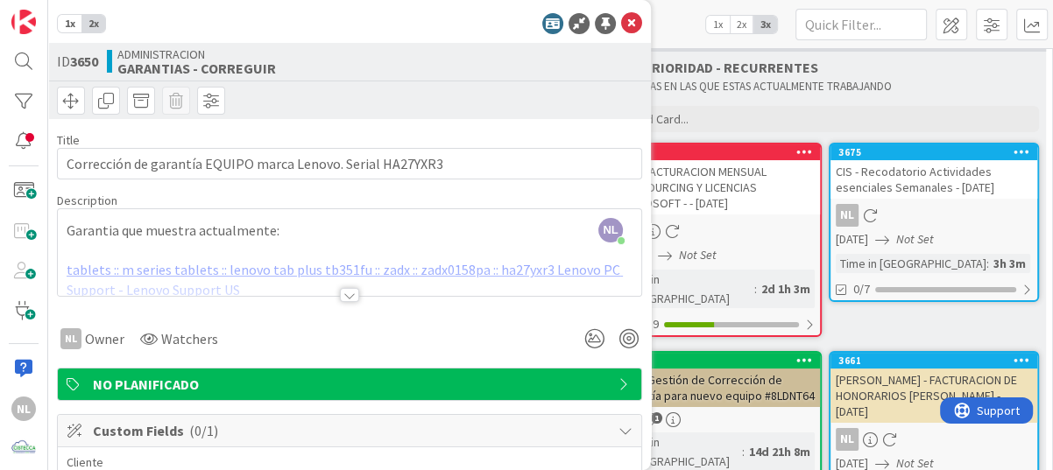
click at [923, 95] on div "TARJETAS EN LAS QUE ESTAS ACTUALMENTE TRABAJANDO" at bounding box center [824, 86] width 427 height 21
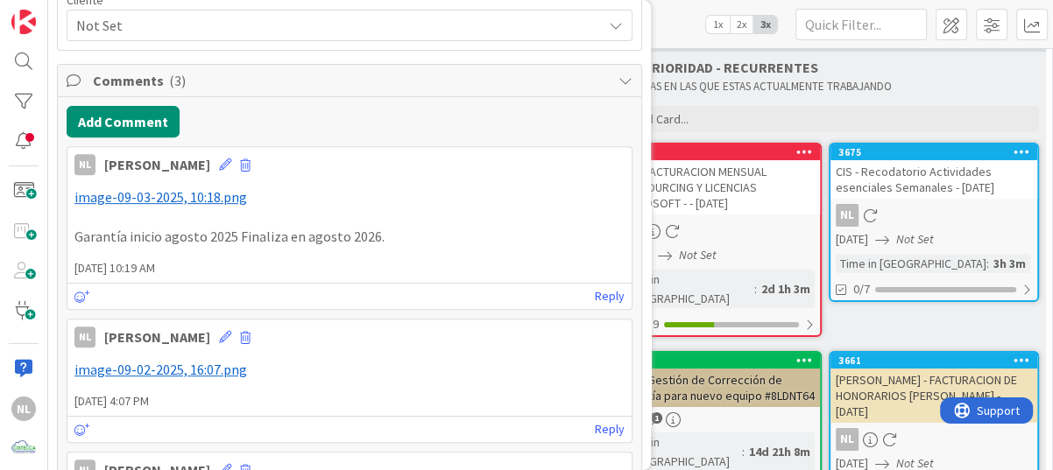
scroll to position [438, 0]
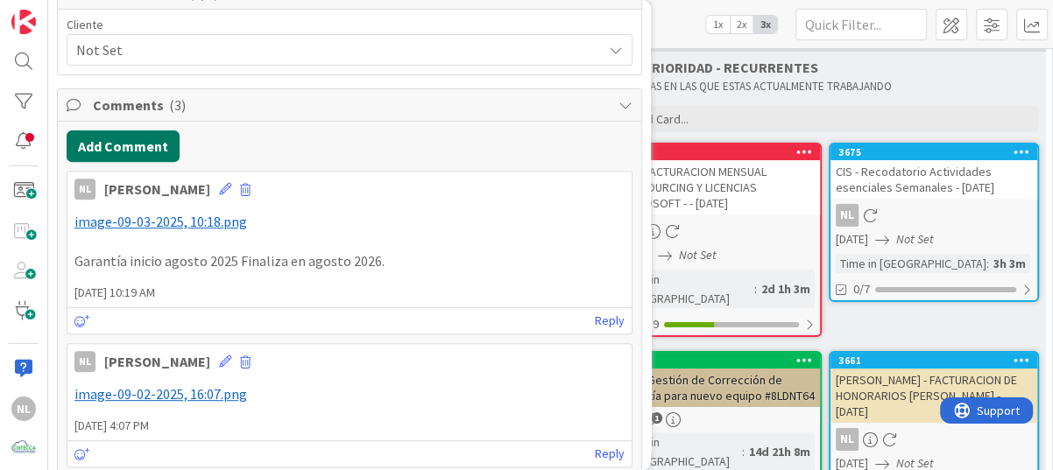
click at [148, 144] on button "Add Comment" at bounding box center [123, 146] width 113 height 32
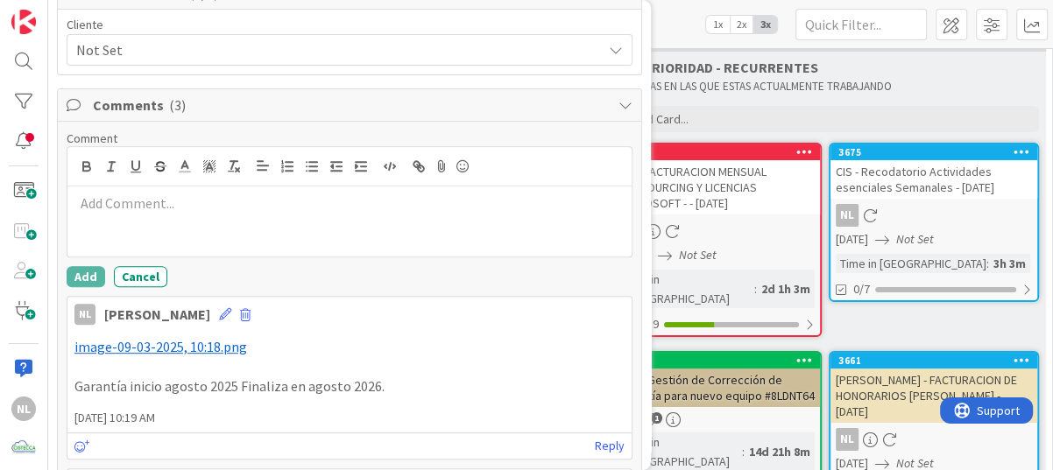
click at [116, 201] on p at bounding box center [349, 204] width 550 height 20
click at [113, 200] on p at bounding box center [349, 204] width 550 height 20
click at [223, 202] on p "Se recibe vía correo" at bounding box center [349, 204] width 550 height 20
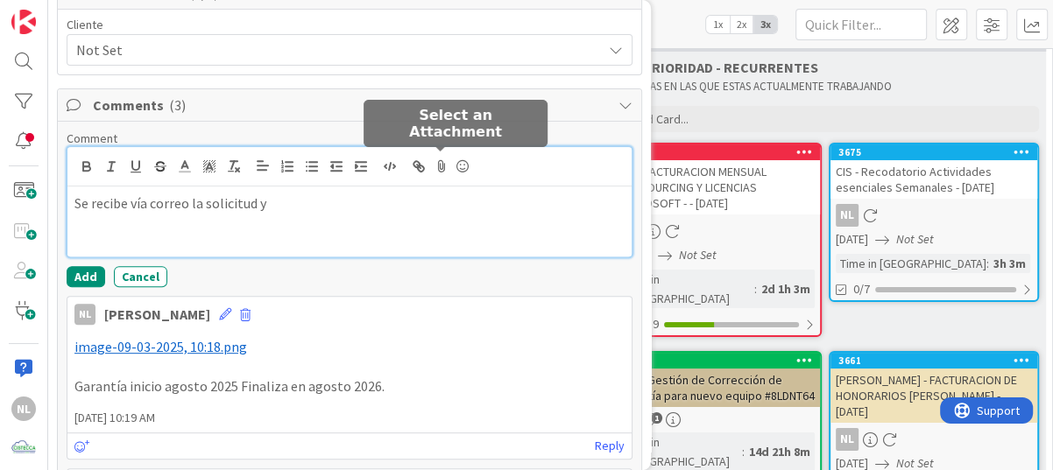
click at [440, 159] on icon at bounding box center [441, 166] width 21 height 25
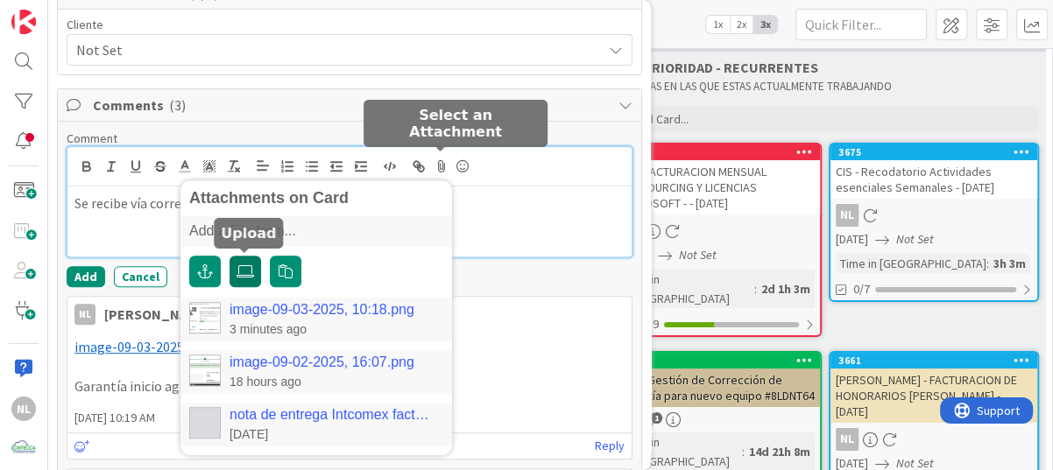
click at [244, 266] on icon at bounding box center [245, 271] width 18 height 14
click at [229, 256] on input "file" at bounding box center [229, 256] width 0 height 0
click at [440, 162] on icon at bounding box center [441, 166] width 21 height 25
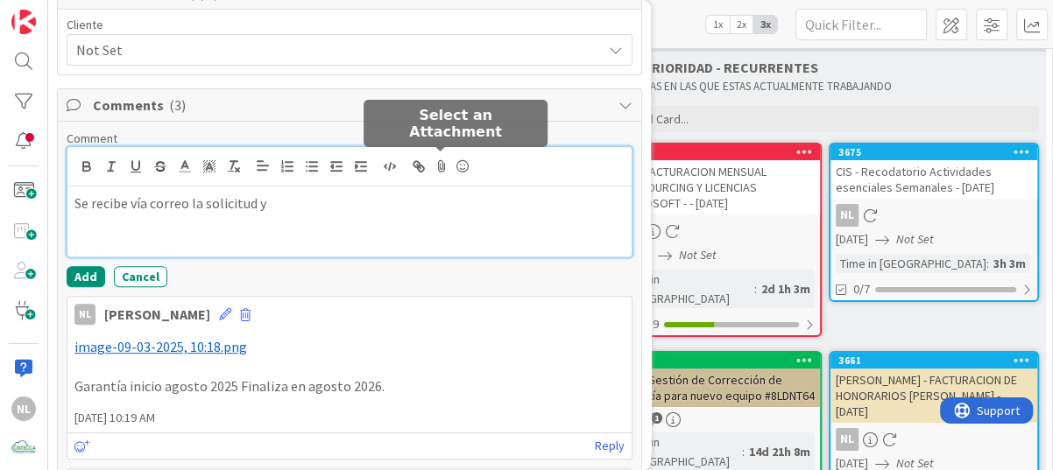
click at [438, 165] on icon at bounding box center [441, 166] width 21 height 25
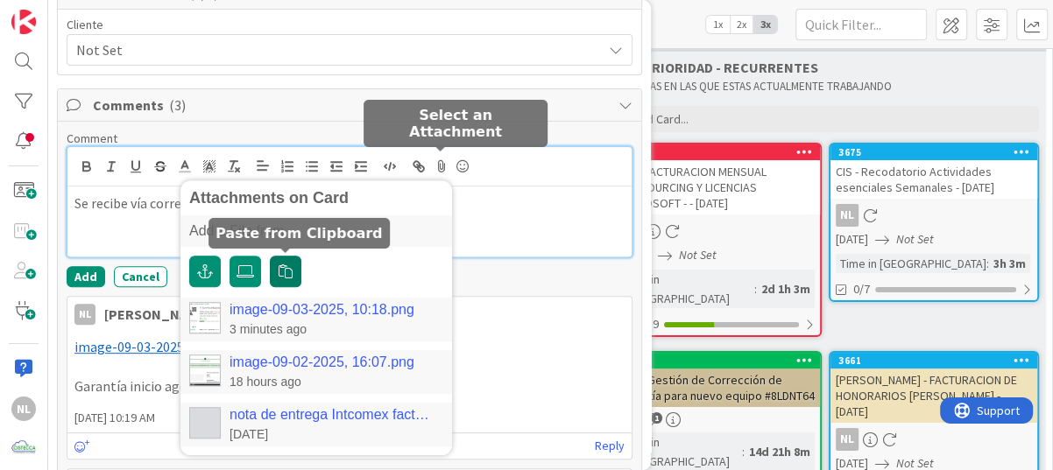
click at [291, 271] on icon "button" at bounding box center [285, 271] width 14 height 14
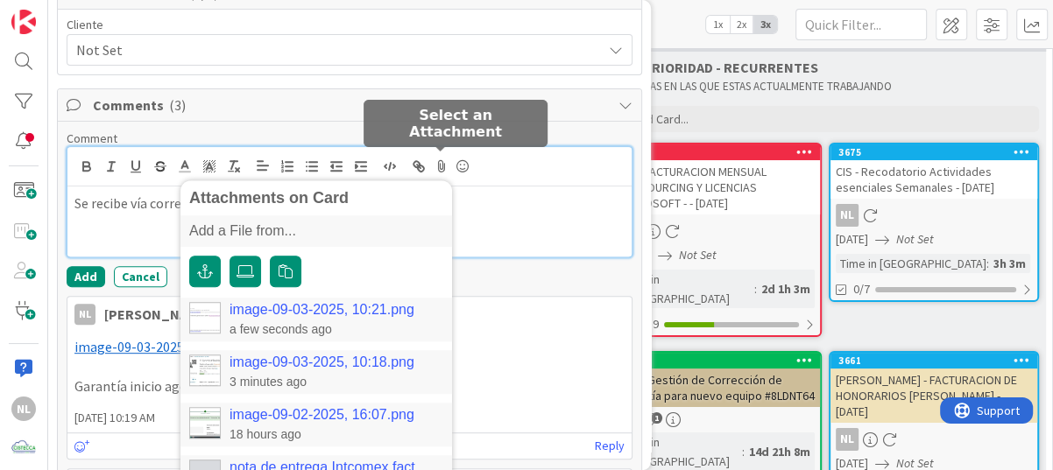
click at [302, 311] on link "image-09-03-2025, 10:21.png" at bounding box center [321, 310] width 185 height 16
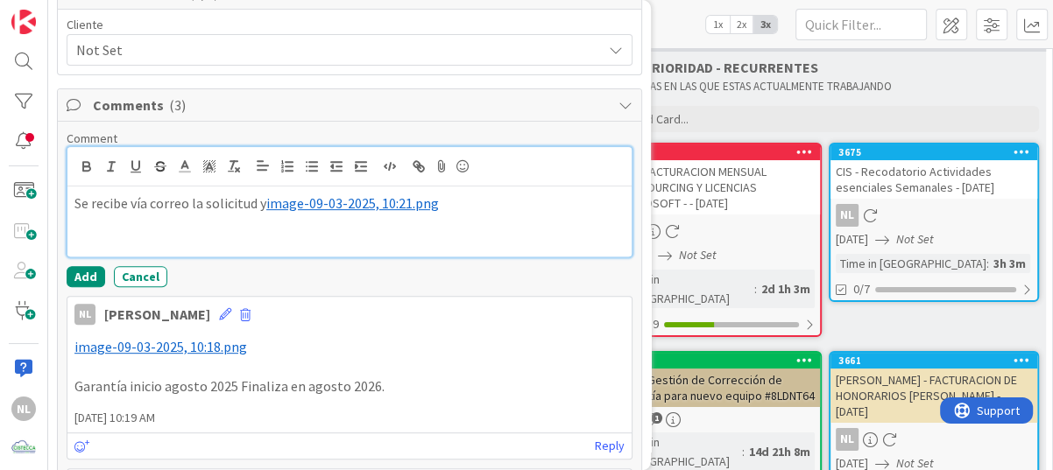
click at [259, 206] on p "Se recibe vía correo la solicitud y ﻿ image-09-03-2025, 10:21.png ﻿" at bounding box center [349, 204] width 550 height 20
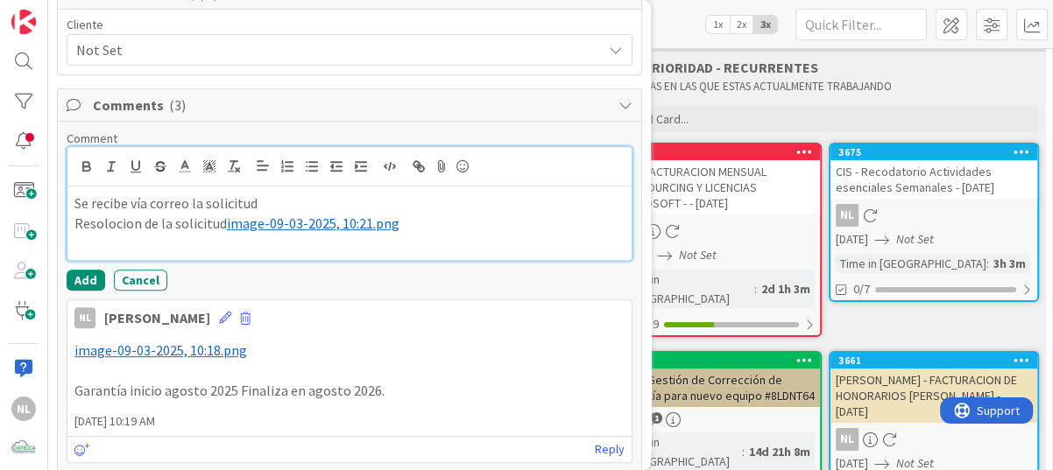
drag, startPoint x: 104, startPoint y: 226, endPoint x: 106, endPoint y: 217, distance: 8.9
click at [257, 202] on p "Se recibe vía correo la solicitud" at bounding box center [349, 204] width 550 height 20
click at [272, 198] on p "Se recibe vía correo la solicitud" at bounding box center [349, 204] width 550 height 20
click at [268, 198] on p "Se recibe vía correo la solicitud" at bounding box center [349, 204] width 550 height 20
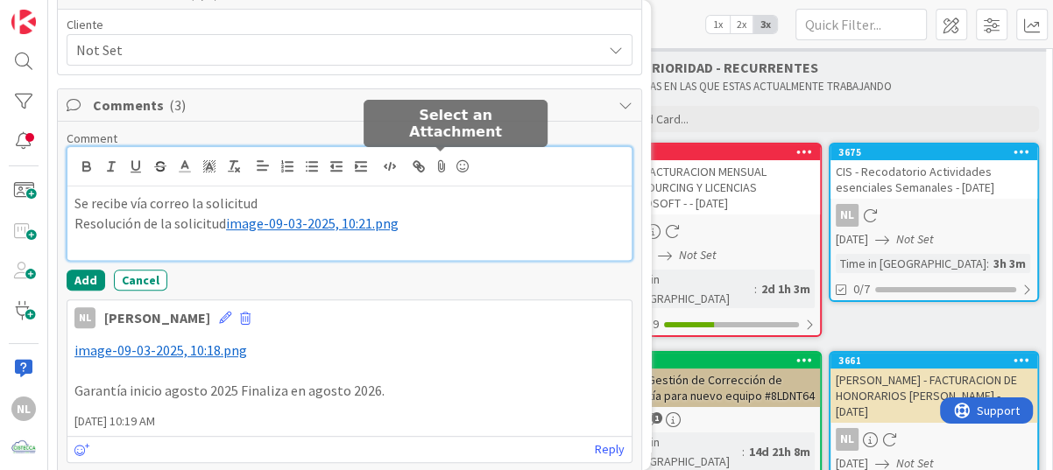
click at [437, 164] on icon at bounding box center [441, 166] width 21 height 25
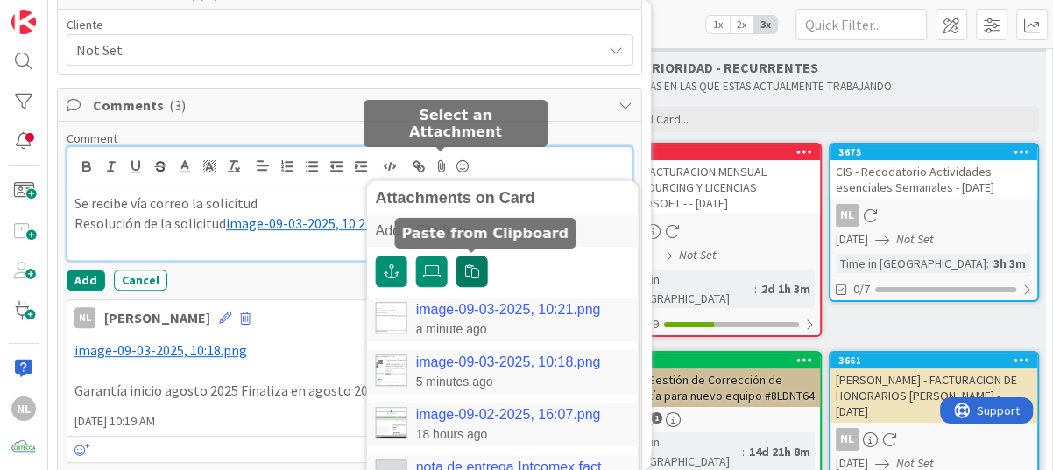
click at [476, 267] on icon "button" at bounding box center [472, 271] width 14 height 14
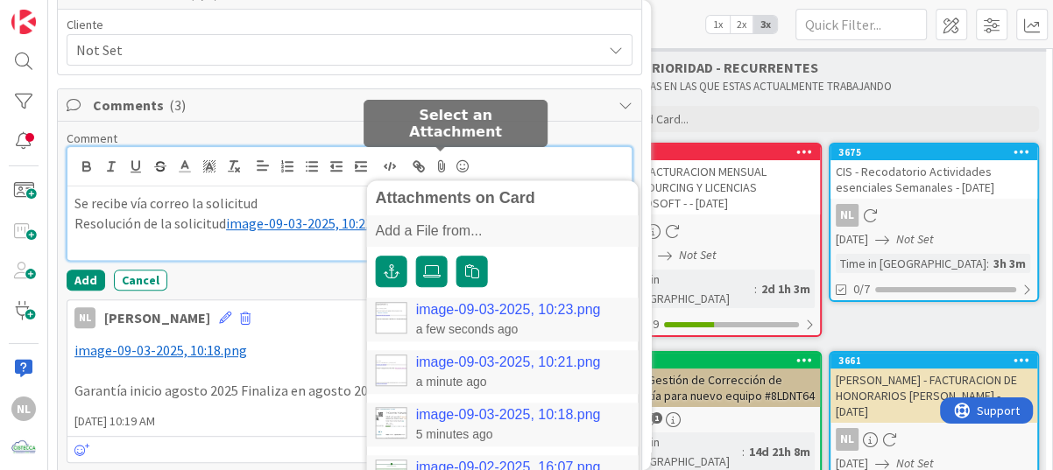
click at [455, 310] on link "image-09-03-2025, 10:23.png" at bounding box center [508, 310] width 185 height 16
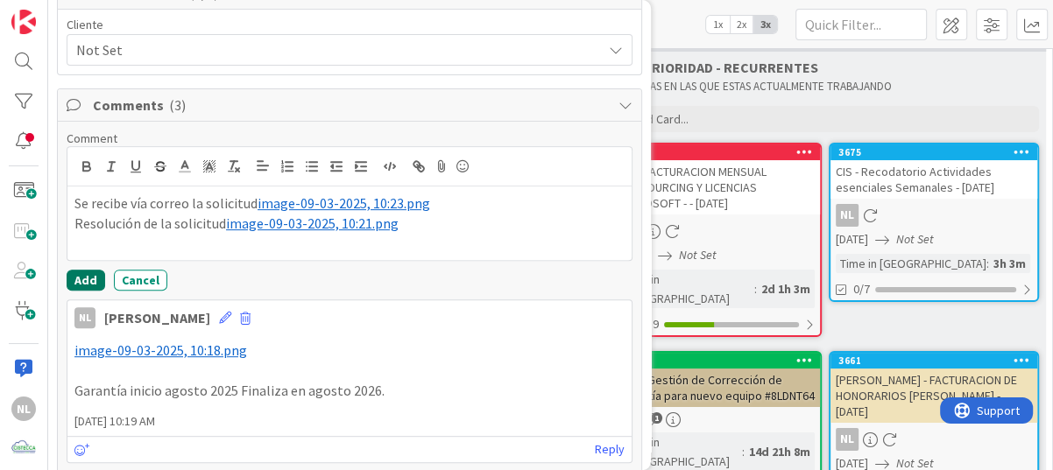
click at [78, 278] on button "Add" at bounding box center [86, 280] width 39 height 21
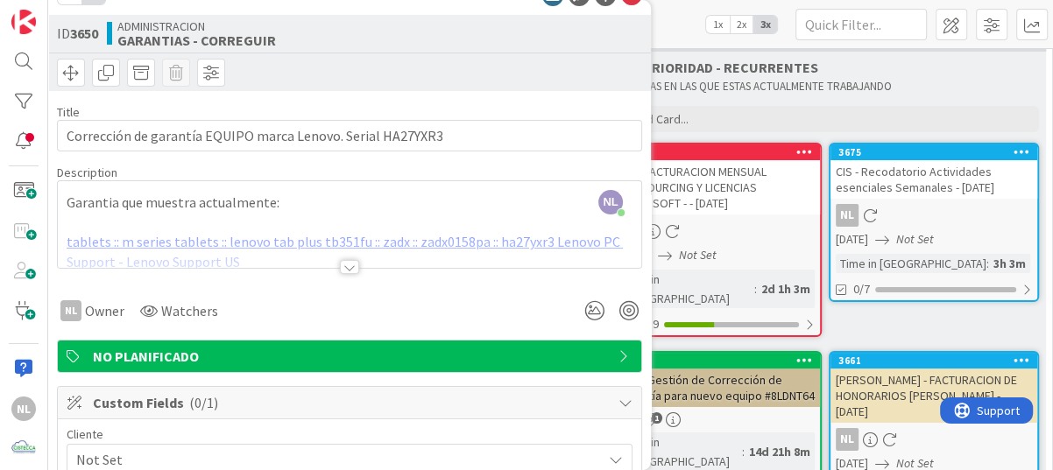
scroll to position [0, 0]
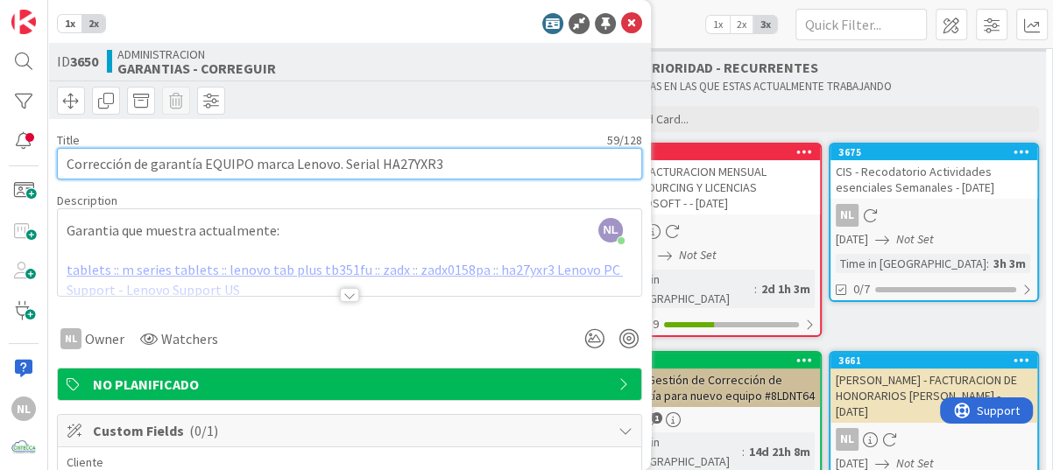
drag, startPoint x: 377, startPoint y: 164, endPoint x: 440, endPoint y: 166, distance: 64.0
click at [440, 166] on input "Corrección de garantía EQUIPO marca Lenovo. Serial HA27YXR3" at bounding box center [349, 164] width 585 height 32
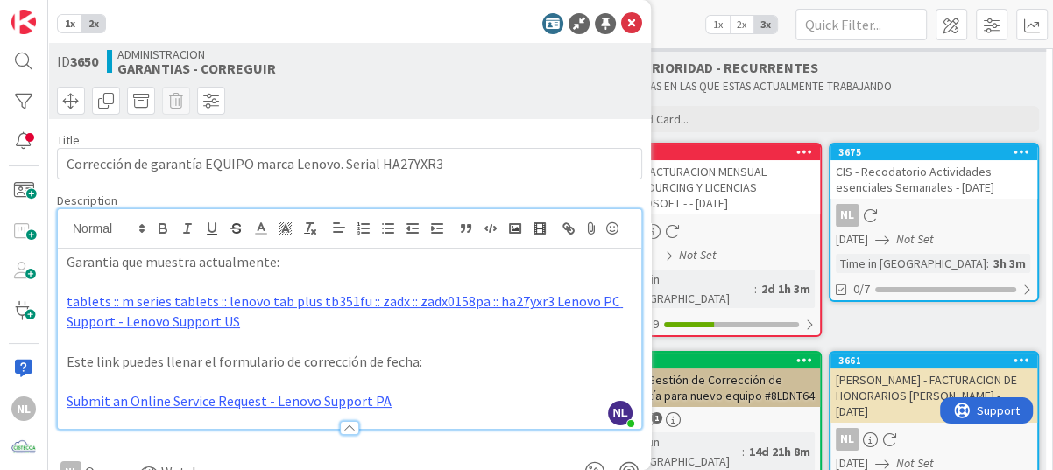
click at [407, 239] on div "NL Nubia Lopez joined 8 m ago Garantia que muestra actualmente: tablets :: m se…" at bounding box center [349, 319] width 583 height 220
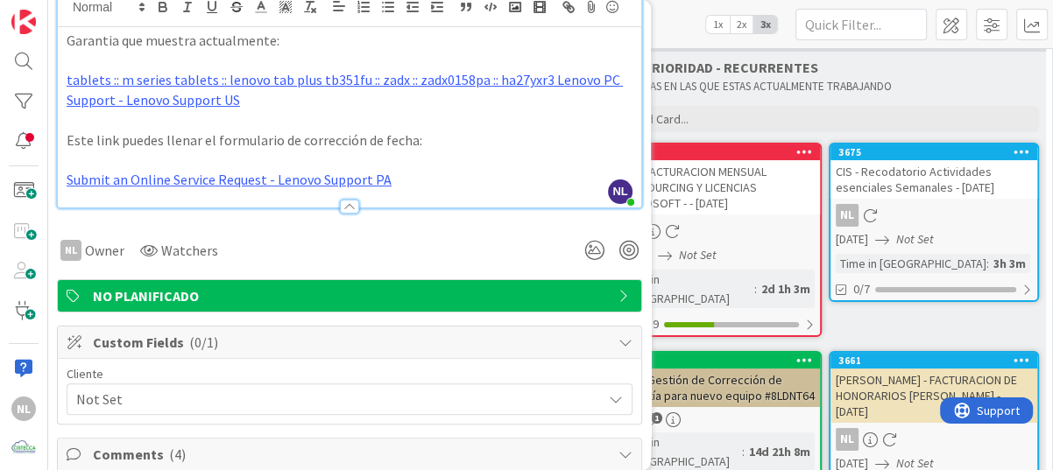
scroll to position [263, 0]
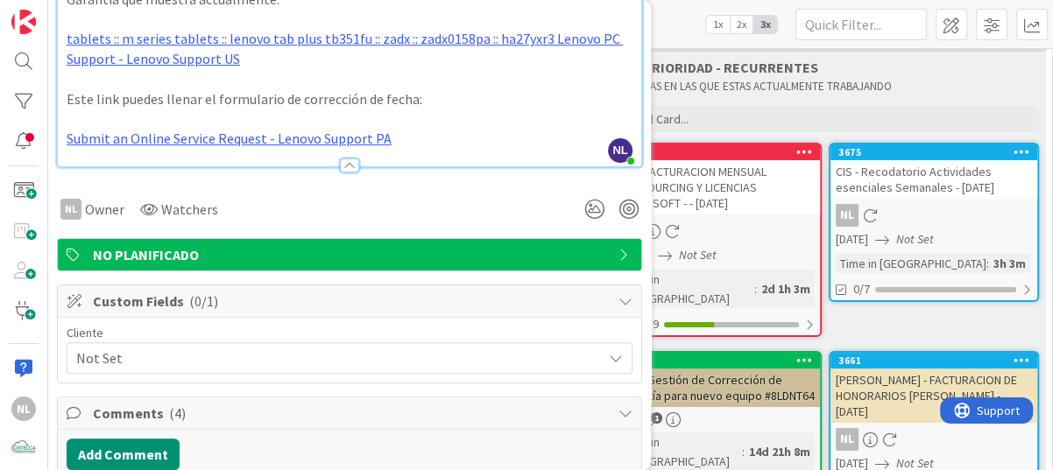
click at [341, 173] on div at bounding box center [349, 166] width 19 height 14
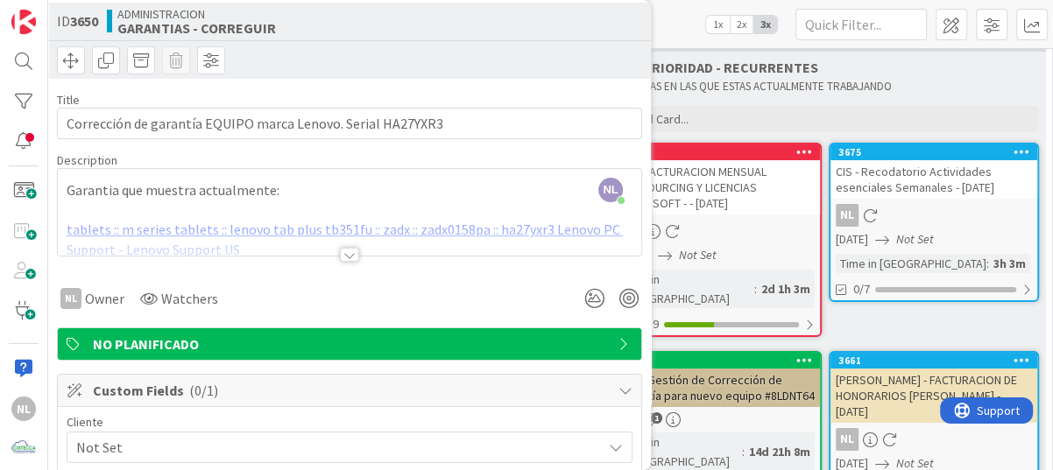
scroll to position [0, 0]
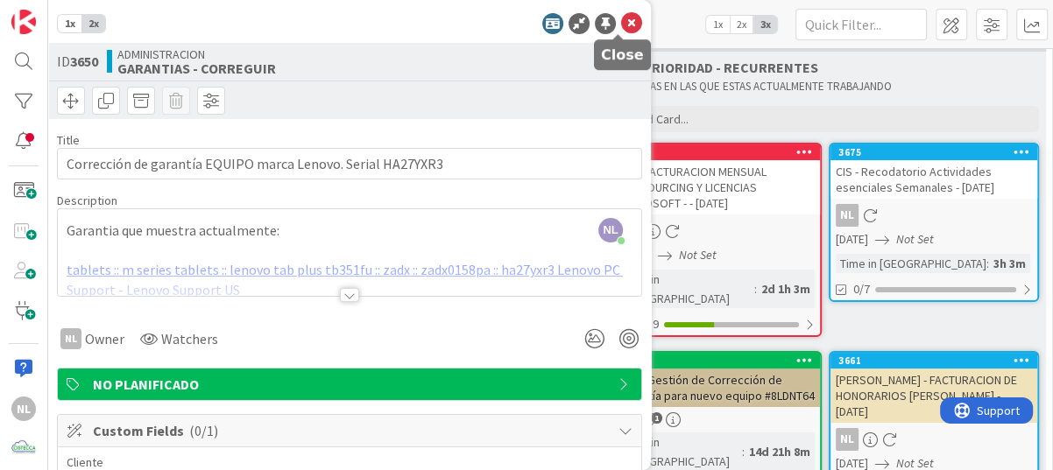
click at [621, 19] on icon at bounding box center [631, 23] width 21 height 21
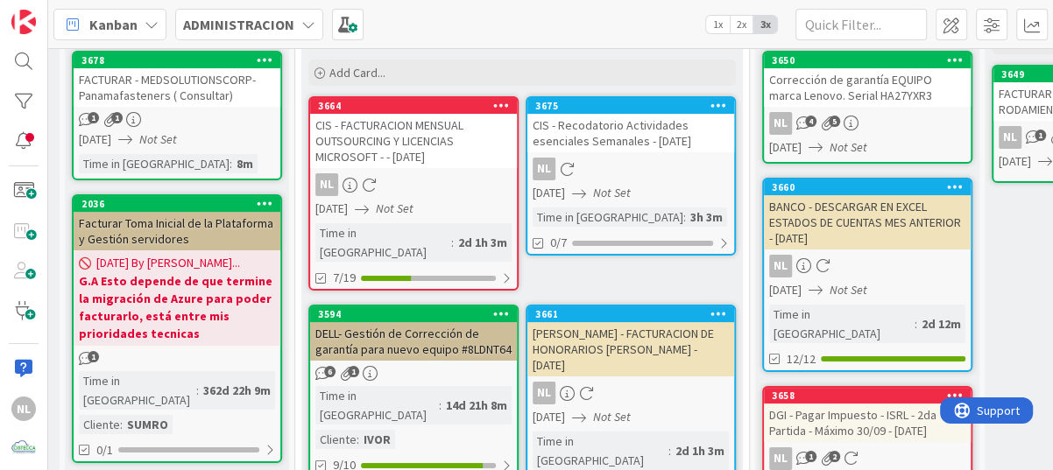
scroll to position [46, 303]
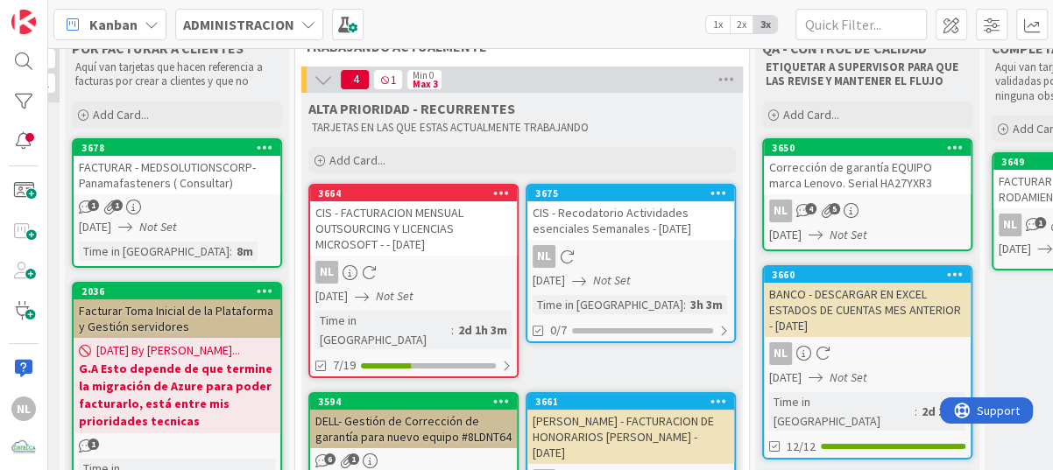
click at [610, 260] on div "NL" at bounding box center [630, 256] width 207 height 23
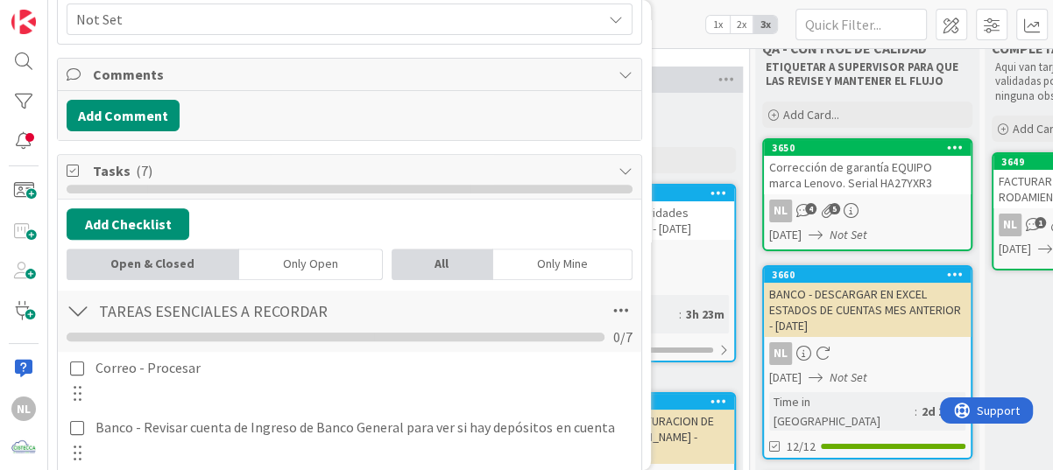
scroll to position [613, 0]
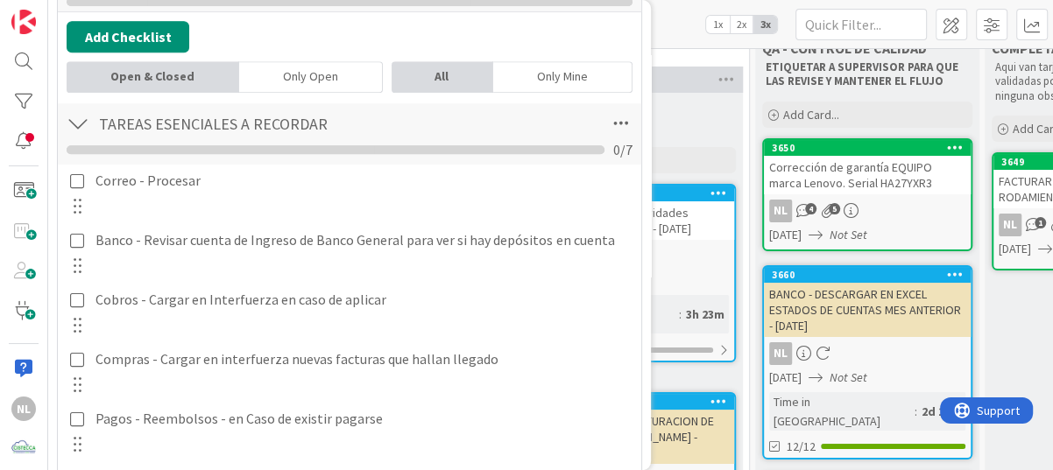
click at [76, 190] on div at bounding box center [77, 193] width 23 height 54
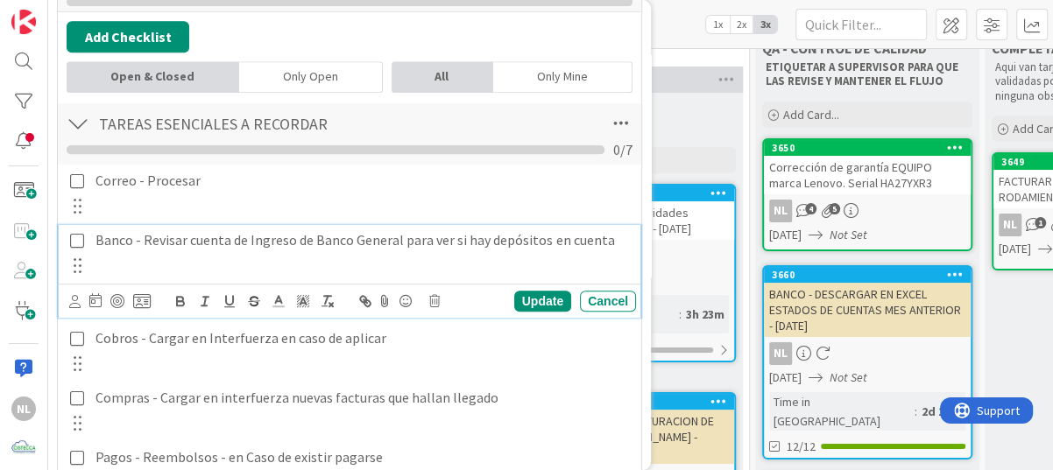
click at [77, 239] on icon at bounding box center [77, 241] width 14 height 16
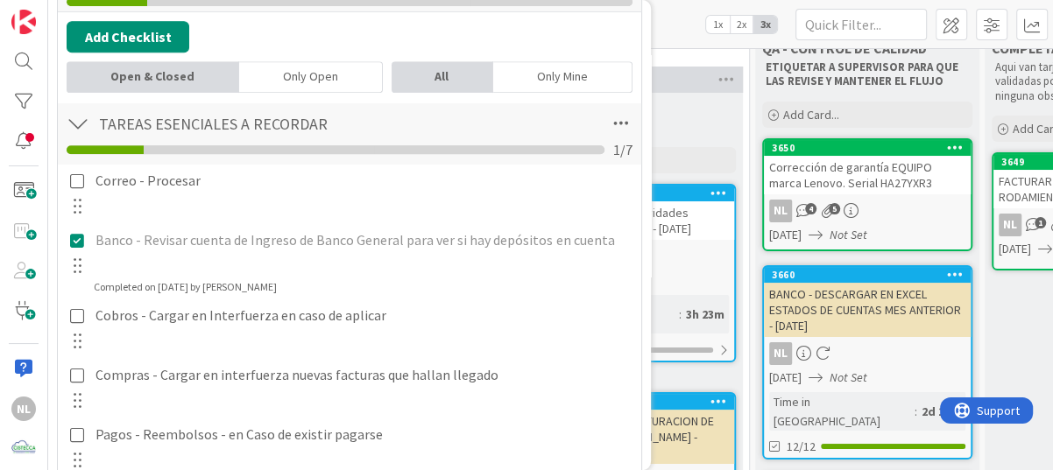
click at [78, 194] on div at bounding box center [77, 207] width 23 height 26
click at [79, 187] on div at bounding box center [77, 193] width 23 height 54
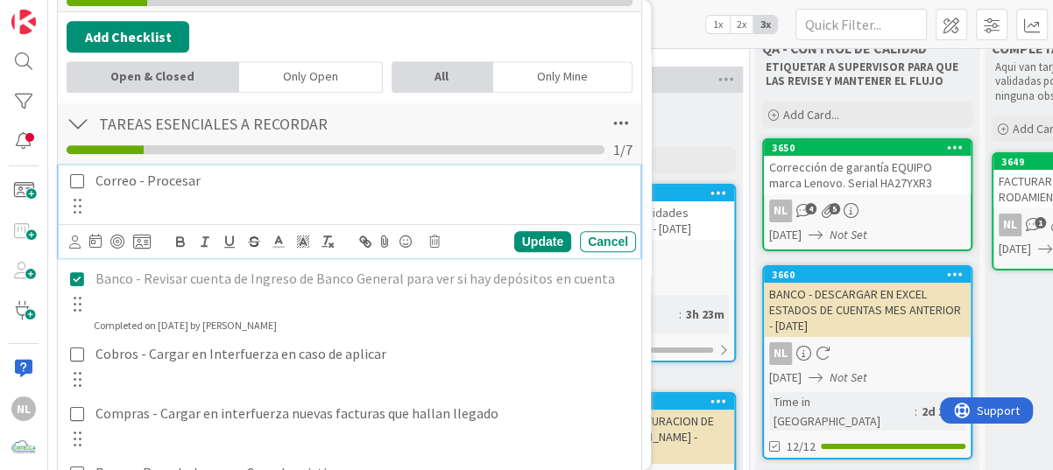
click at [80, 184] on icon at bounding box center [77, 181] width 14 height 16
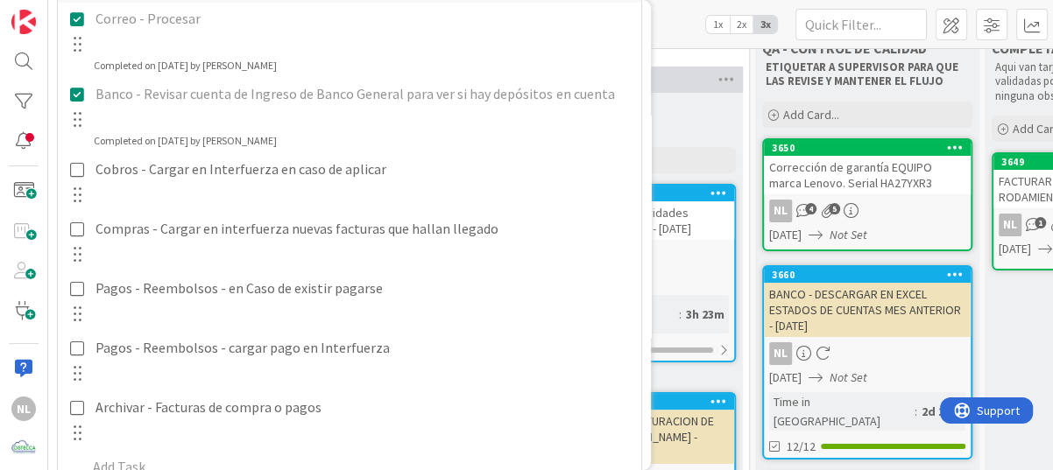
scroll to position [788, 0]
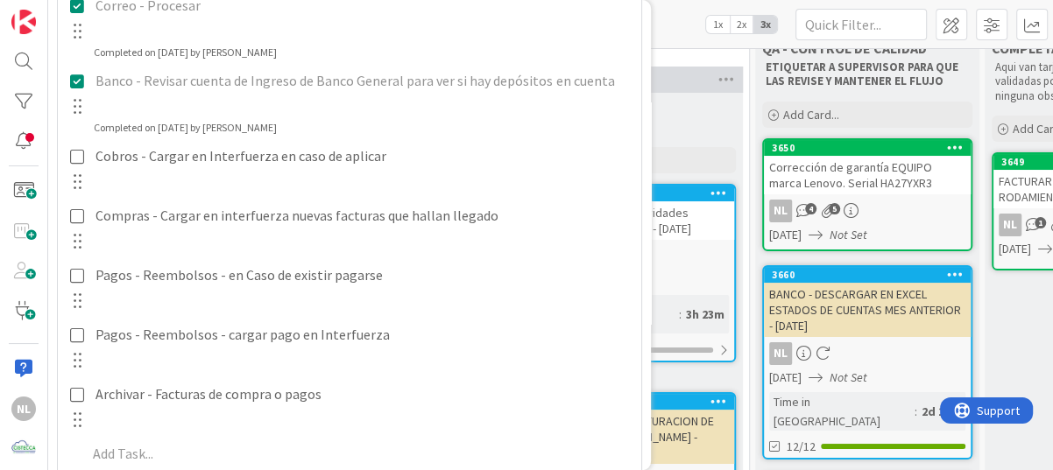
click at [84, 165] on div at bounding box center [77, 168] width 23 height 54
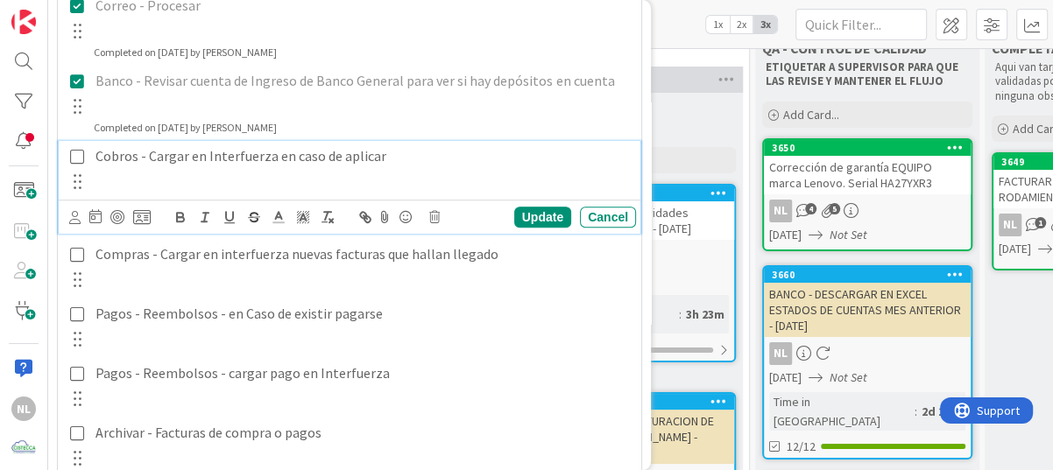
click at [82, 160] on icon at bounding box center [77, 157] width 14 height 16
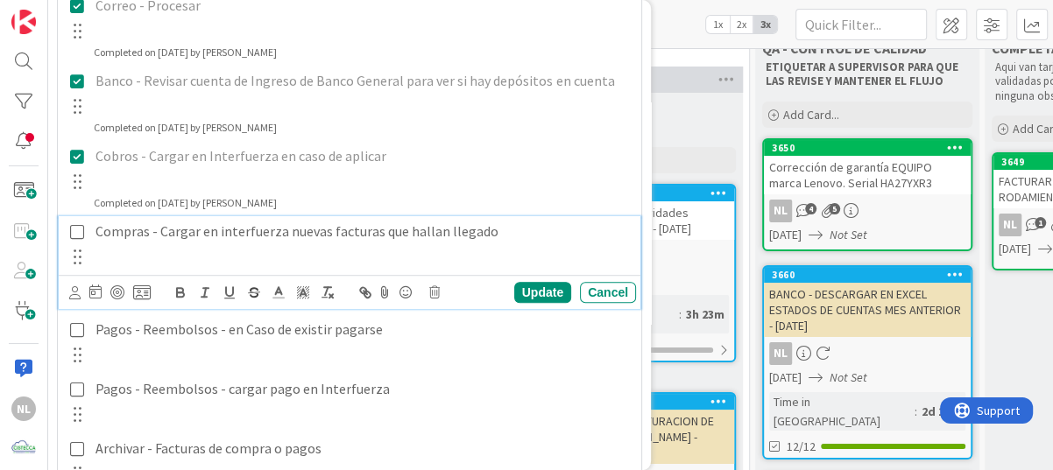
click at [77, 225] on icon at bounding box center [77, 232] width 14 height 16
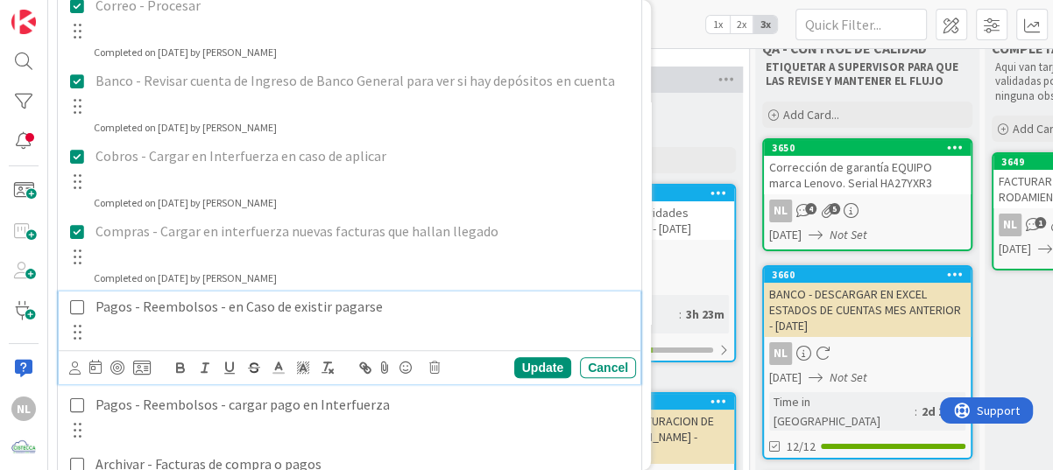
click at [77, 301] on icon at bounding box center [77, 308] width 14 height 16
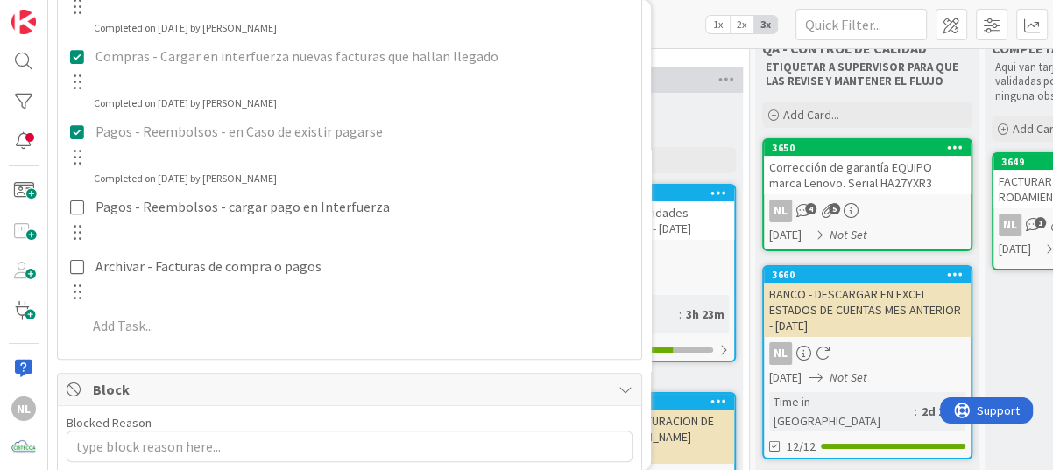
scroll to position [1051, 0]
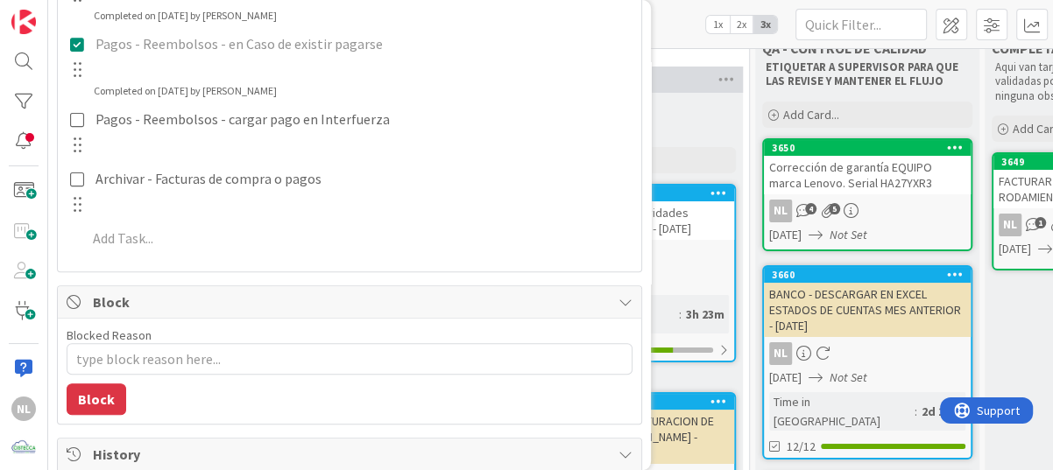
click at [690, 97] on div "ALTA PRIORIDAD - RECURRENTES TARJETAS EN LAS QUE ESTAS ACTUALMENTE TRABAJANDO" at bounding box center [521, 116] width 441 height 46
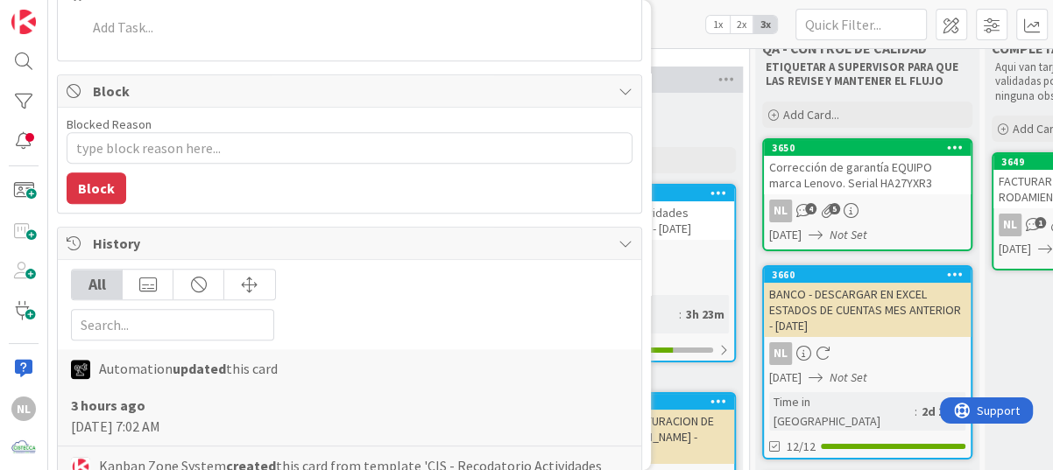
scroll to position [1489, 0]
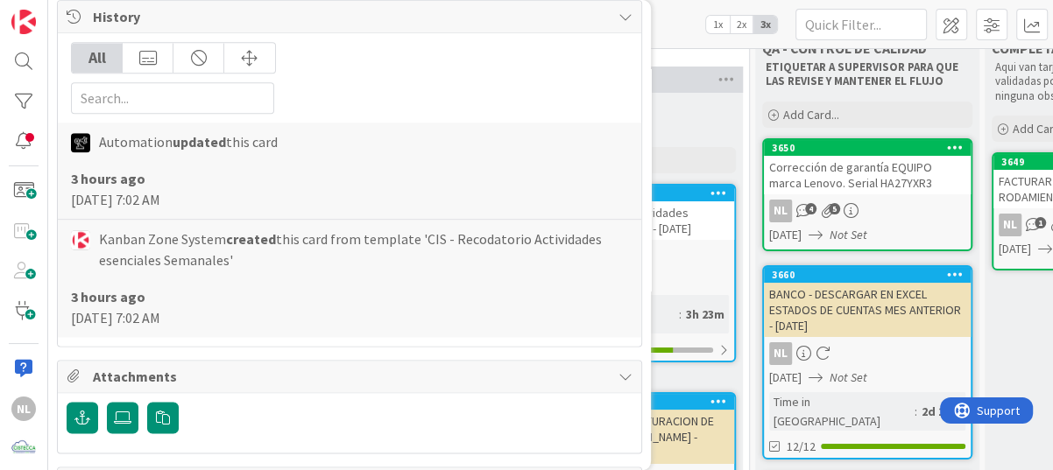
click at [694, 143] on div "ALTA PRIORIDAD - RECURRENTES TARJETAS EN LAS QUE ESTAS ACTUALMENTE TRABAJANDO A…" at bounding box center [521, 135] width 441 height 84
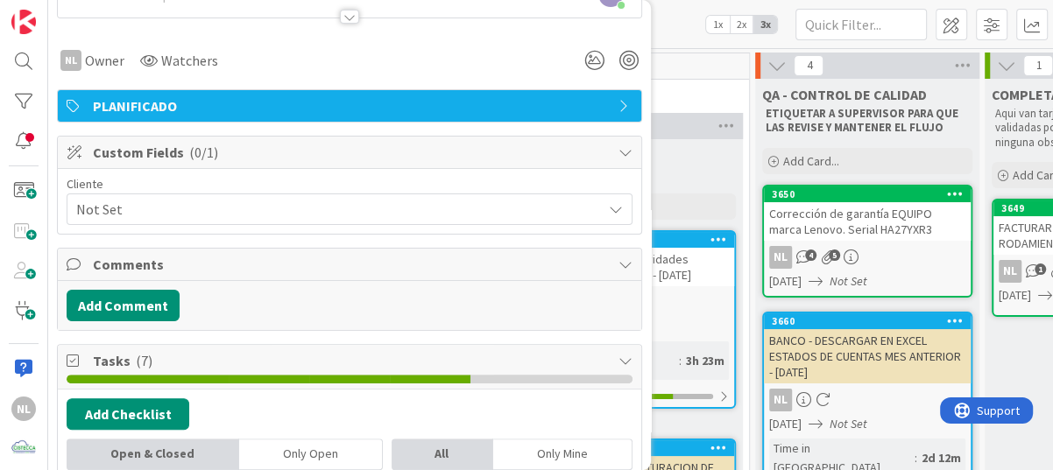
scroll to position [0, 0]
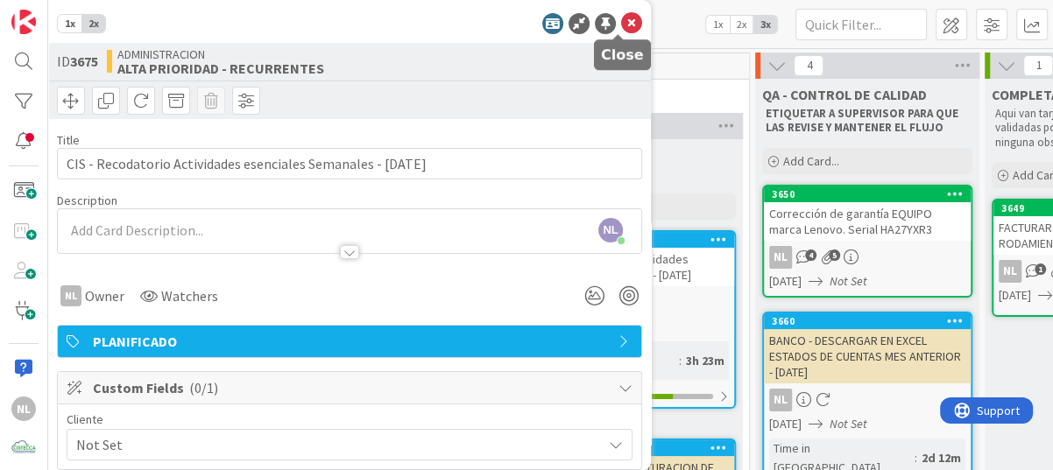
click at [621, 22] on icon at bounding box center [631, 23] width 21 height 21
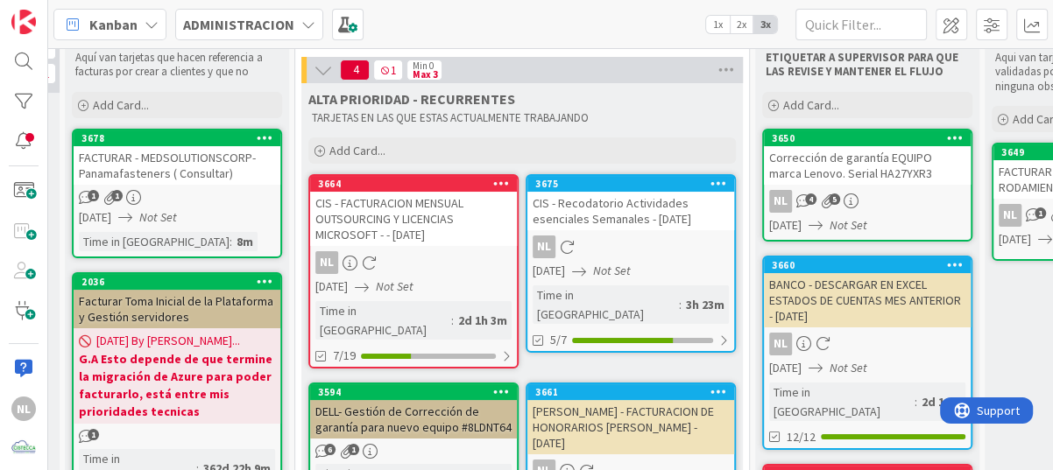
scroll to position [88, 303]
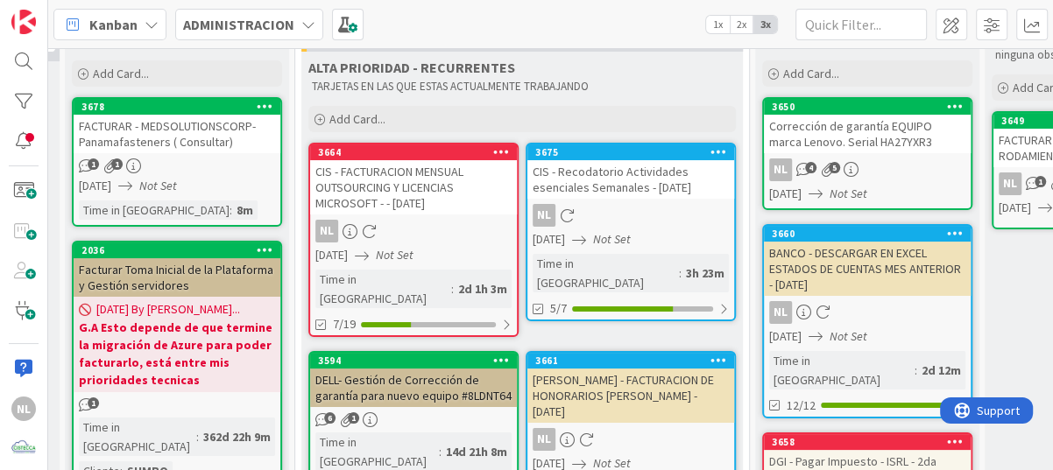
click at [417, 227] on div "NL" at bounding box center [413, 231] width 207 height 23
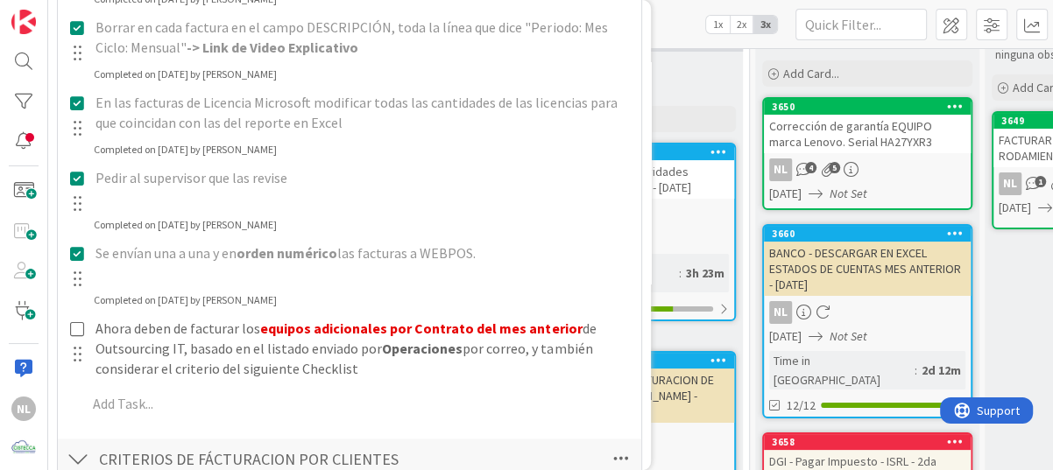
scroll to position [1138, 0]
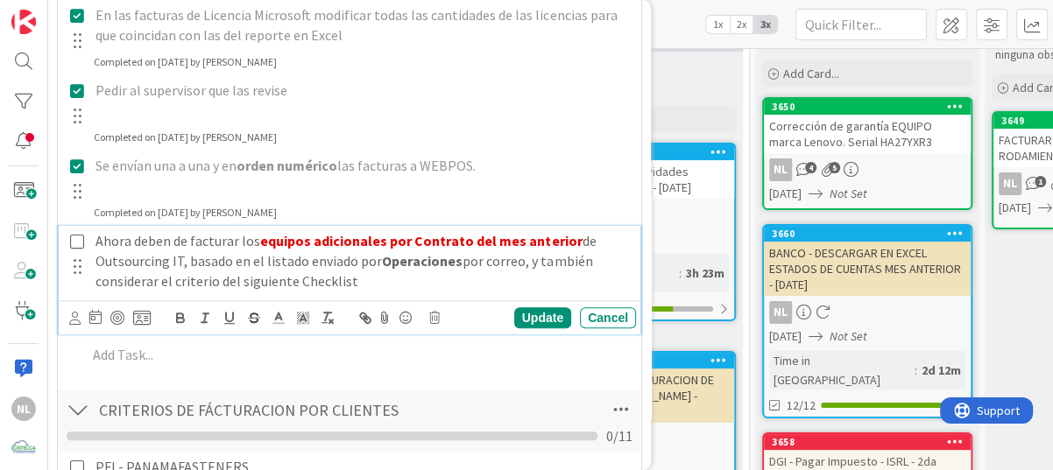
click at [79, 236] on icon at bounding box center [77, 242] width 14 height 16
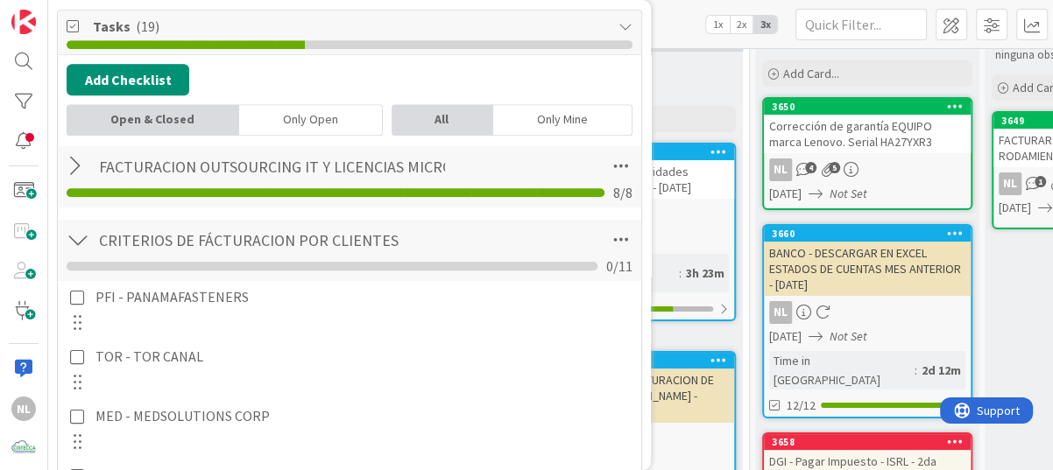
scroll to position [701, 0]
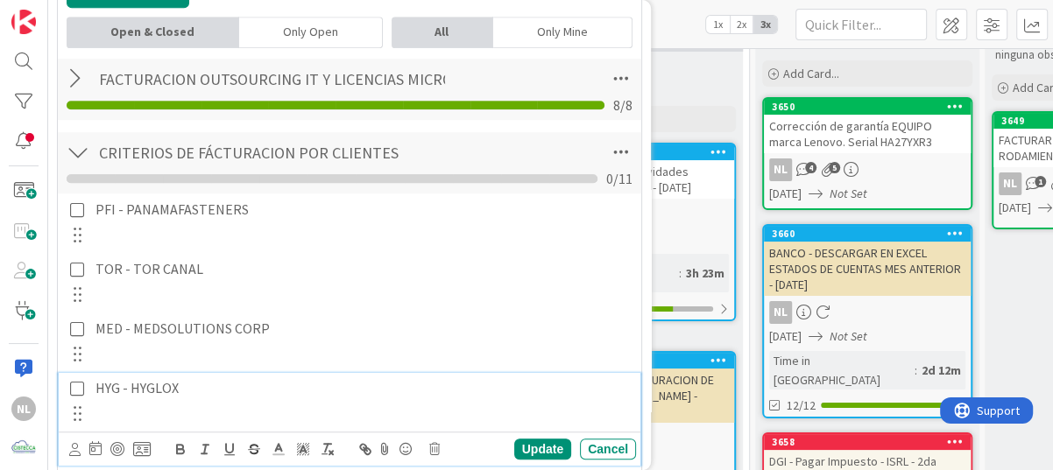
click at [73, 389] on icon at bounding box center [77, 389] width 14 height 16
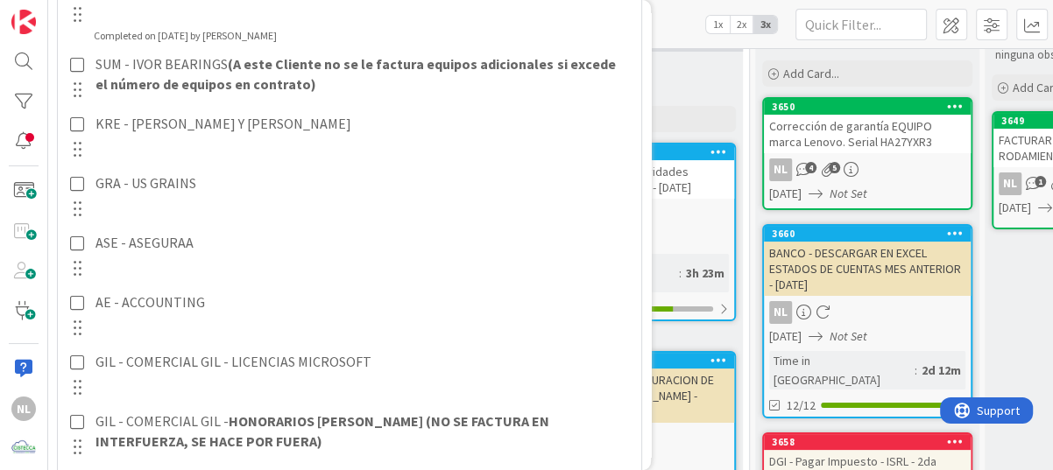
scroll to position [1138, 0]
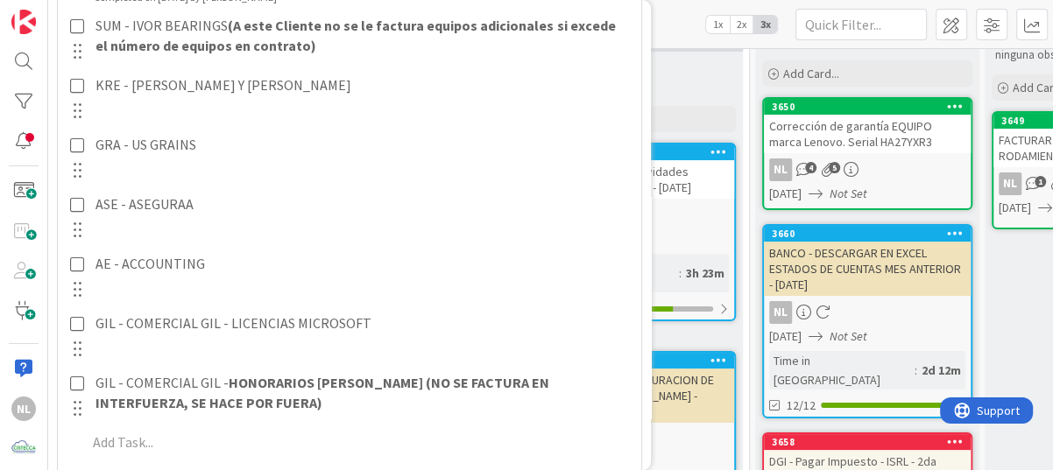
click at [84, 144] on div at bounding box center [77, 157] width 23 height 54
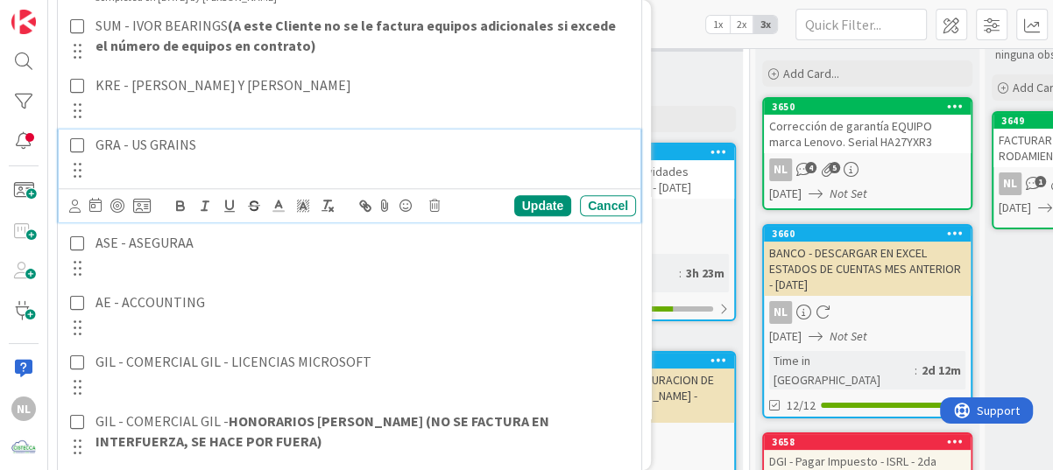
click at [72, 146] on icon at bounding box center [77, 145] width 14 height 16
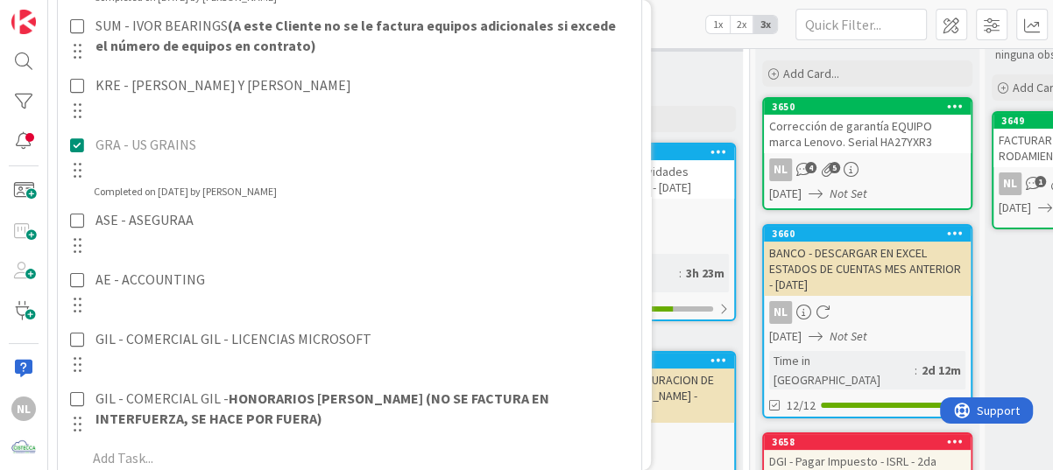
click at [77, 227] on div at bounding box center [77, 232] width 23 height 54
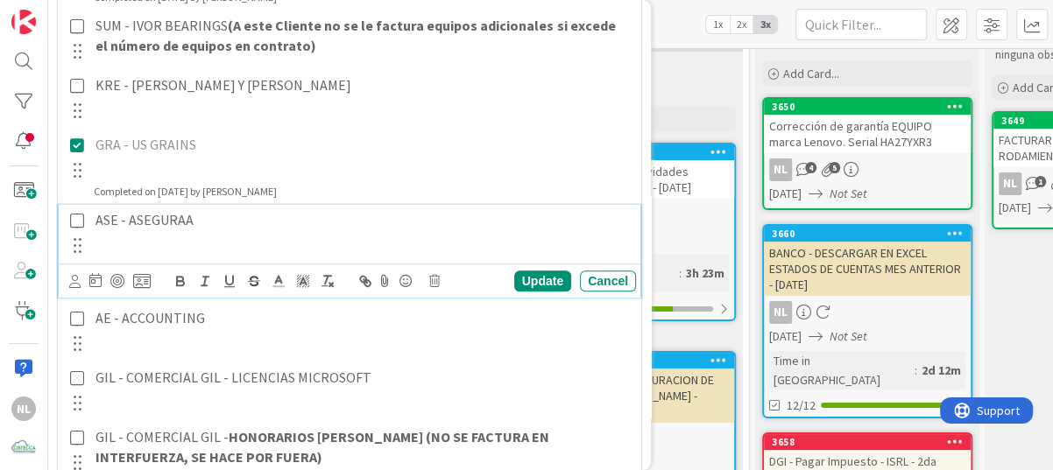
click at [77, 215] on icon at bounding box center [77, 221] width 14 height 16
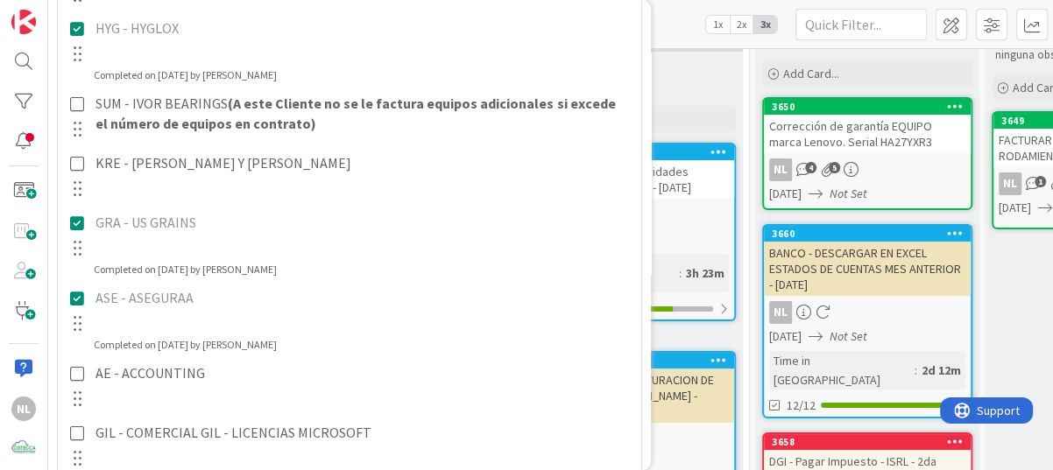
scroll to position [1051, 0]
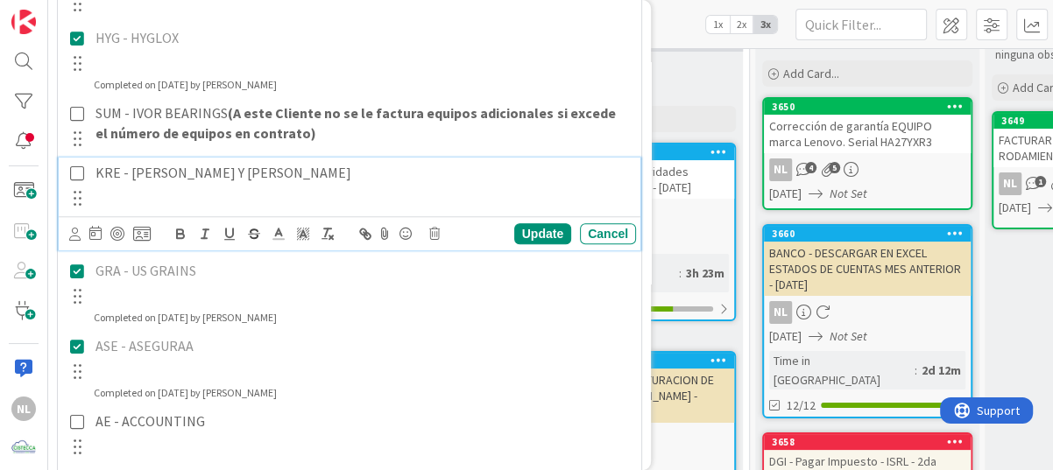
click at [76, 172] on icon at bounding box center [77, 174] width 14 height 16
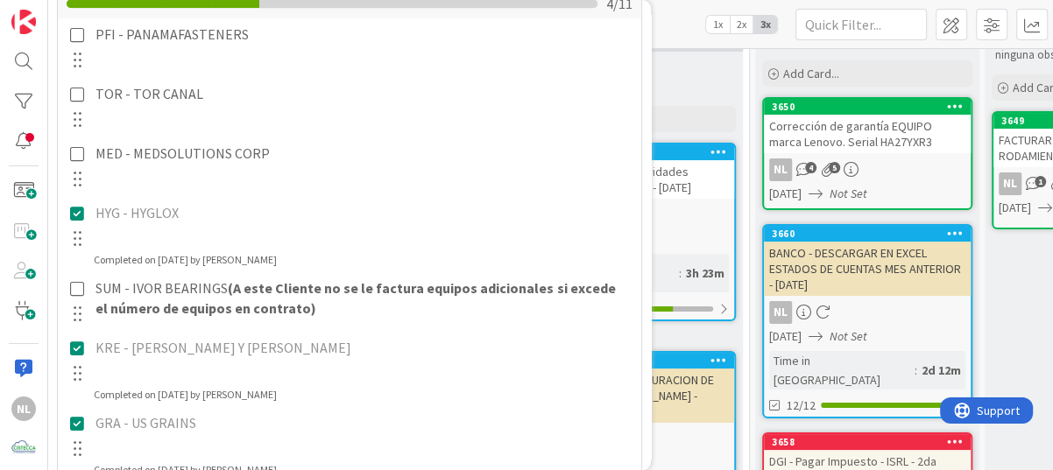
scroll to position [788, 0]
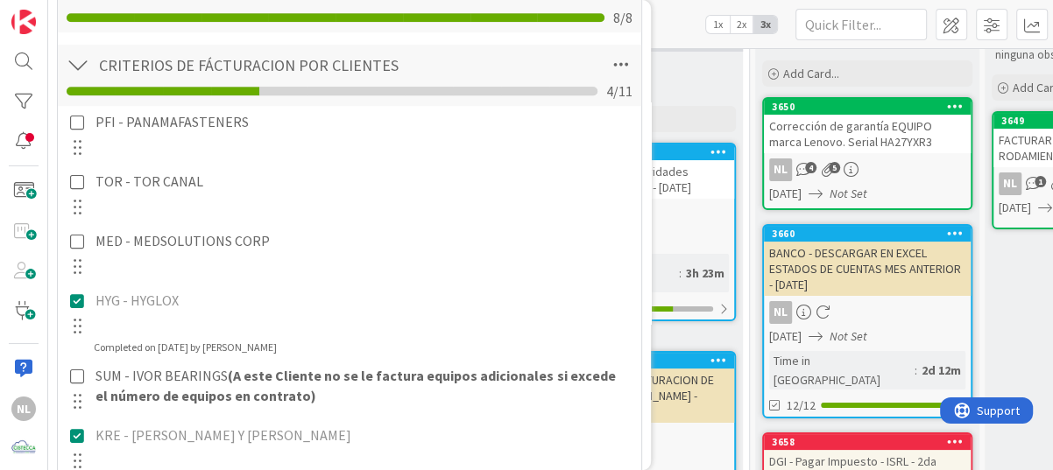
click at [80, 298] on icon at bounding box center [77, 301] width 14 height 16
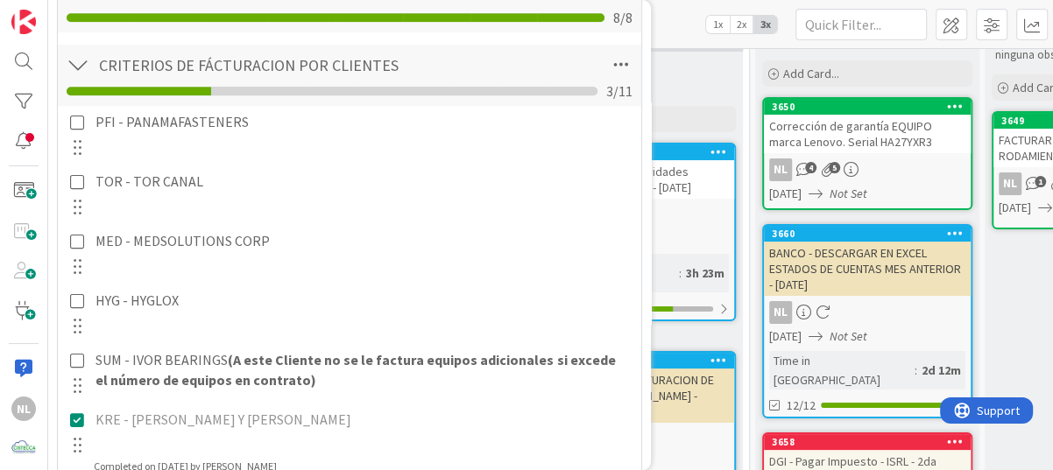
click at [603, 360] on div "PFI - PANAMAFASTENERS Update Cancel TOR - TOR CANAL Update Cancel MED - MEDSOLU…" at bounding box center [350, 476] width 566 height 741
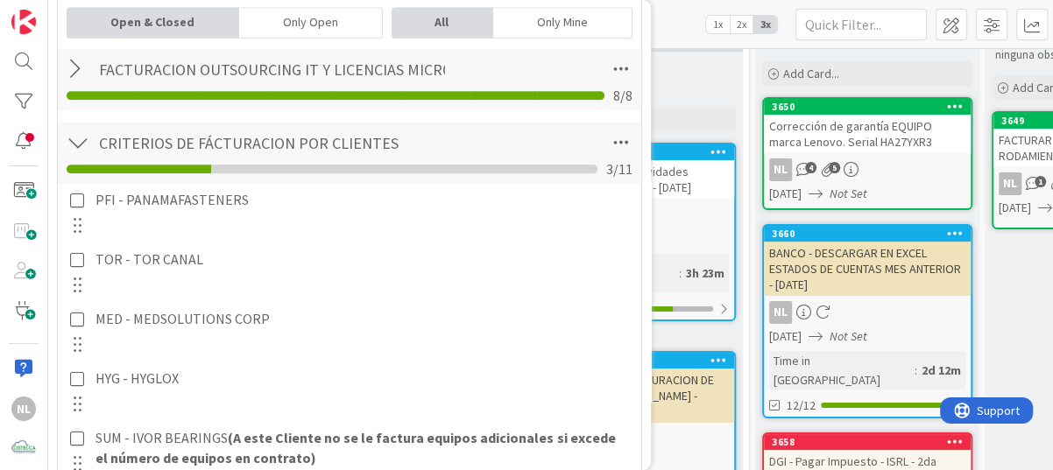
scroll to position [701, 0]
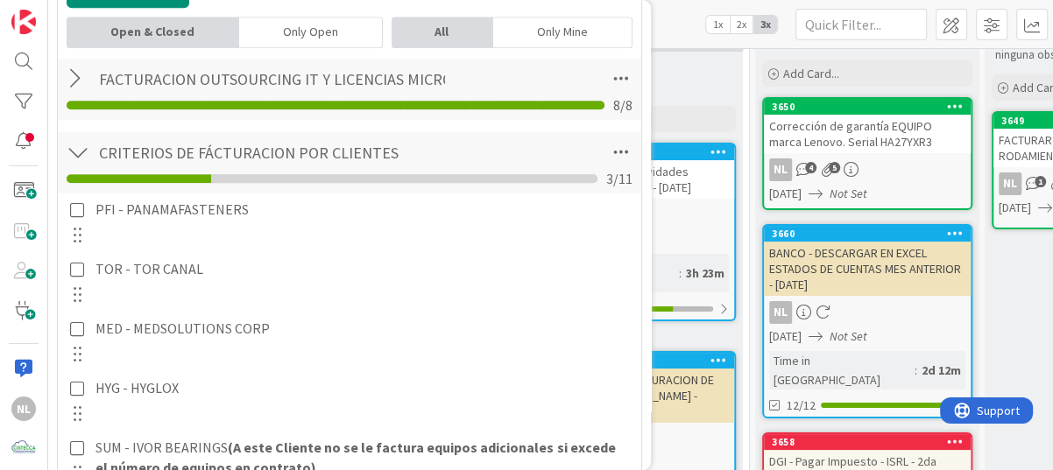
click at [75, 150] on div at bounding box center [78, 153] width 23 height 32
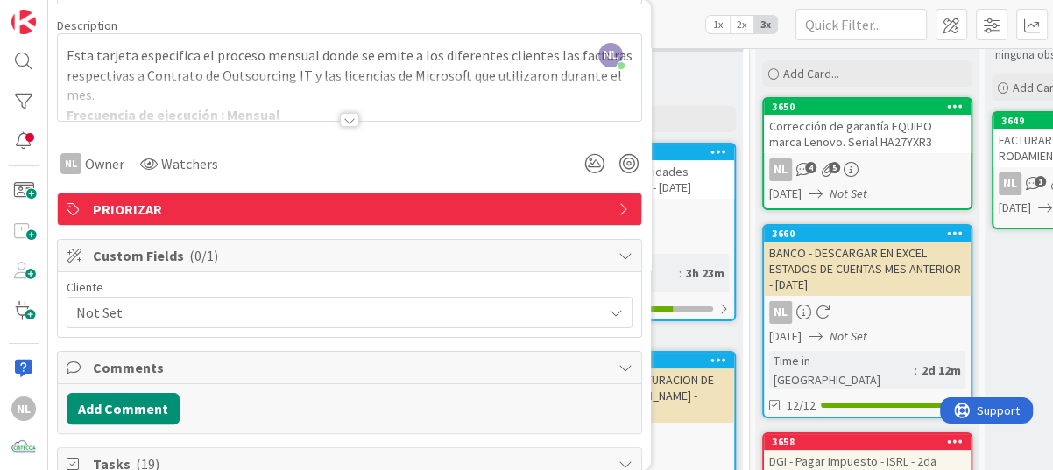
scroll to position [0, 0]
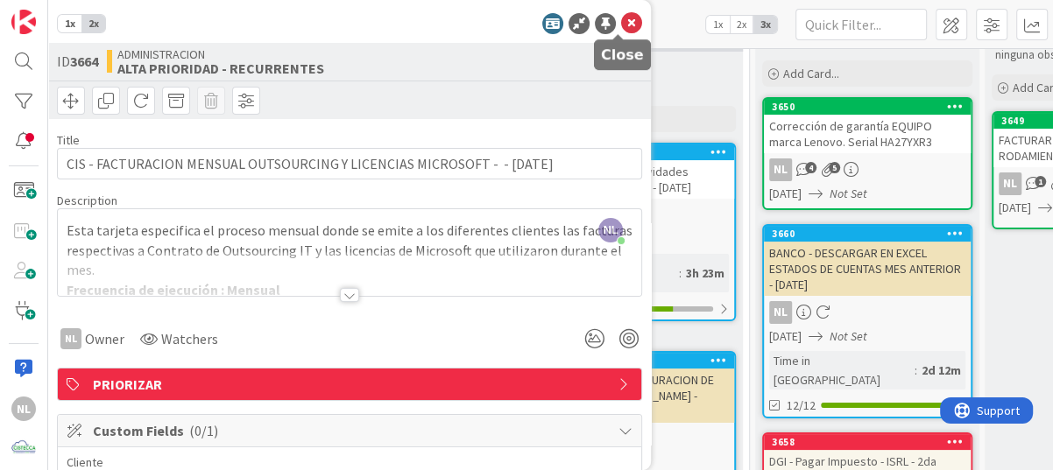
click at [621, 24] on icon at bounding box center [631, 23] width 21 height 21
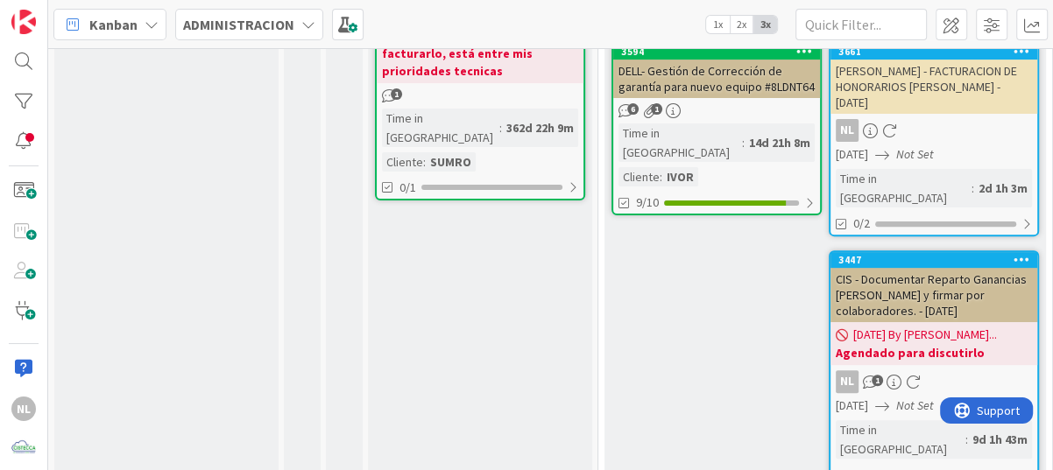
scroll to position [46, 0]
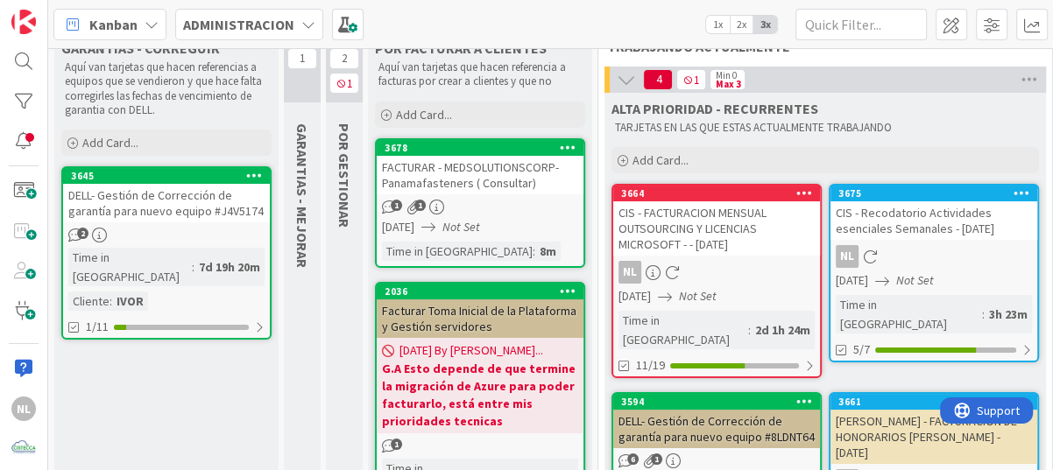
click at [972, 247] on div "NL" at bounding box center [933, 256] width 207 height 23
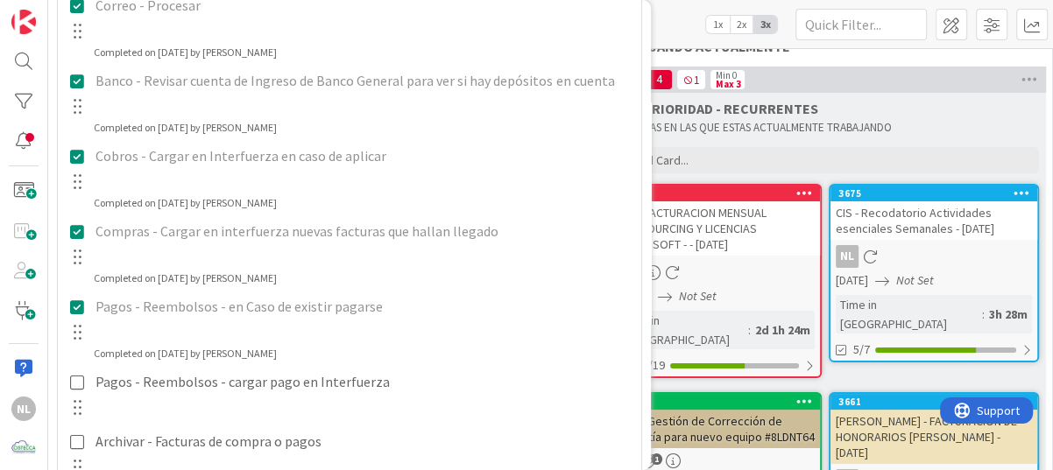
scroll to position [876, 0]
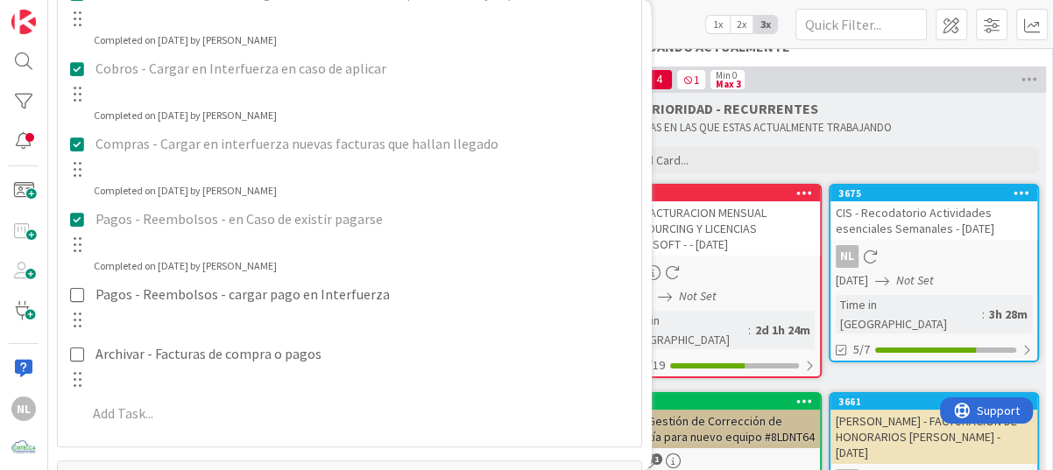
click at [756, 57] on div "4 1 TRABAJANDO ACTUALMENTE" at bounding box center [825, 32] width 454 height 51
click at [985, 124] on p "TARJETAS EN LAS QUE ESTAS ACTUALMENTE TRABAJANDO" at bounding box center [825, 128] width 420 height 14
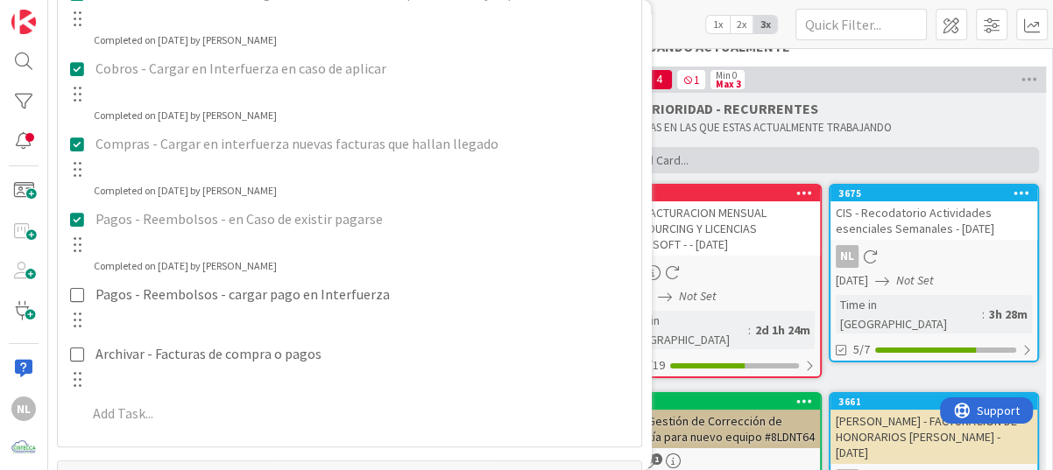
click at [973, 151] on div "Add Card..." at bounding box center [824, 160] width 427 height 26
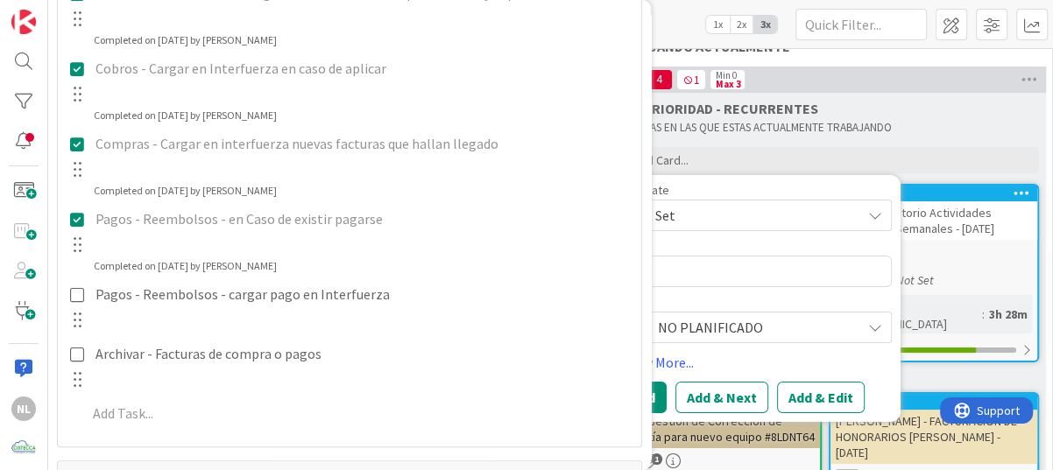
click at [965, 115] on div "ALTA PRIORIDAD - RECURRENTES" at bounding box center [824, 109] width 427 height 18
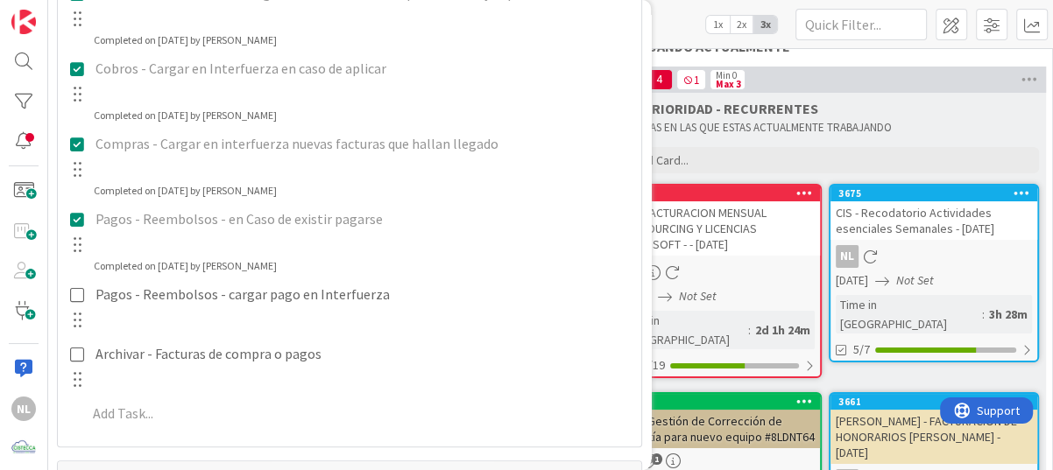
click at [947, 77] on div "4 1 Min 0 Max 3" at bounding box center [824, 80] width 441 height 26
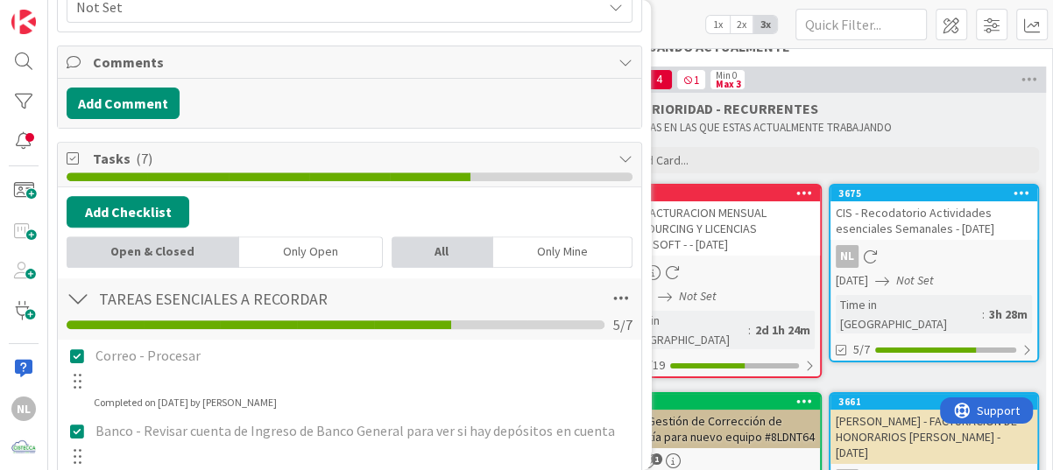
scroll to position [0, 0]
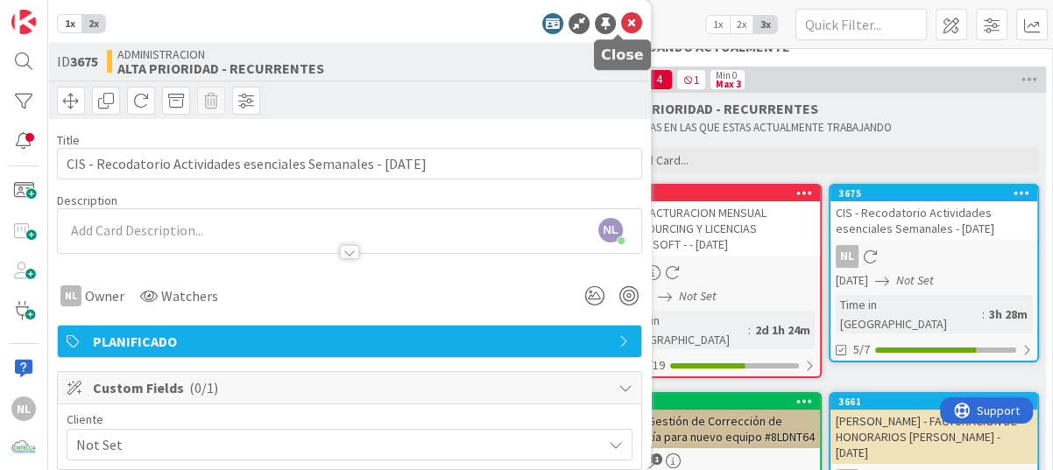
click at [626, 19] on icon at bounding box center [631, 23] width 21 height 21
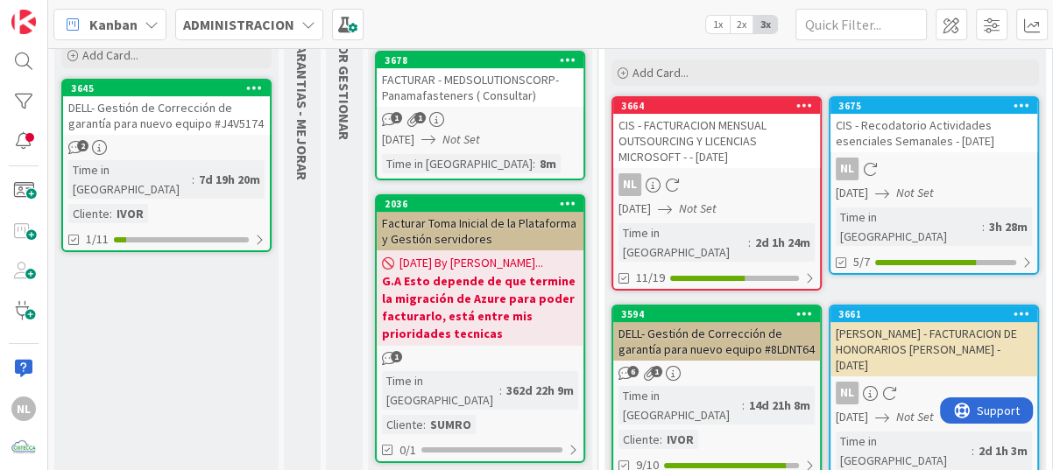
scroll to position [134, 0]
click at [166, 116] on div "DELL- Gestión de Corrección de garantía para nuevo equipo #J4V5174" at bounding box center [166, 115] width 207 height 39
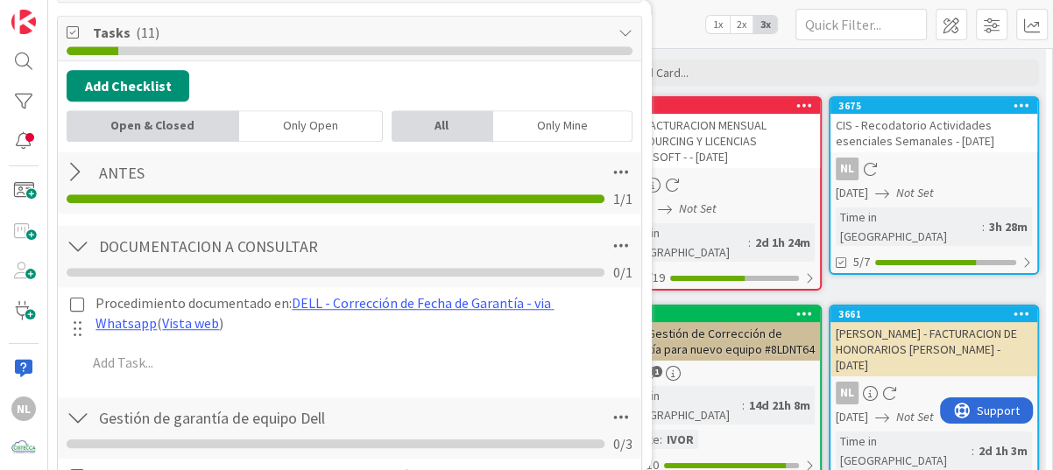
scroll to position [1226, 0]
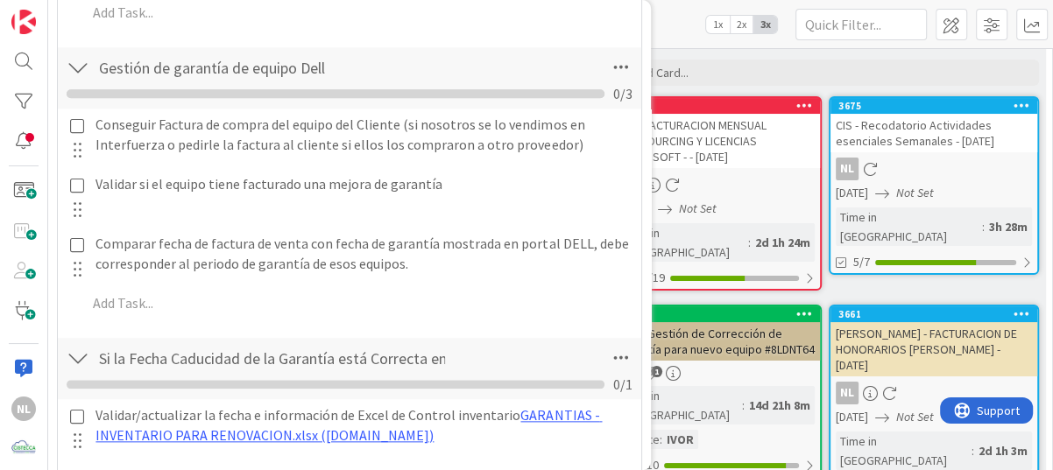
click at [717, 451] on div "ALTA PRIORIDAD - RECURRENTES TARJETAS EN LAS QUE ESTAS ACTUALMENTE TRABAJANDO A…" at bounding box center [824, 384] width 441 height 759
click at [881, 54] on div "ALTA PRIORIDAD - RECURRENTES TARJETAS EN LAS QUE ESTAS ACTUALMENTE TRABAJANDO A…" at bounding box center [824, 47] width 441 height 84
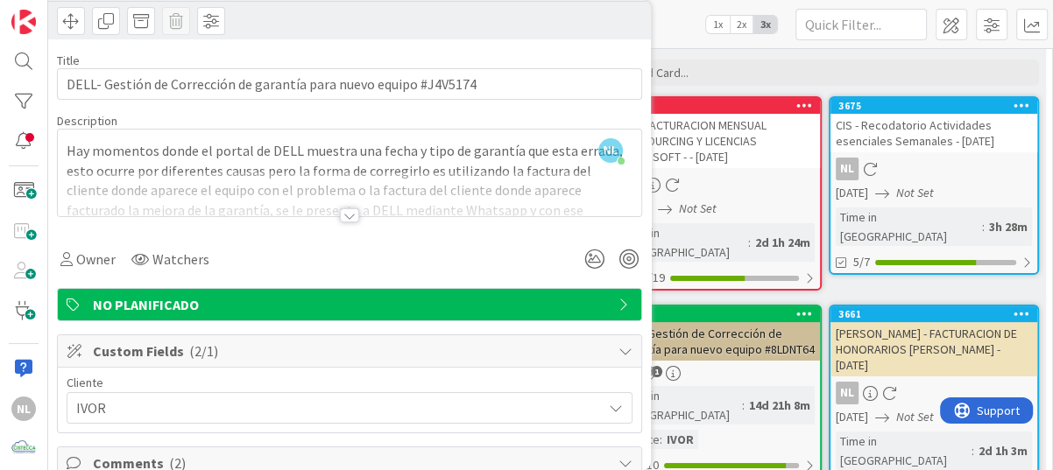
scroll to position [0, 0]
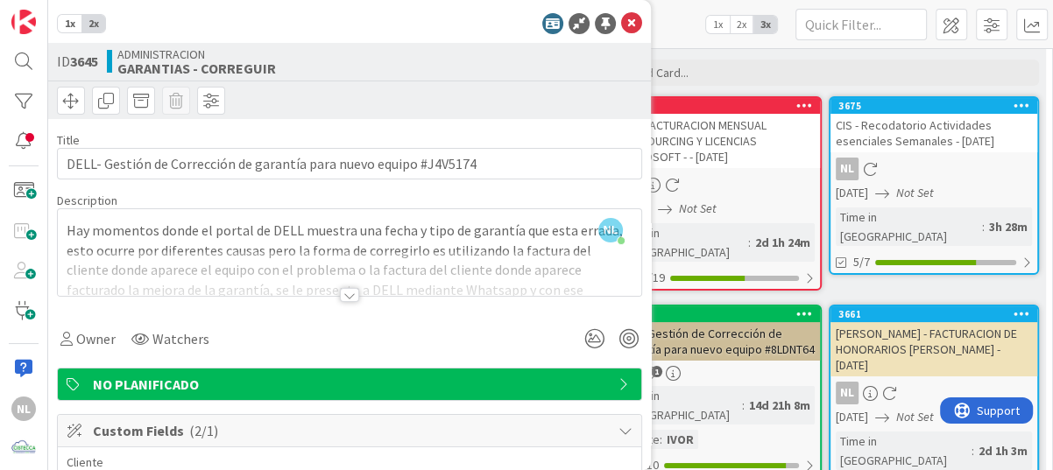
click at [845, 53] on div "ALTA PRIORIDAD - RECURRENTES TARJETAS EN LAS QUE ESTAS ACTUALMENTE TRABAJANDO A…" at bounding box center [824, 47] width 441 height 84
click at [621, 21] on icon at bounding box center [631, 23] width 21 height 21
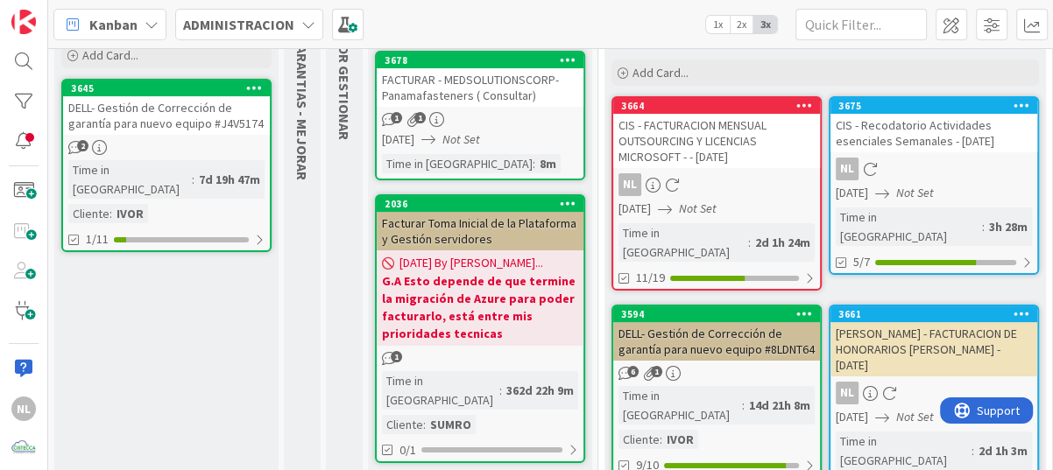
click at [708, 343] on link "3594 DELL- Gestión de Corrección de garantía para nuevo equipo #8LDNT64 6 1 Tim…" at bounding box center [716, 391] width 210 height 173
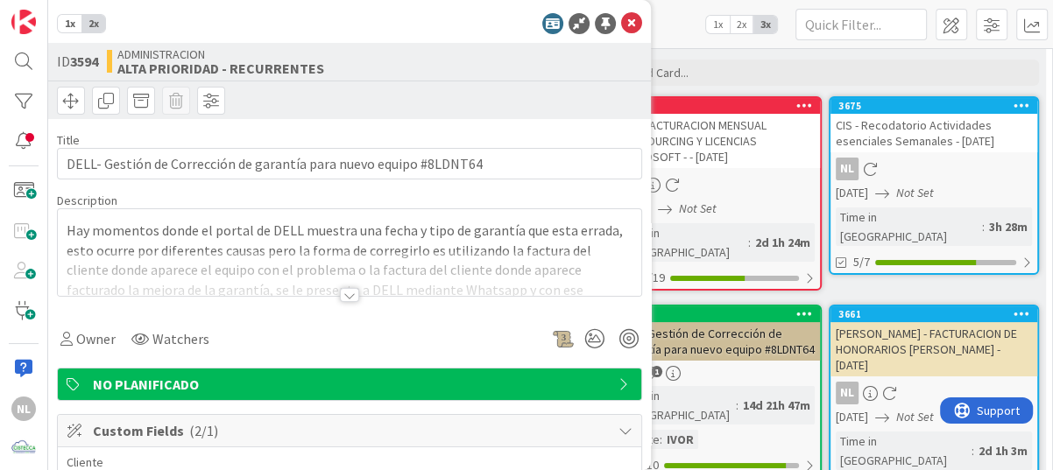
type textarea "x"
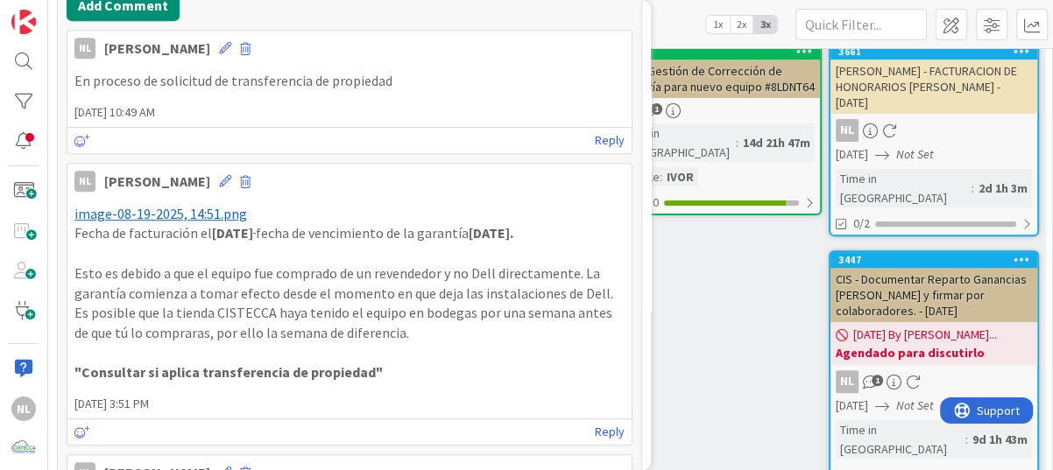
scroll to position [525, 0]
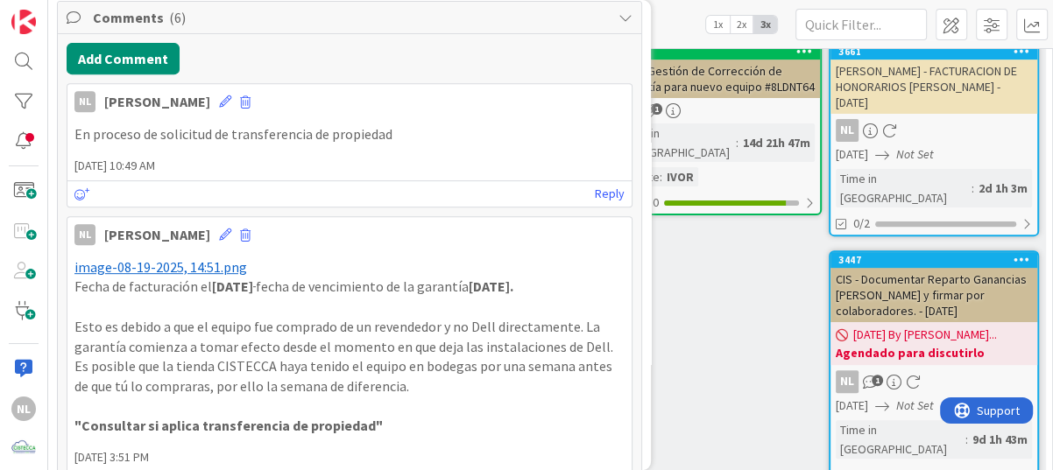
click at [134, 265] on span "image-08-19-2025, 14:51.png" at bounding box center [160, 267] width 173 height 18
click at [137, 267] on span "image-08-19-2025, 14:51.png" at bounding box center [160, 267] width 173 height 18
click at [139, 266] on span "image-08-19-2025, 14:51.png" at bounding box center [160, 267] width 173 height 18
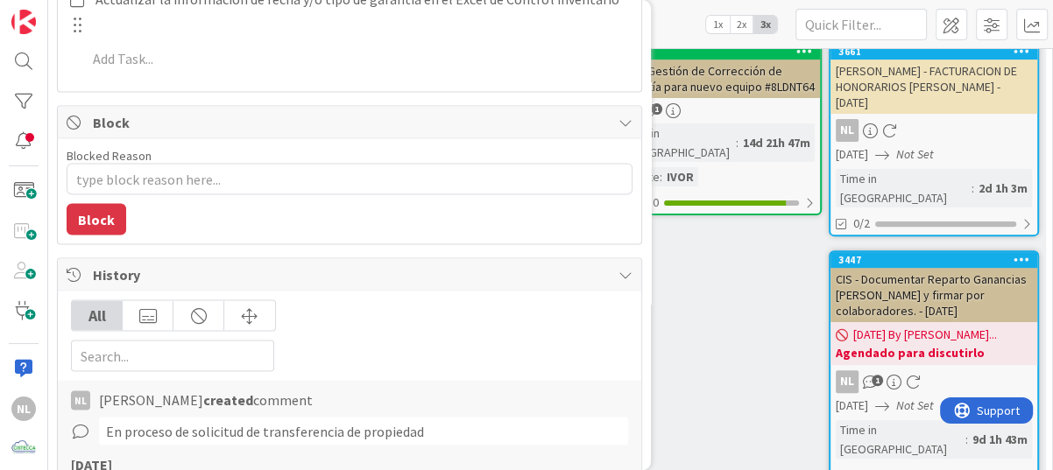
scroll to position [2715, 0]
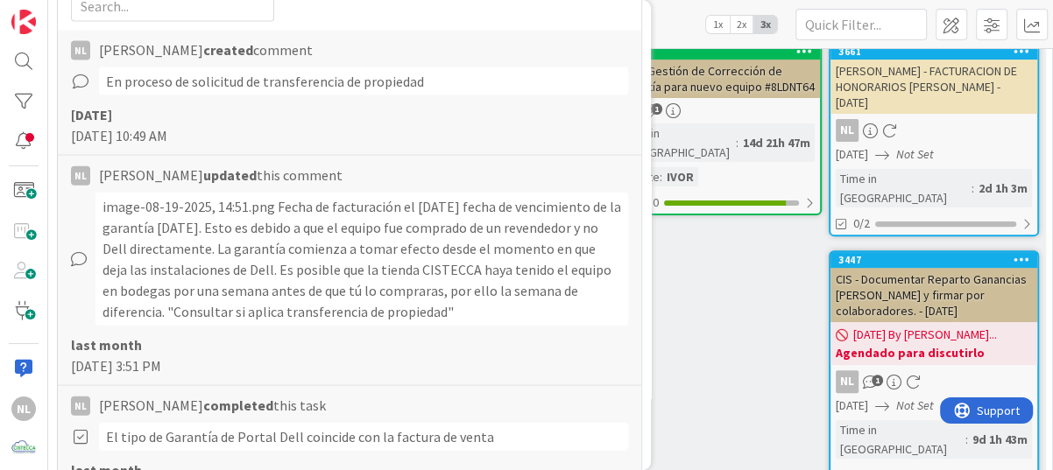
click at [708, 328] on div "ALTA PRIORIDAD - RECURRENTES TARJETAS EN LAS QUE ESTAS ACTUALMENTE TRABAJANDO A…" at bounding box center [824, 122] width 441 height 759
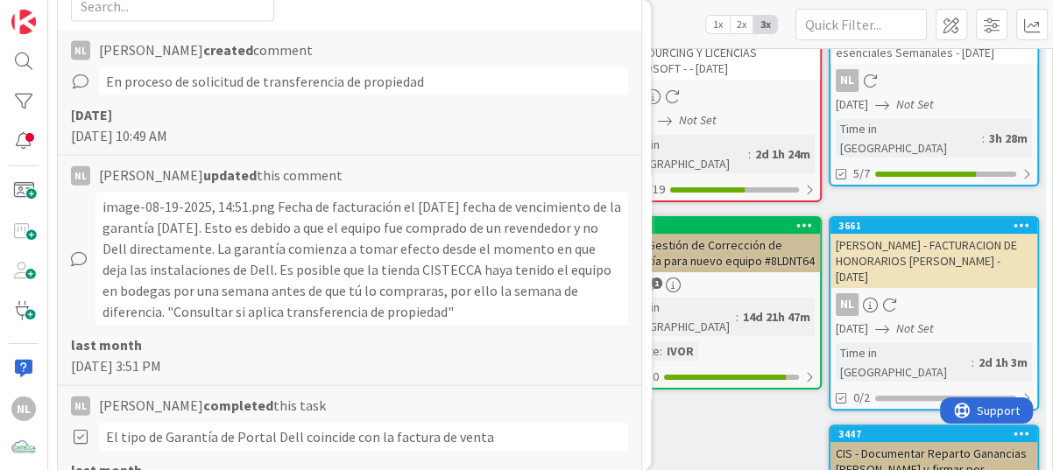
scroll to position [0, 0]
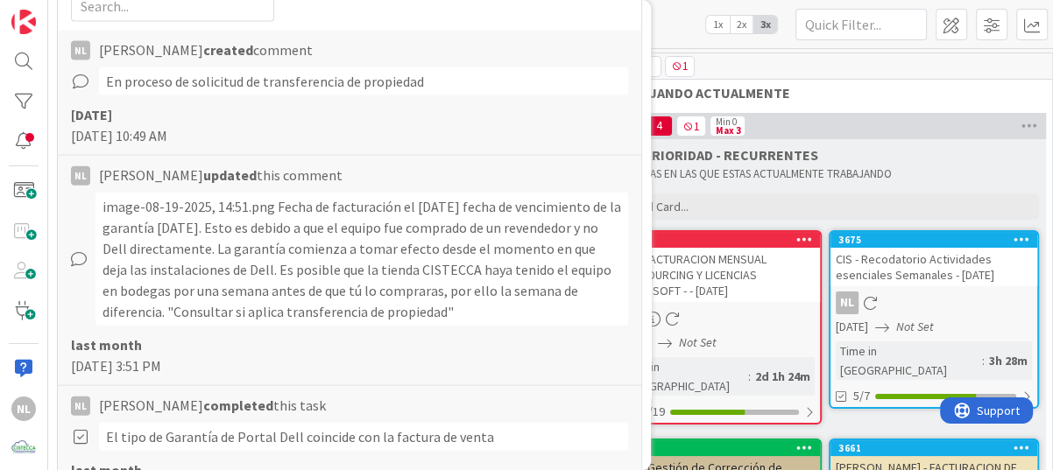
click at [919, 63] on div "4 1" at bounding box center [825, 66] width 454 height 26
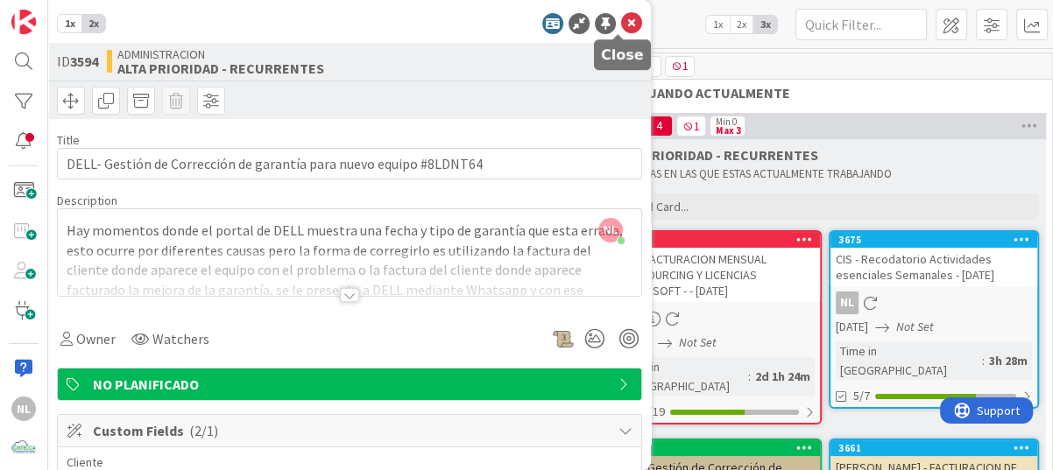
click at [621, 23] on icon at bounding box center [631, 23] width 21 height 21
click at [621, 17] on icon at bounding box center [631, 23] width 21 height 21
drag, startPoint x: 614, startPoint y: 17, endPoint x: 623, endPoint y: 19, distance: 9.1
click at [621, 17] on icon at bounding box center [631, 23] width 21 height 21
click at [926, 66] on div "4 1" at bounding box center [825, 66] width 454 height 26
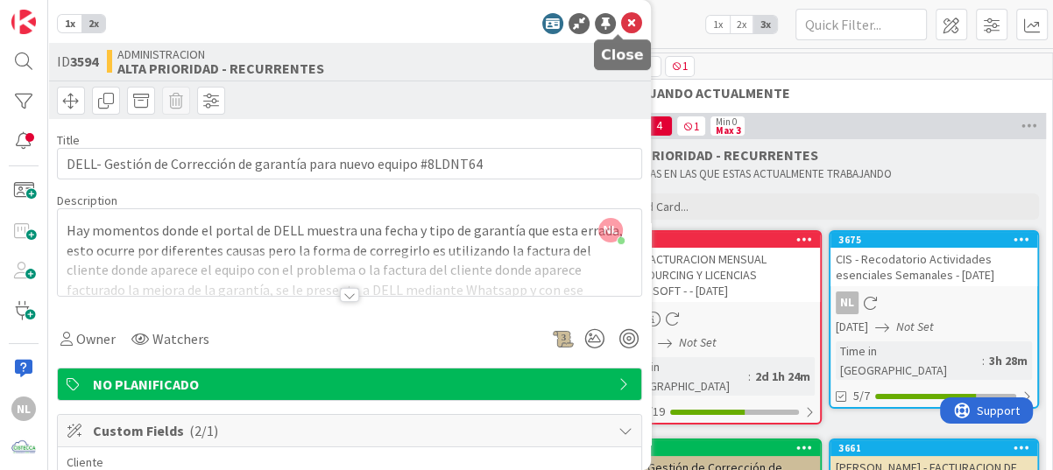
click at [624, 18] on icon at bounding box center [631, 23] width 21 height 21
click at [953, 85] on span "TRABAJANDO ACTUALMENTE" at bounding box center [818, 93] width 423 height 18
drag, startPoint x: 612, startPoint y: 6, endPoint x: 617, endPoint y: 32, distance: 25.9
click at [612, 9] on div "1x 2x ID 3594 ADMINISTRACION ALTA PRIORIDAD - RECURRENTES Title 66 / 128 DELL- …" at bounding box center [349, 235] width 603 height 470
click at [621, 28] on icon at bounding box center [631, 23] width 21 height 21
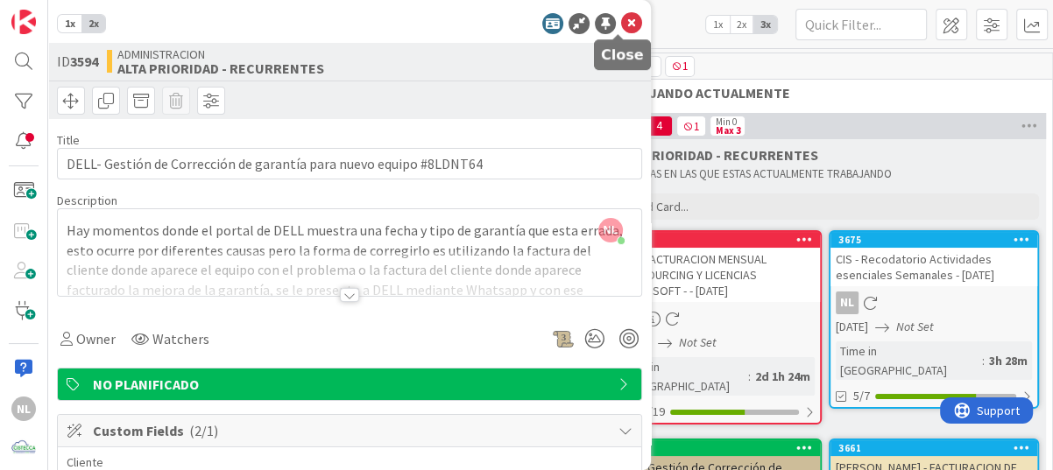
click at [621, 28] on icon at bounding box center [631, 23] width 21 height 21
click at [621, 23] on icon at bounding box center [631, 23] width 21 height 21
click at [898, 70] on div "4 1" at bounding box center [825, 66] width 454 height 26
click at [621, 19] on icon at bounding box center [631, 23] width 21 height 21
click at [624, 17] on icon at bounding box center [631, 23] width 21 height 21
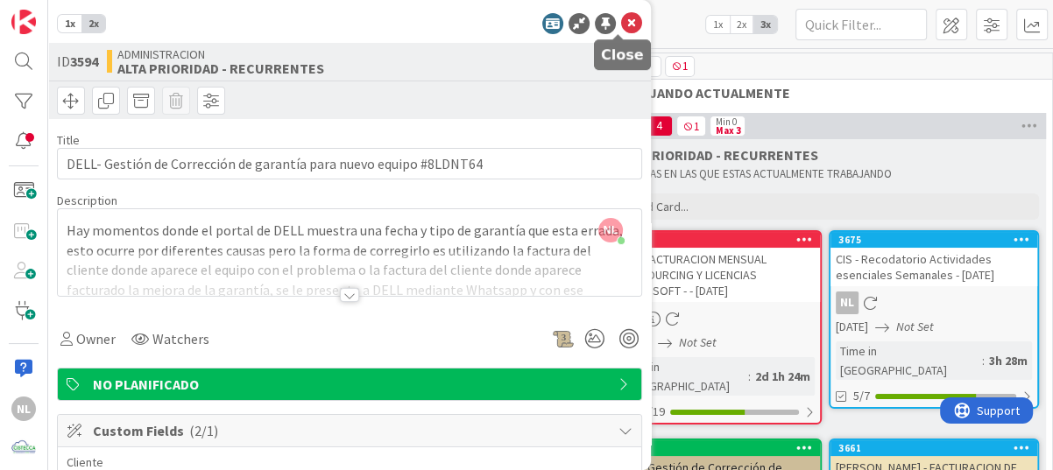
click at [623, 22] on icon at bounding box center [631, 23] width 21 height 21
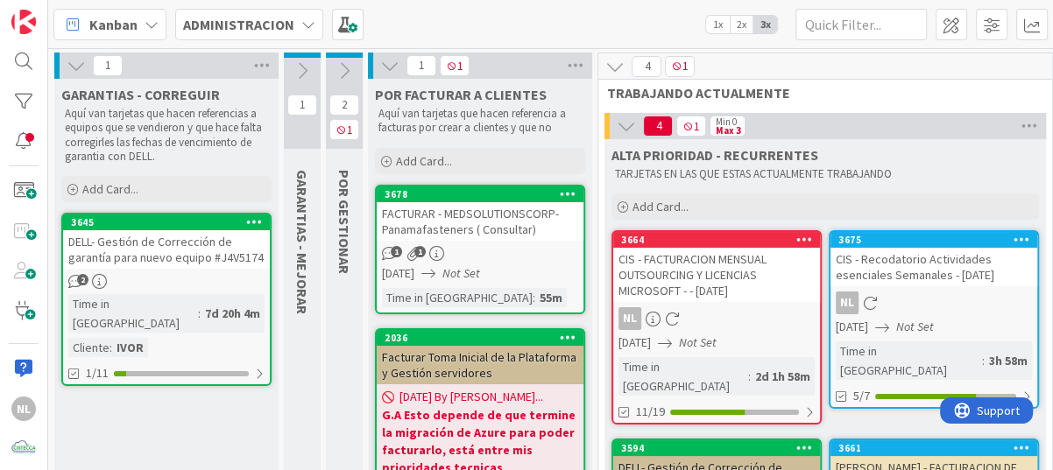
click at [221, 241] on div "DELL- Gestión de Corrección de garantía para nuevo equipo #J4V5174" at bounding box center [166, 249] width 207 height 39
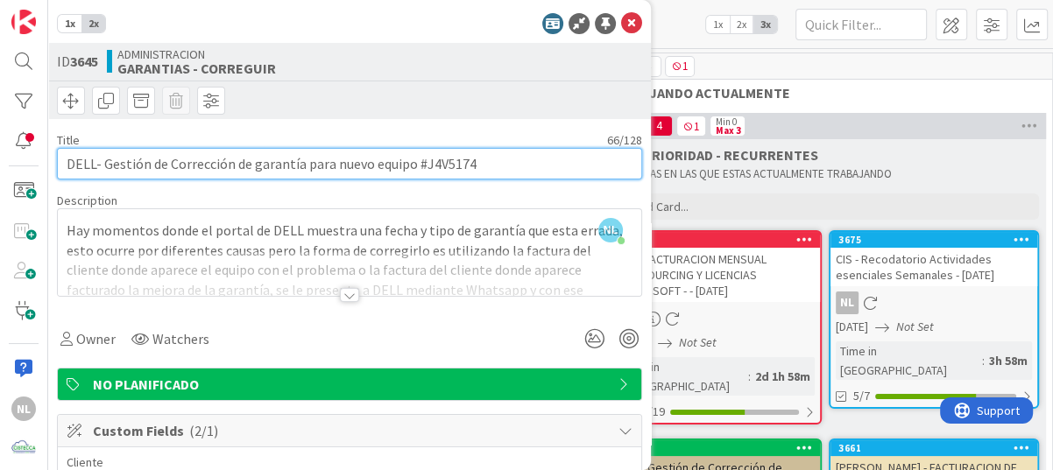
drag, startPoint x: 424, startPoint y: 165, endPoint x: 518, endPoint y: 165, distance: 93.7
click at [518, 165] on input "DELL- Gestión de Corrección de garantía para nuevo equipo #J4V5174" at bounding box center [349, 164] width 585 height 32
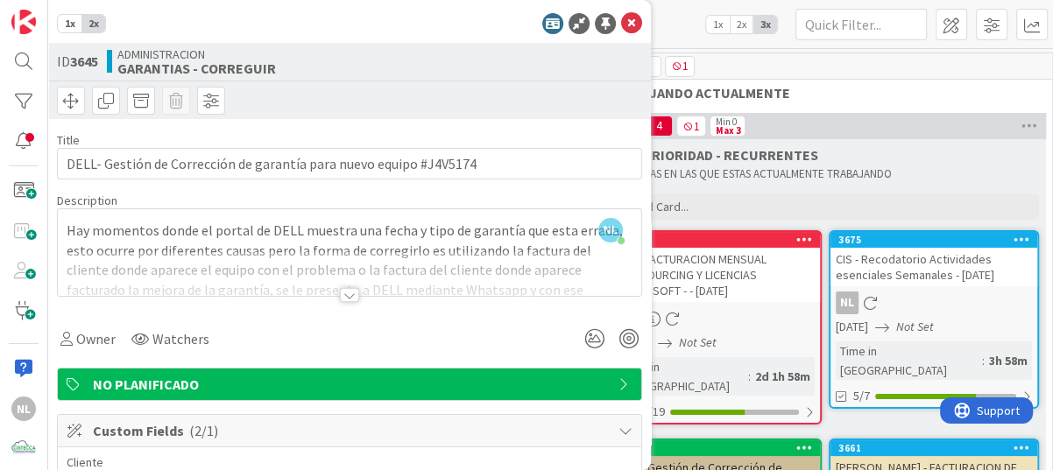
click at [625, 25] on icon at bounding box center [631, 23] width 21 height 21
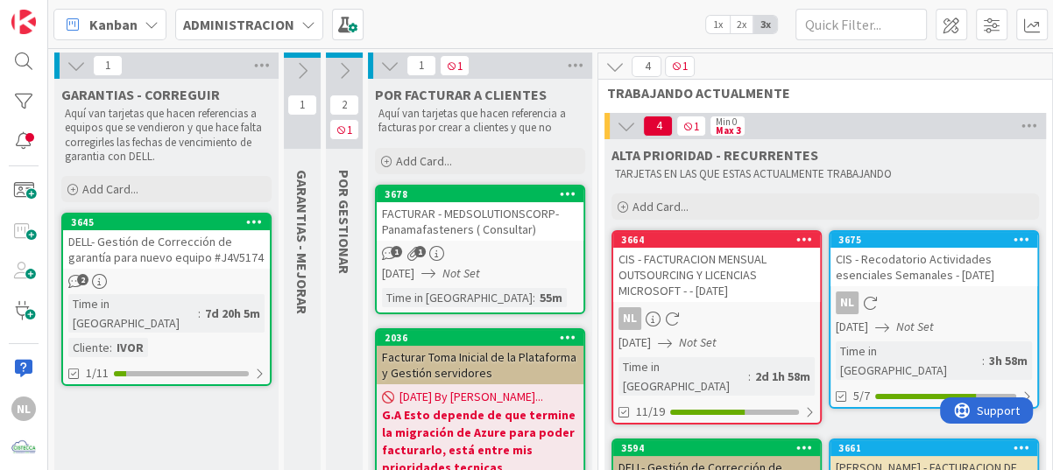
scroll to position [88, 0]
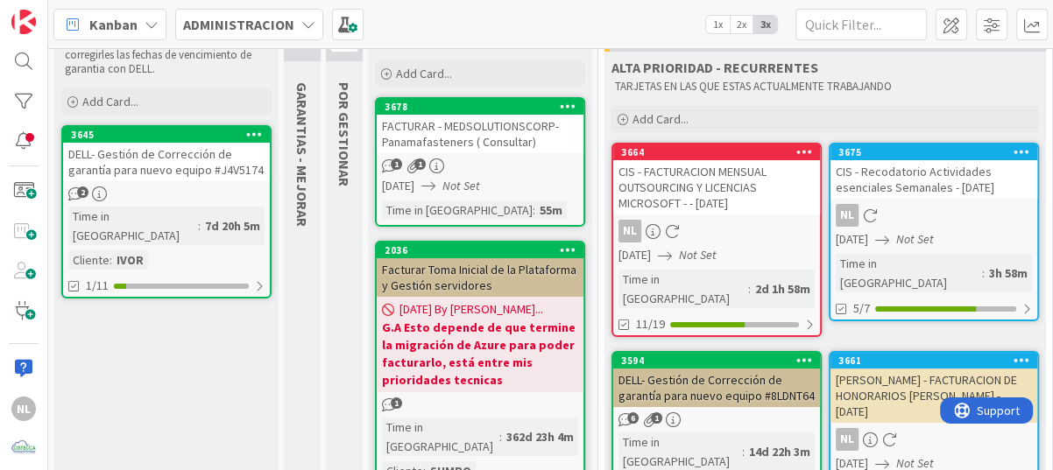
click at [946, 218] on div "NL" at bounding box center [933, 215] width 207 height 23
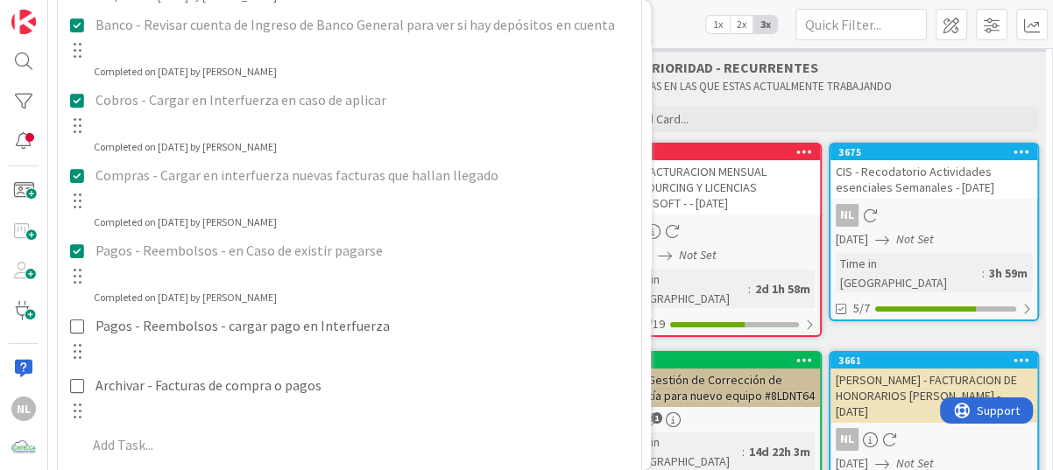
scroll to position [876, 0]
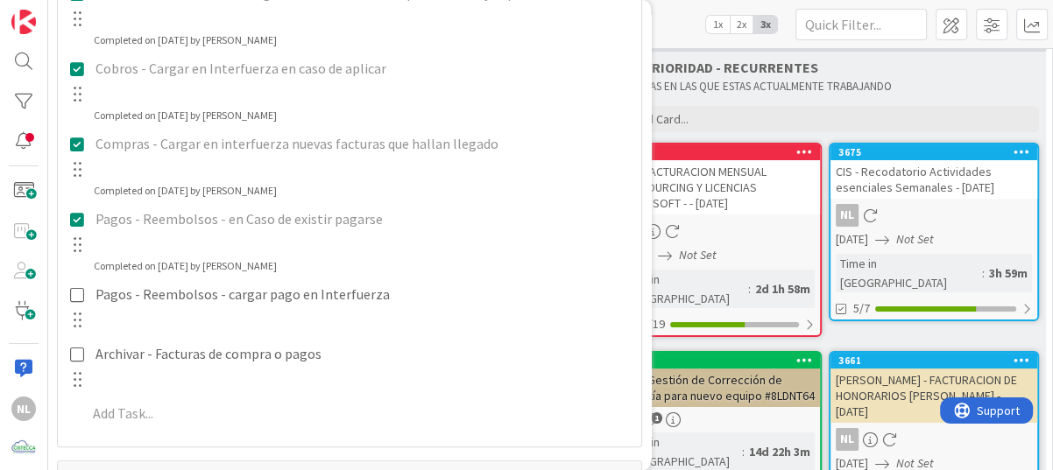
click at [945, 95] on div "TARJETAS EN LAS QUE ESTAS ACTUALMENTE TRABAJANDO" at bounding box center [824, 86] width 427 height 21
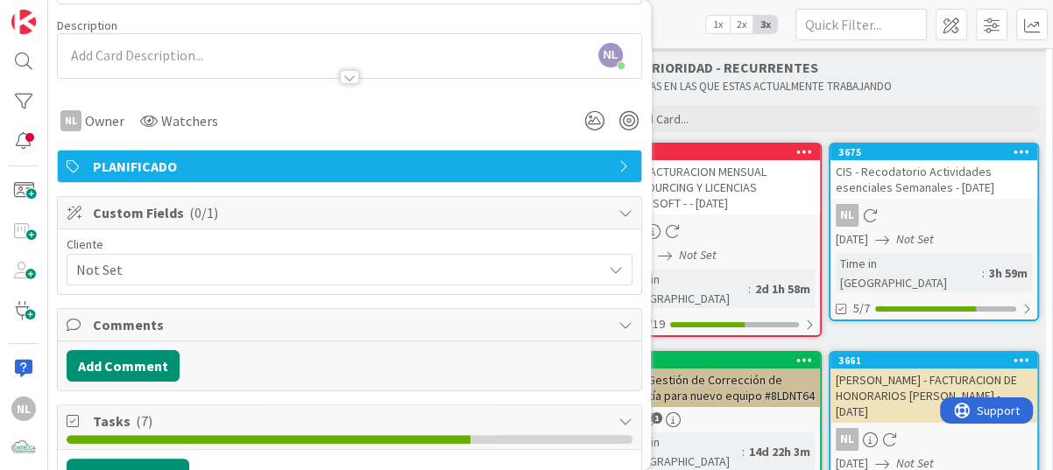
scroll to position [0, 0]
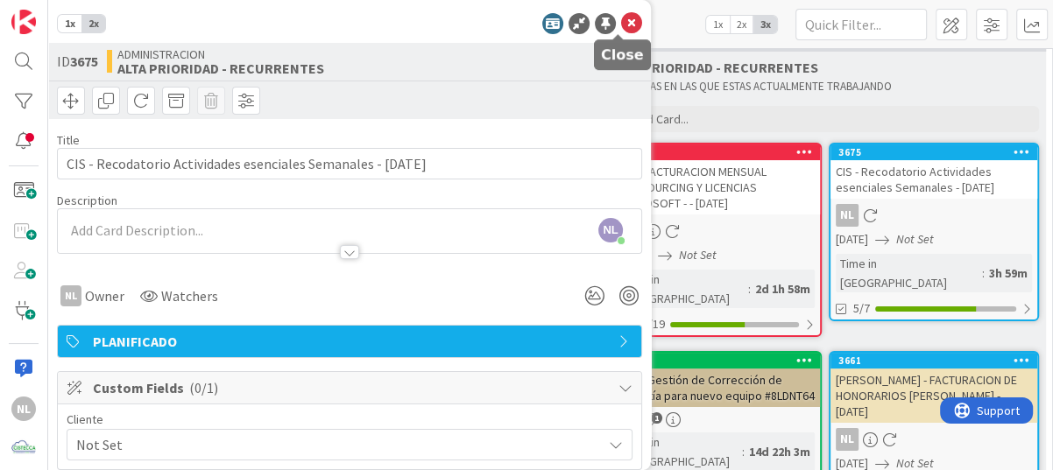
click at [621, 32] on icon at bounding box center [631, 23] width 21 height 21
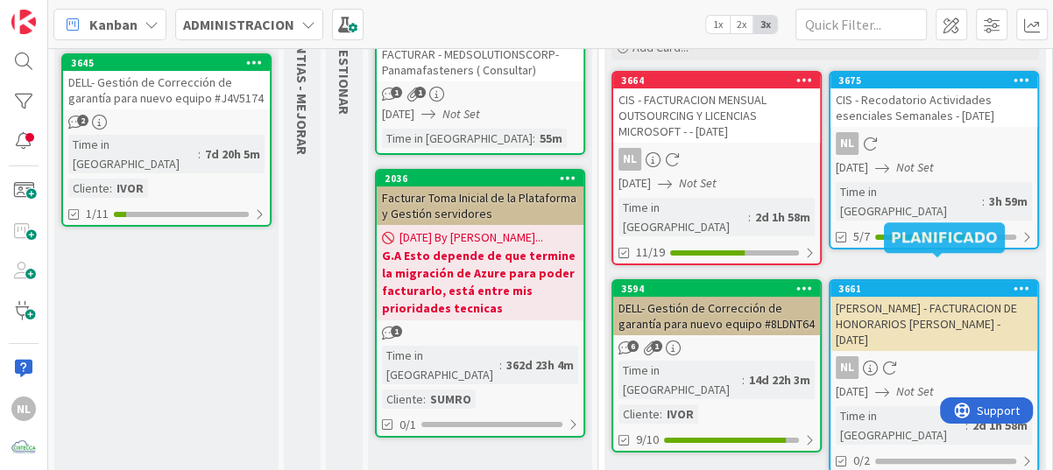
scroll to position [245, 0]
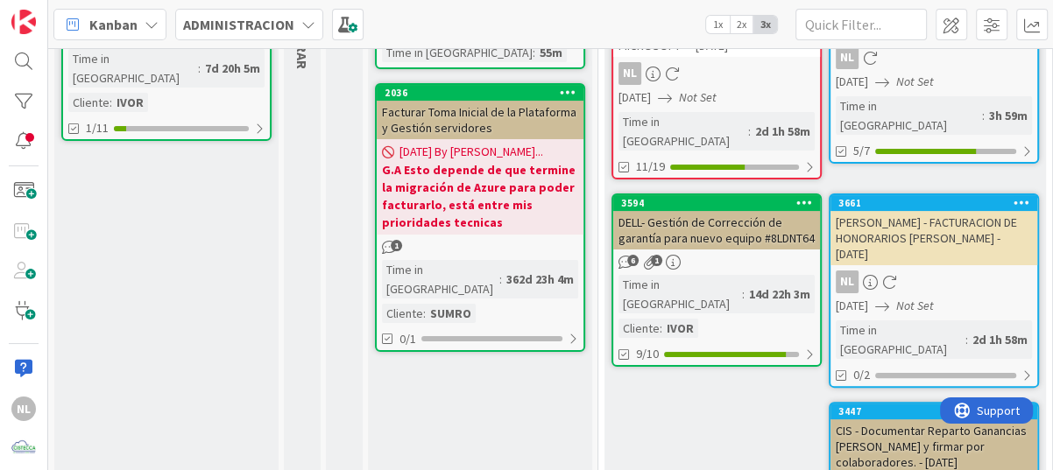
click at [729, 255] on div "6 1" at bounding box center [716, 262] width 207 height 15
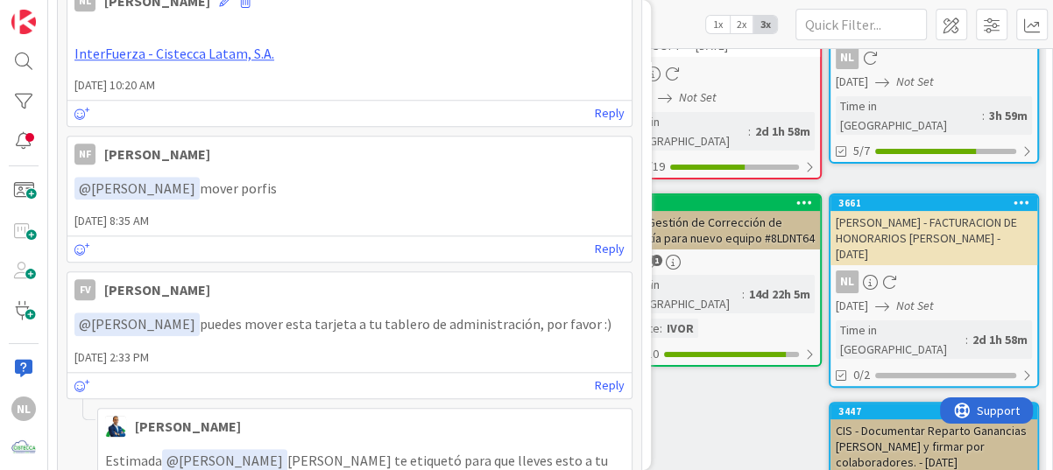
scroll to position [963, 0]
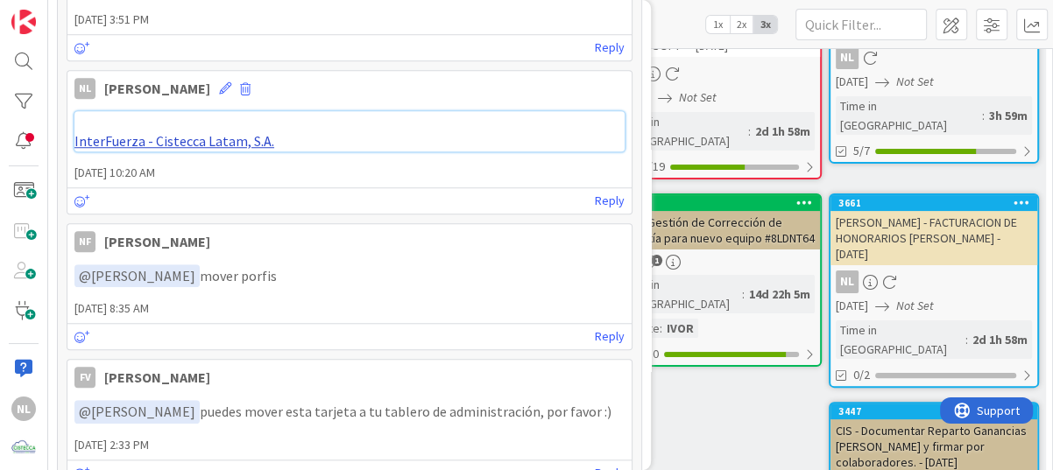
click at [137, 144] on link "InterFuerza - Cistecca Latam, S.A." at bounding box center [174, 141] width 200 height 18
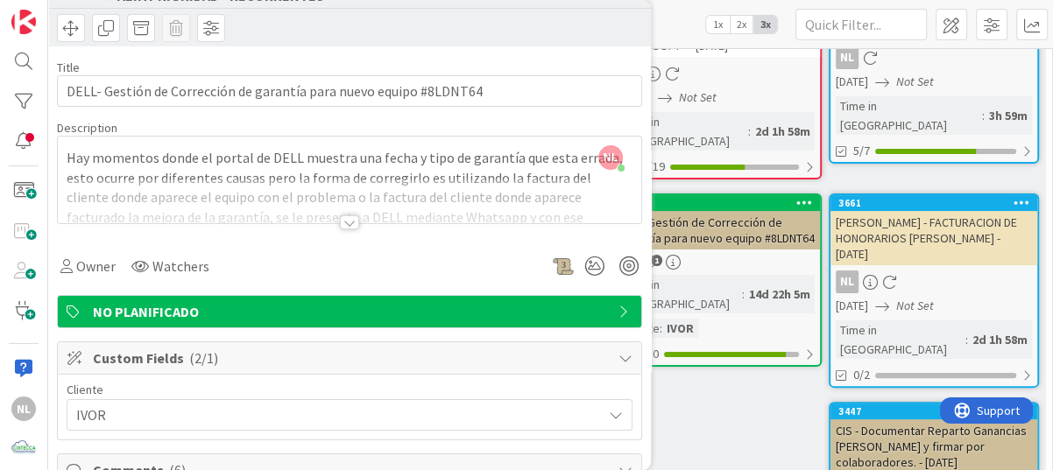
scroll to position [0, 0]
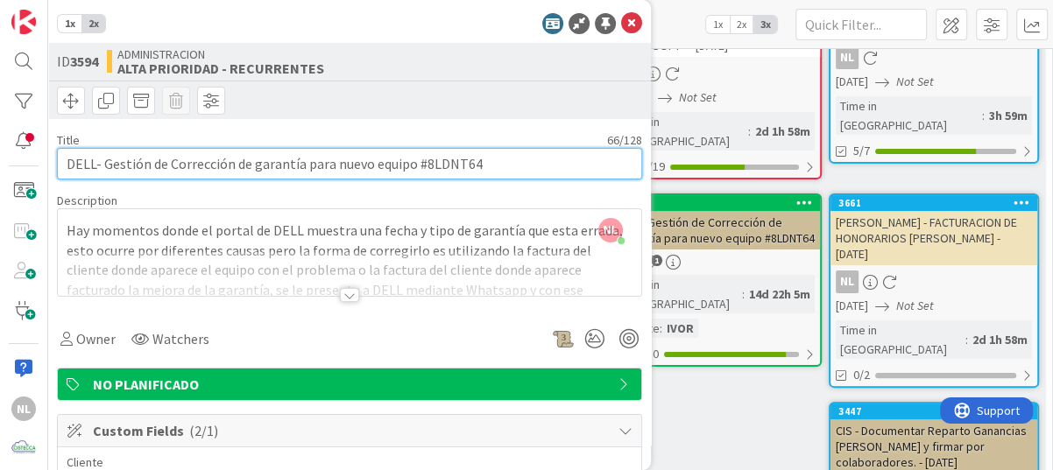
drag, startPoint x: 422, startPoint y: 166, endPoint x: 494, endPoint y: 162, distance: 71.9
click at [494, 162] on input "DELL- Gestión de Corrección de garantía para nuevo equipo #8LDNT64" at bounding box center [349, 164] width 585 height 32
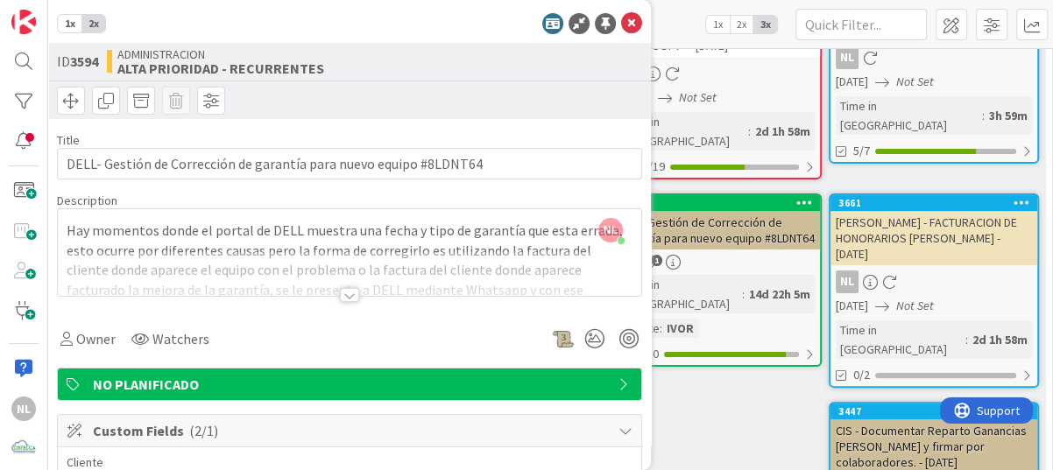
click at [621, 32] on icon at bounding box center [631, 23] width 21 height 21
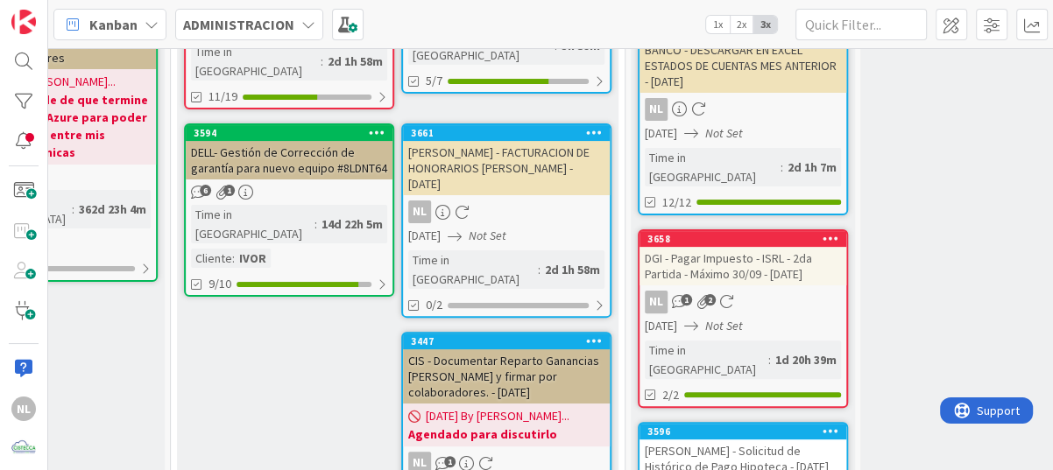
scroll to position [245, 427]
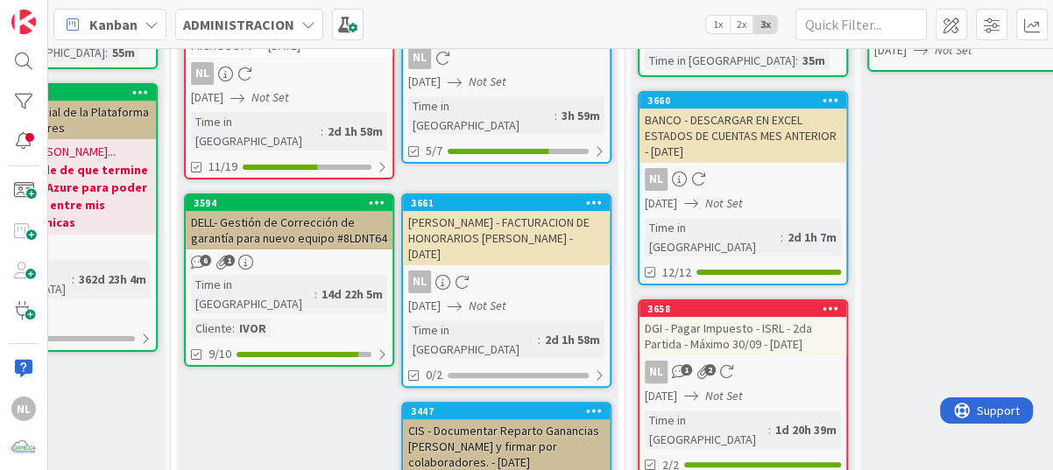
click at [308, 222] on div "DELL- Gestión de Corrección de garantía para nuevo equipo #8LDNT64" at bounding box center [289, 230] width 207 height 39
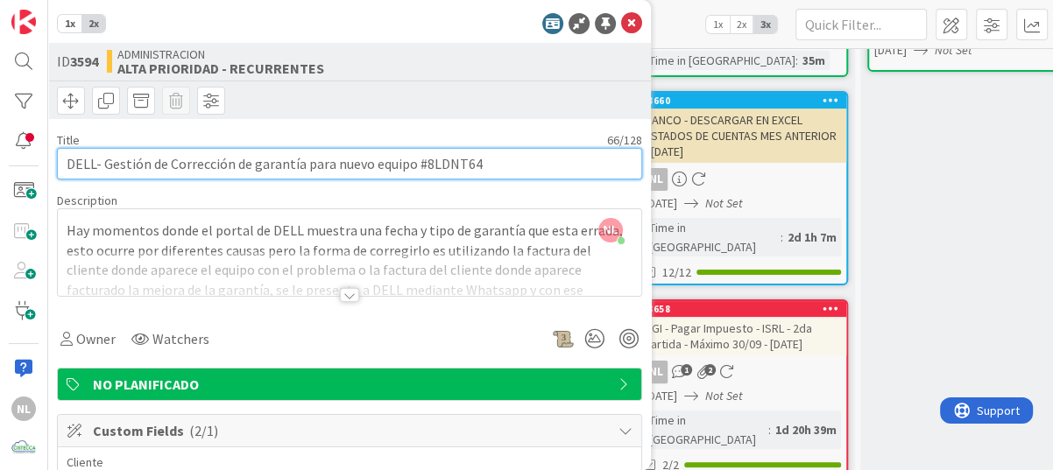
drag, startPoint x: 422, startPoint y: 163, endPoint x: 518, endPoint y: 161, distance: 95.5
click at [518, 161] on input "DELL- Gestión de Corrección de garantía para nuevo equipo #8LDNT64" at bounding box center [349, 164] width 585 height 32
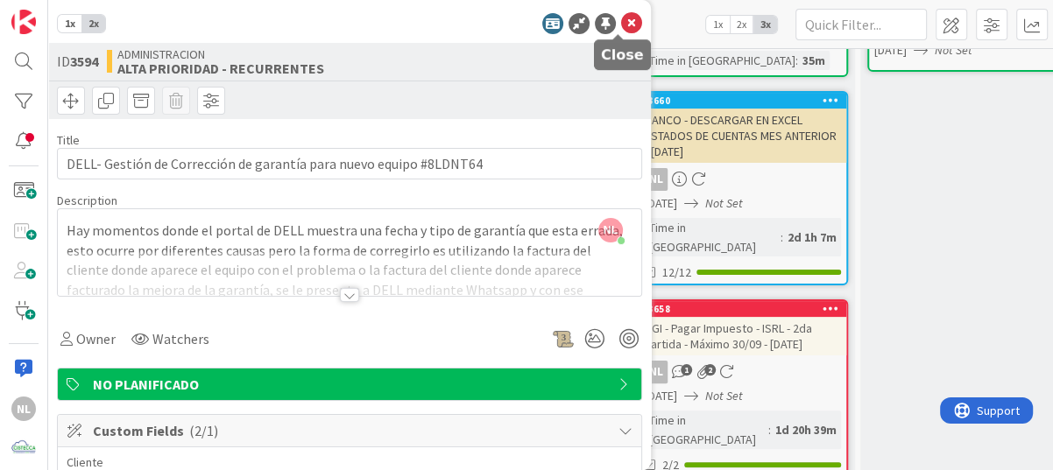
click at [621, 23] on icon at bounding box center [631, 23] width 21 height 21
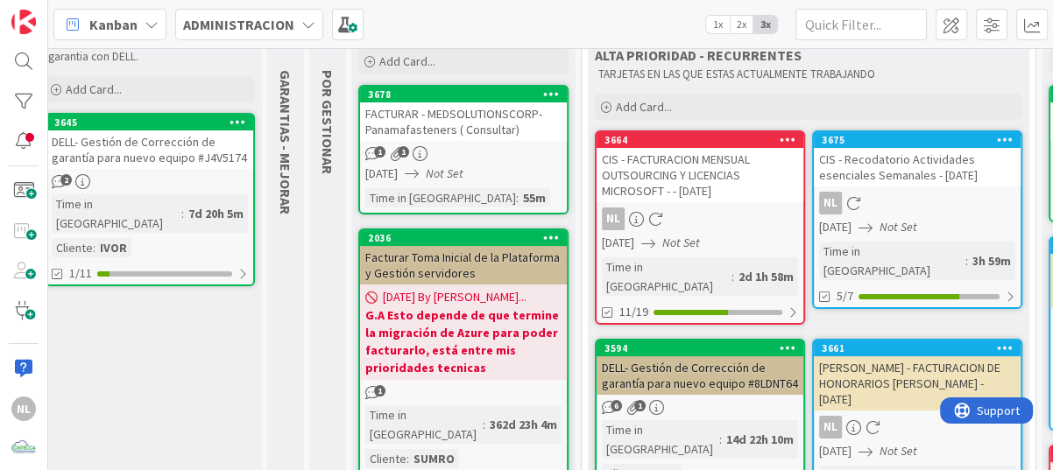
scroll to position [0, 17]
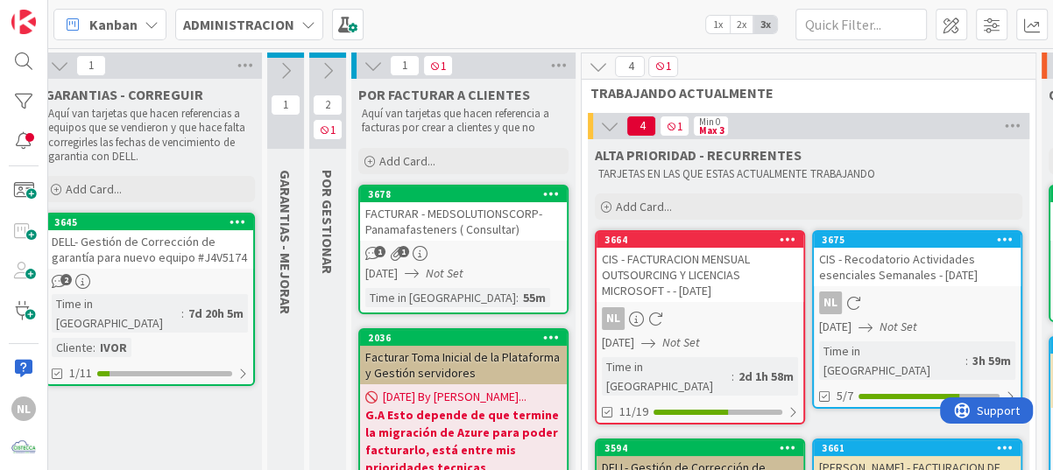
click at [165, 245] on div "DELL- Gestión de Corrección de garantía para nuevo equipo #J4V5174" at bounding box center [149, 249] width 207 height 39
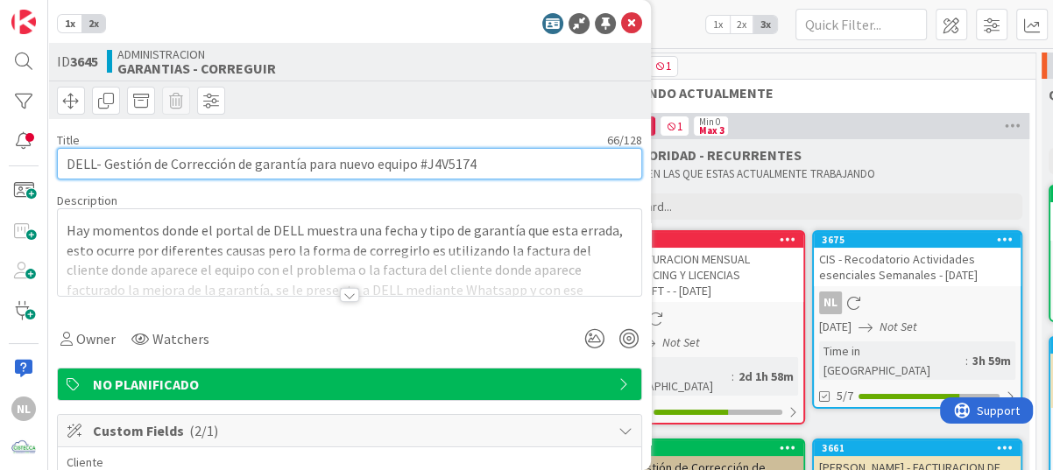
drag, startPoint x: 422, startPoint y: 165, endPoint x: 481, endPoint y: 171, distance: 59.0
click at [481, 173] on input "DELL- Gestión de Corrección de garantía para nuevo equipo #J4V5174" at bounding box center [349, 164] width 585 height 32
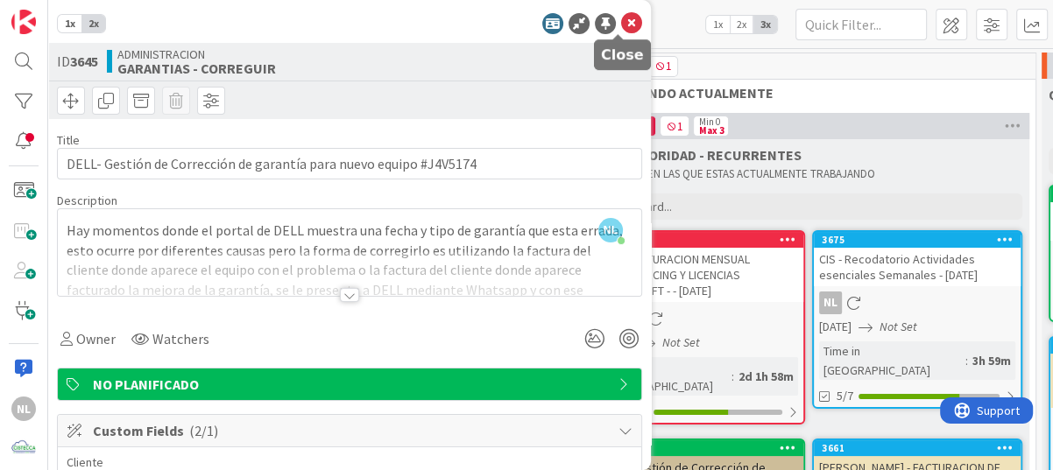
click at [622, 19] on icon at bounding box center [631, 23] width 21 height 21
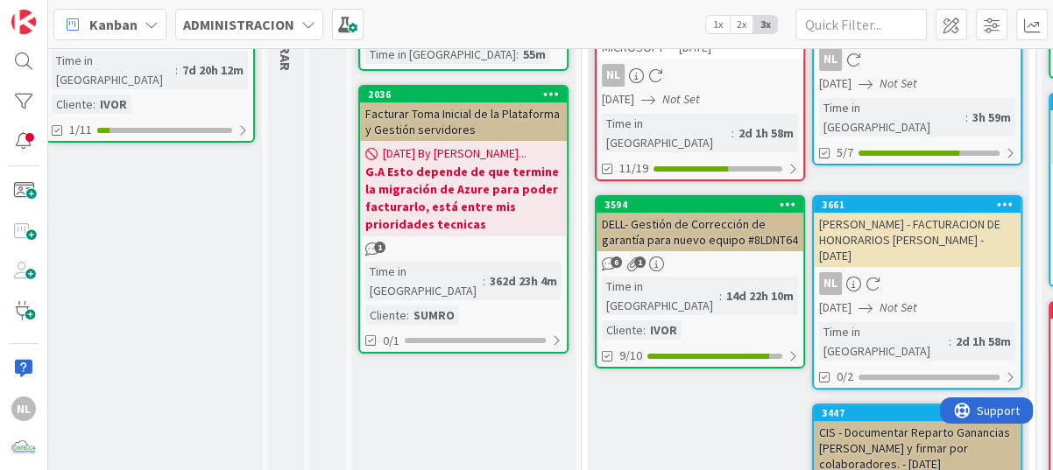
scroll to position [263, 17]
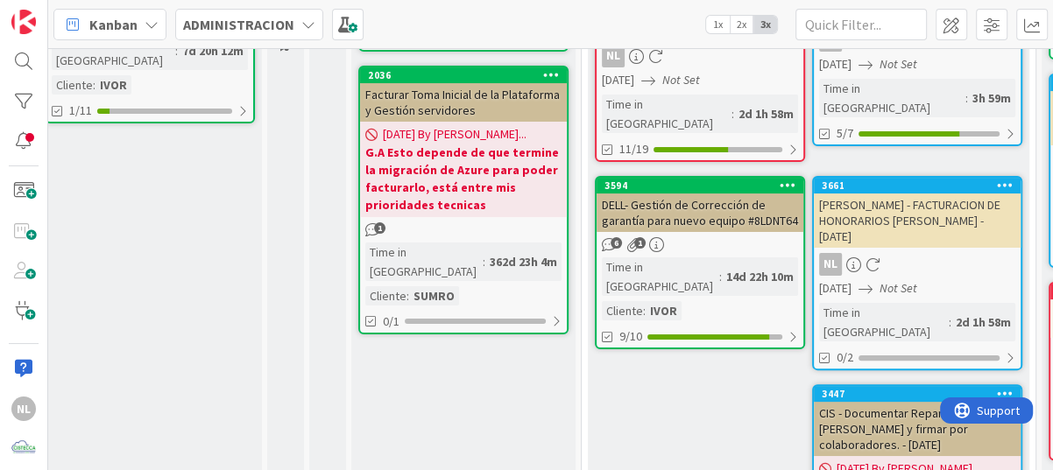
click at [711, 205] on div "DELL- Gestión de Corrección de garantía para nuevo equipo #8LDNT64" at bounding box center [699, 213] width 207 height 39
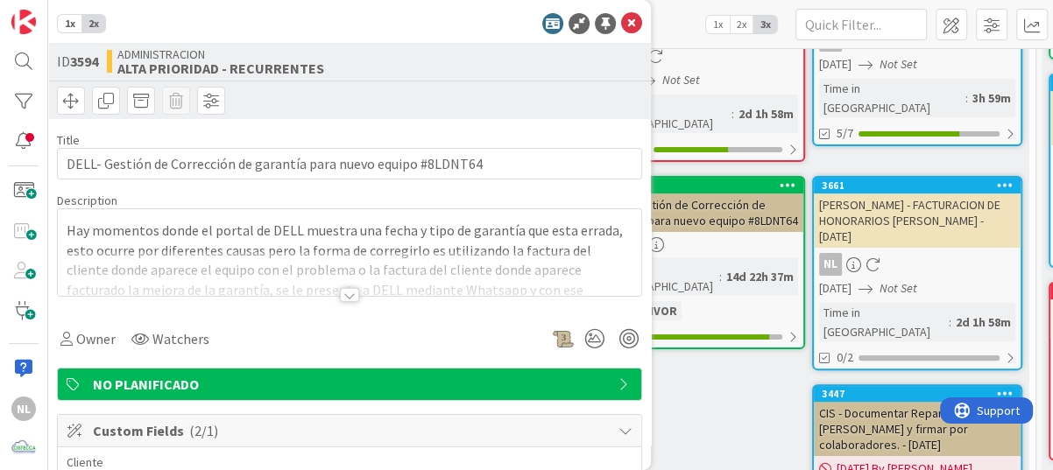
type textarea "x"
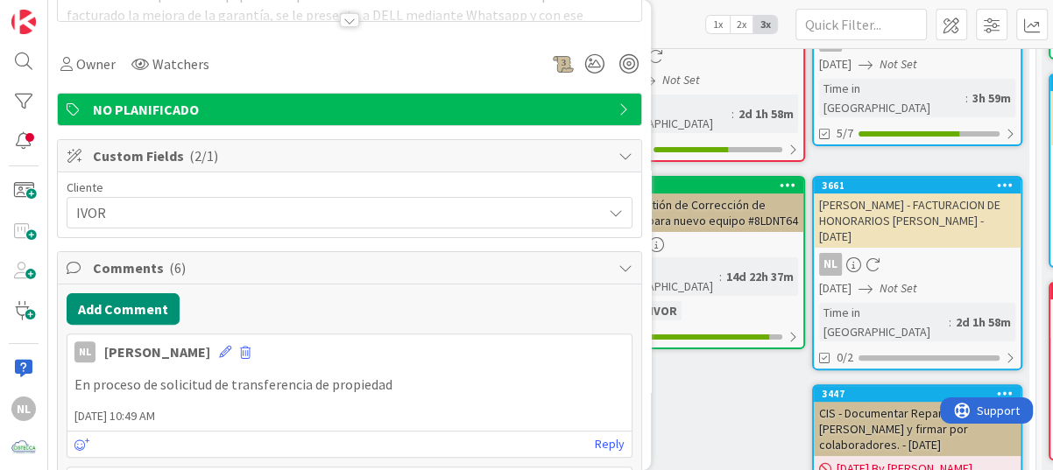
scroll to position [175, 0]
